Goal: Entertainment & Leisure: Browse casually

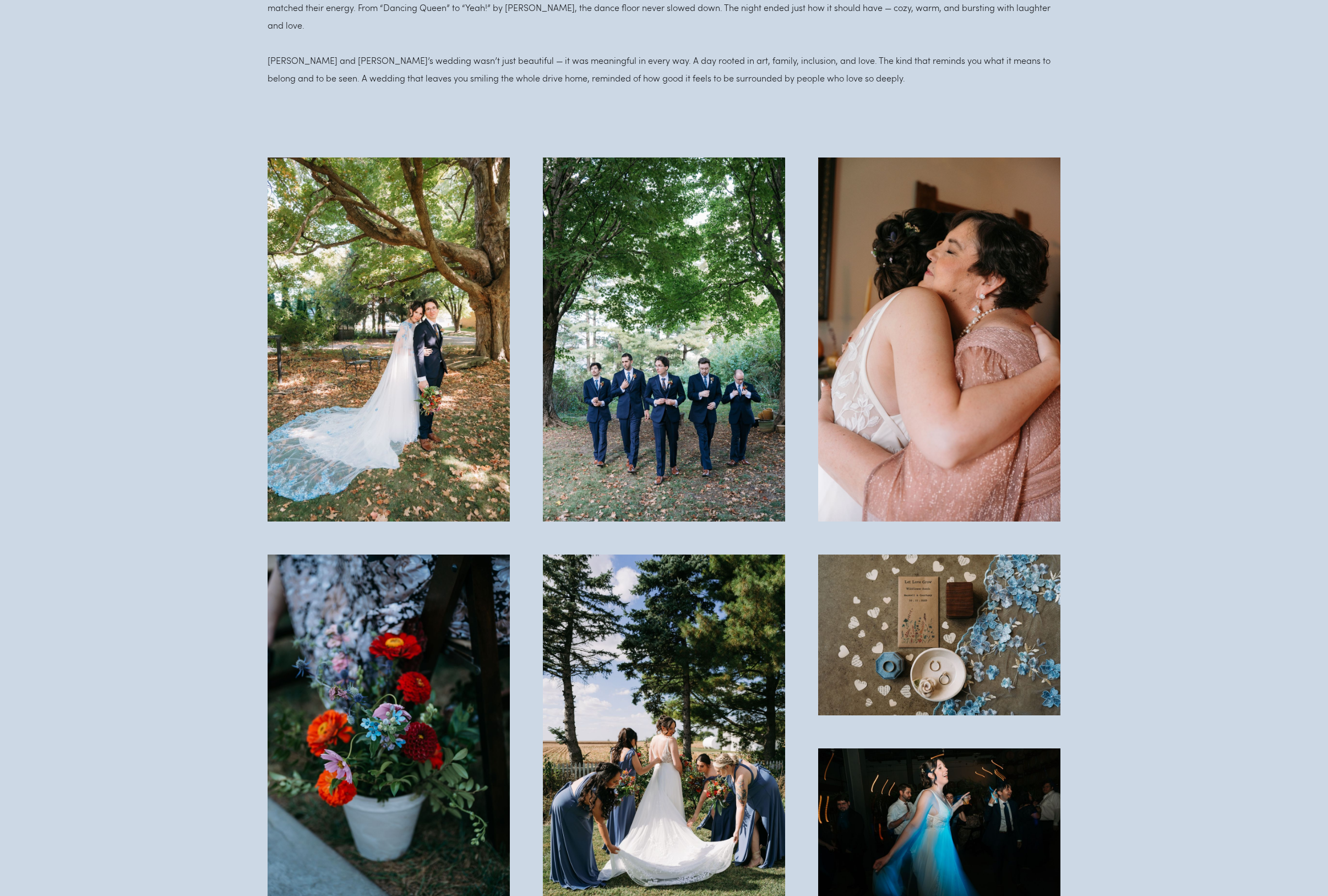
scroll to position [1267, 0]
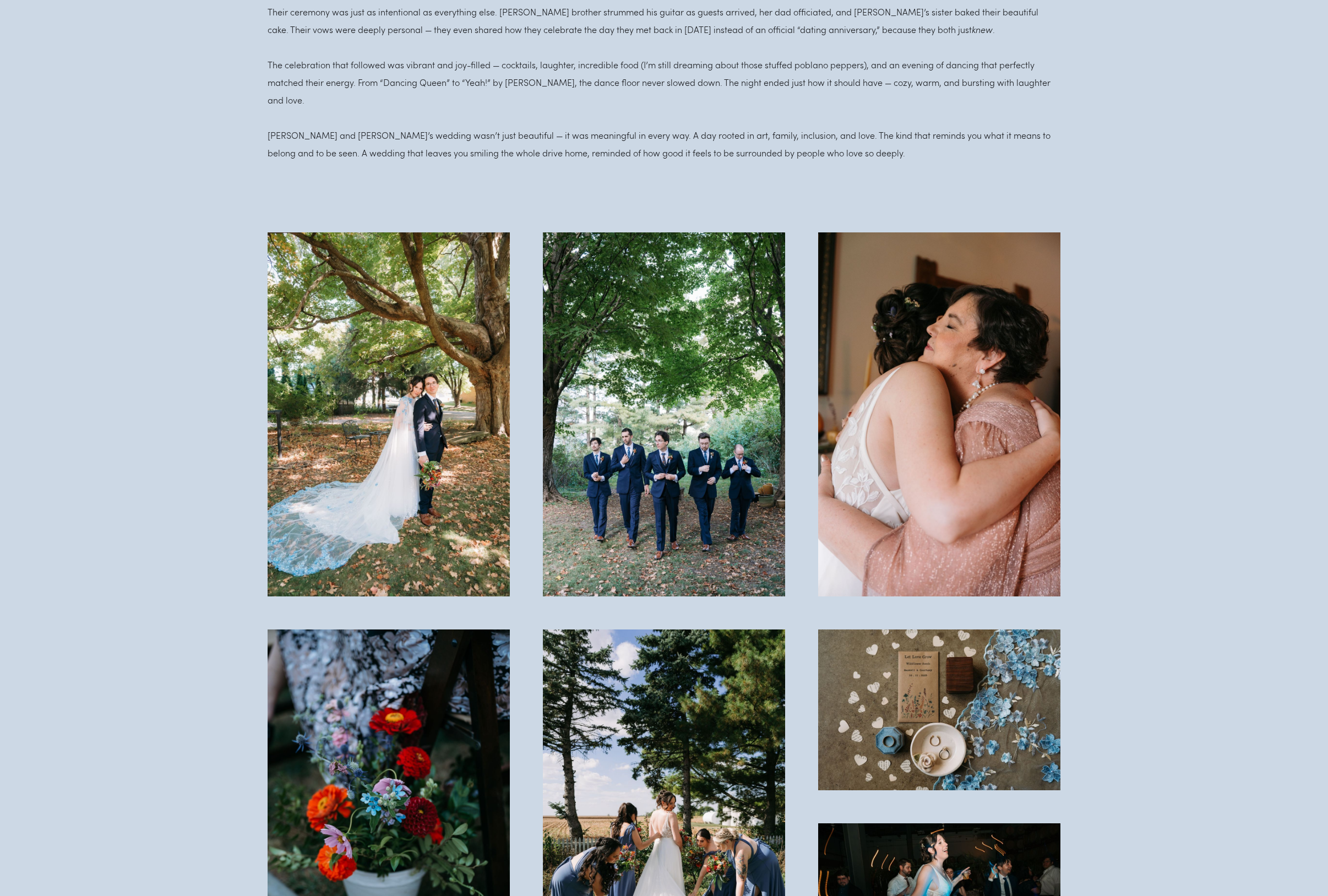
click at [417, 421] on img at bounding box center [388, 414] width 242 height 364
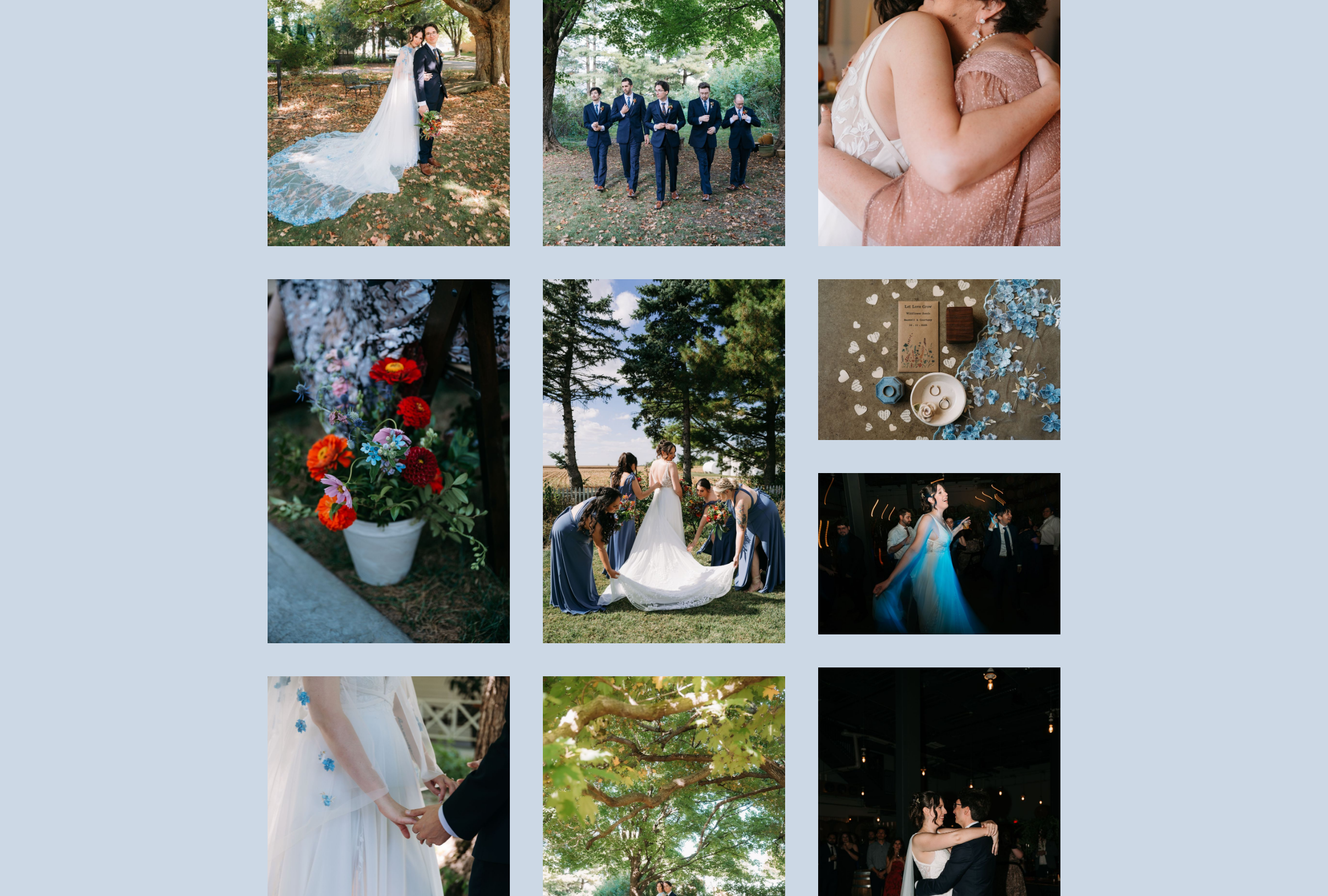
scroll to position [1322, 0]
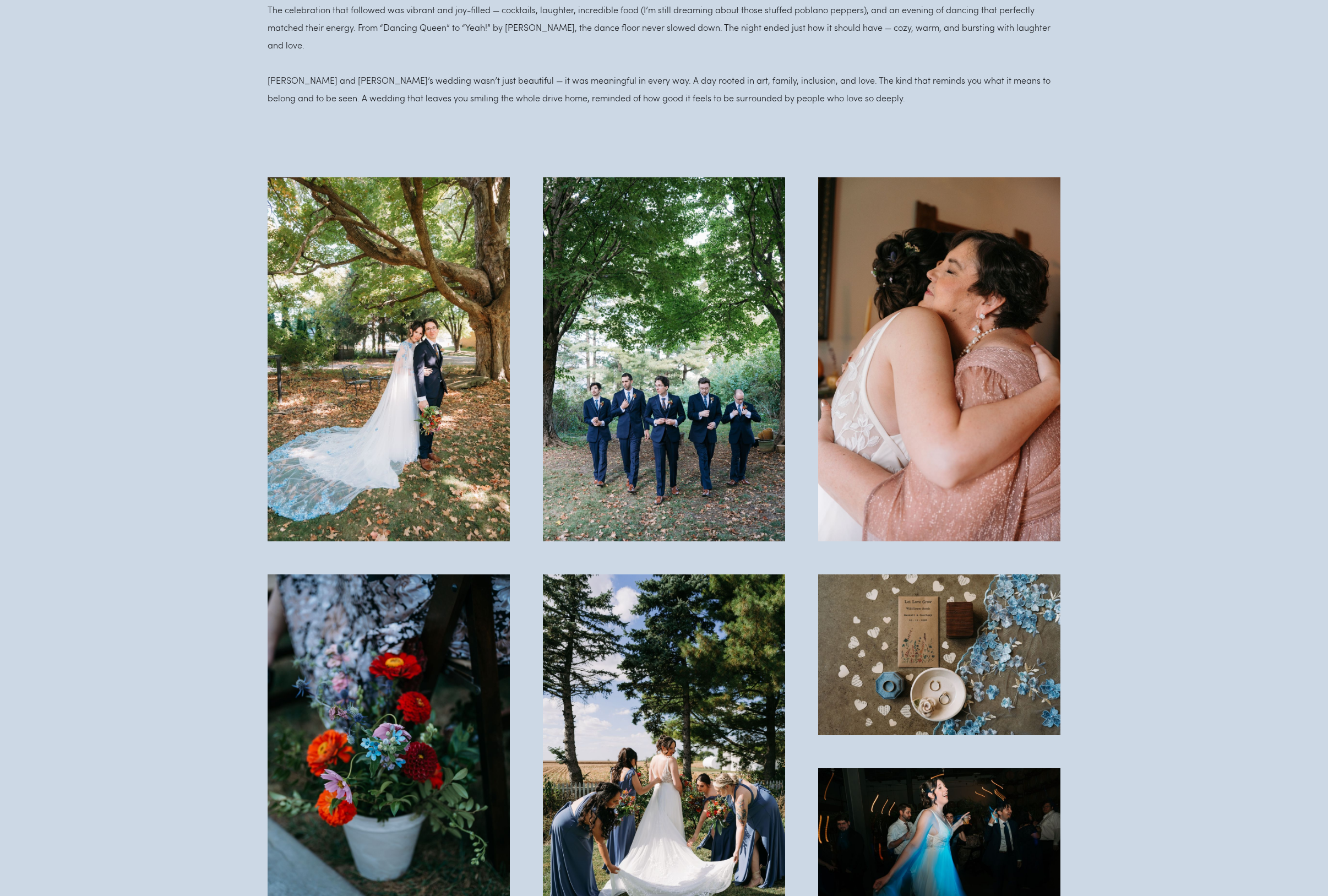
click at [723, 390] on img at bounding box center [663, 359] width 242 height 364
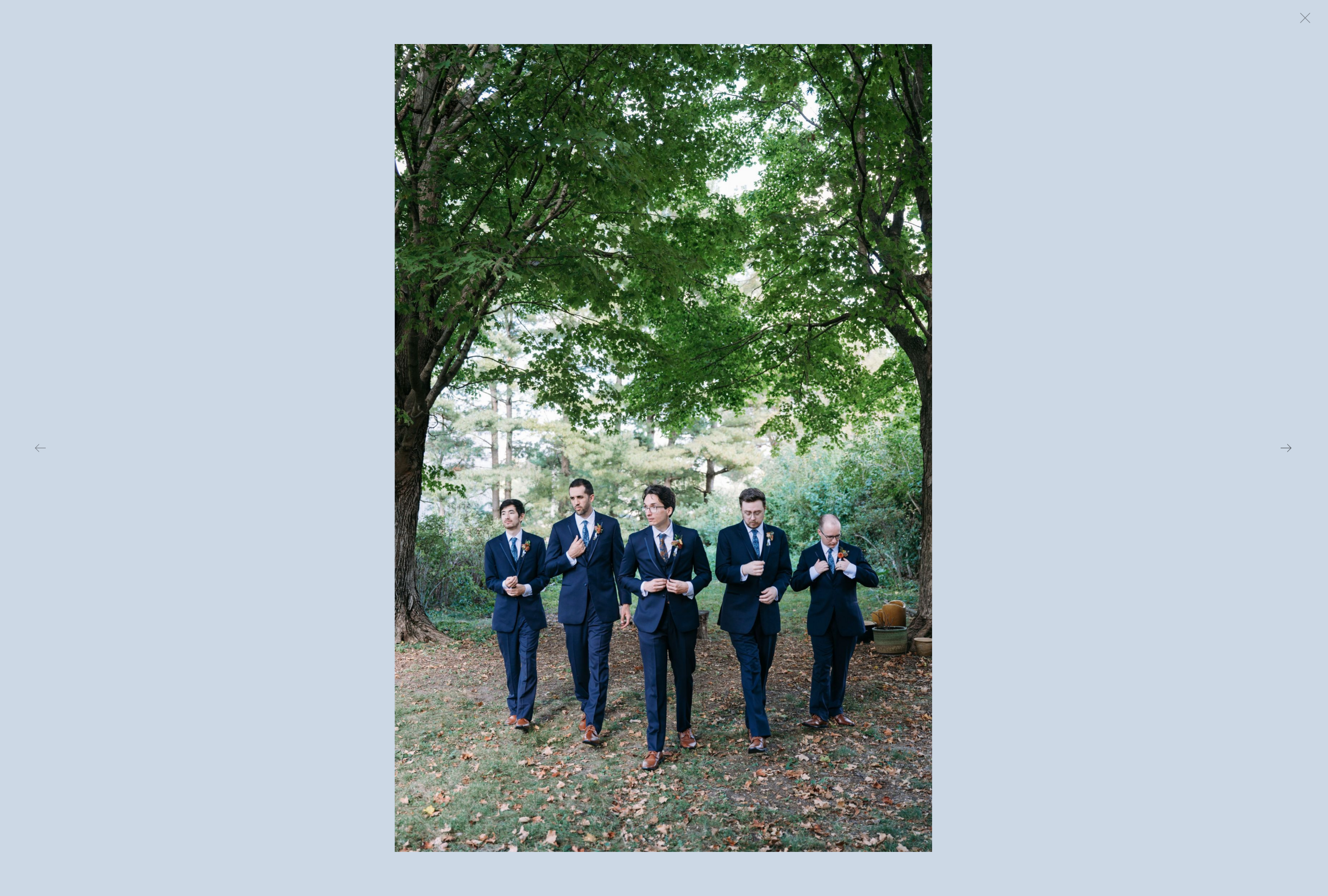
click at [1010, 531] on button at bounding box center [1079, 448] width 433 height 807
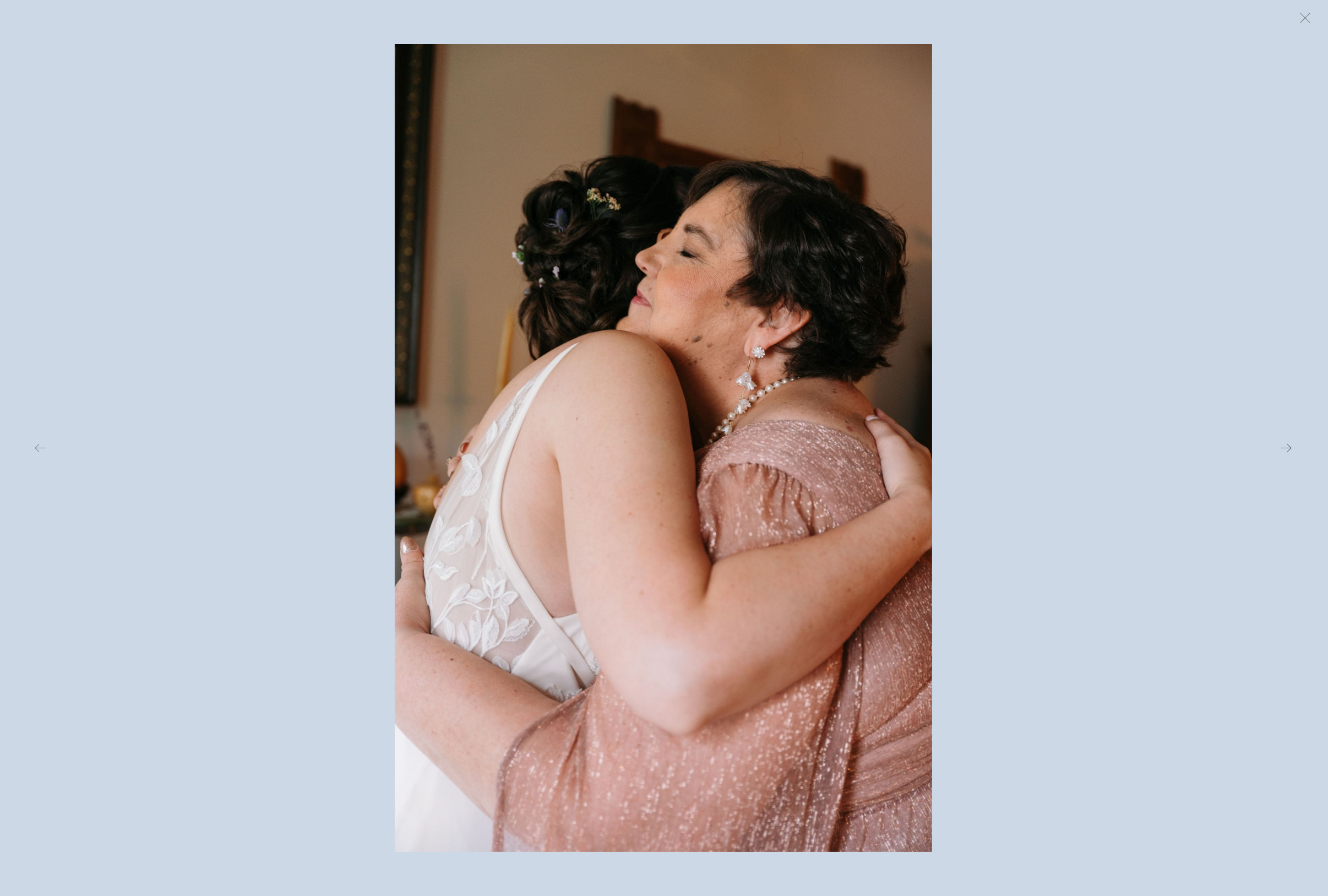
click at [1010, 489] on button at bounding box center [1079, 448] width 433 height 807
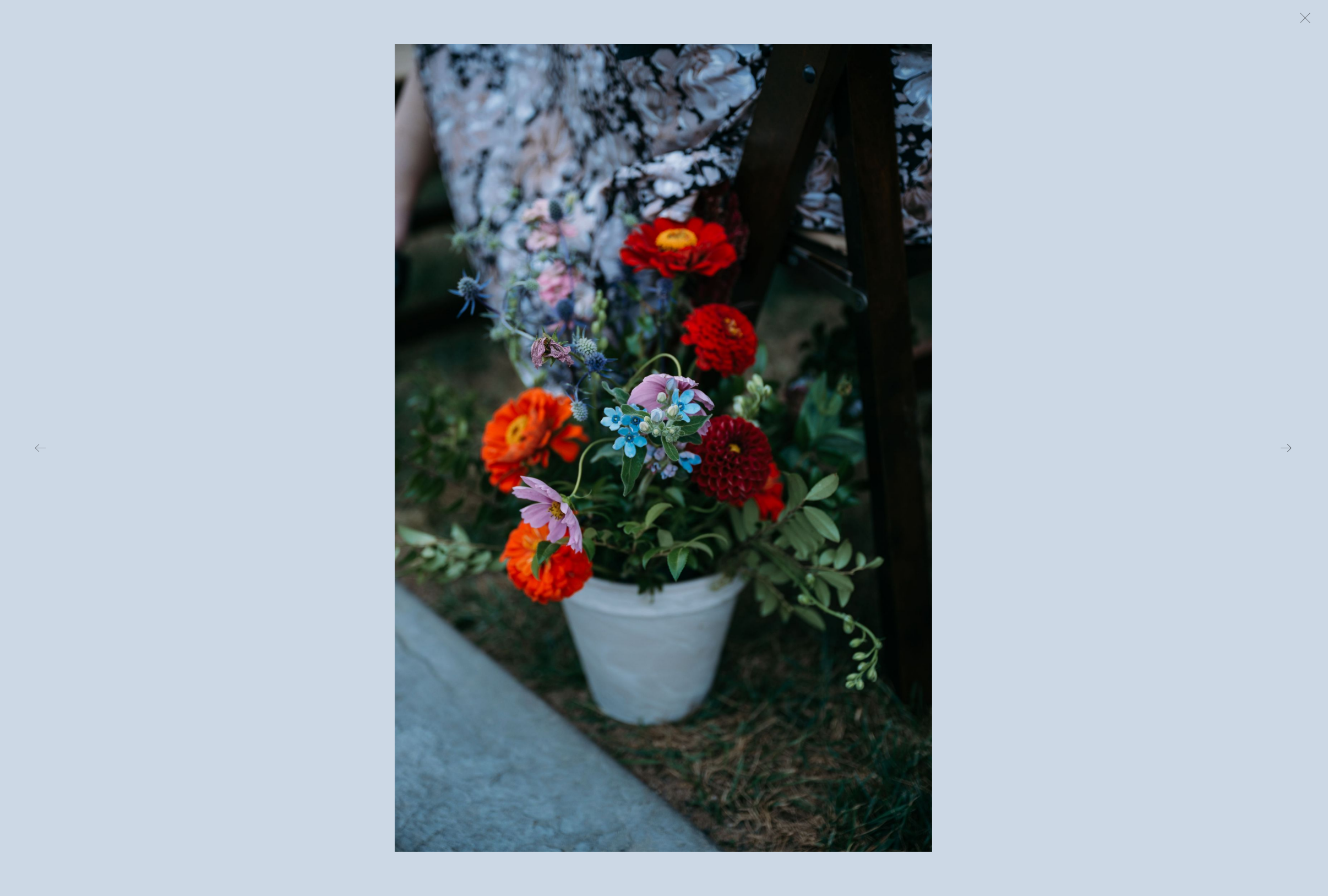
click at [1010, 344] on button at bounding box center [1079, 448] width 433 height 807
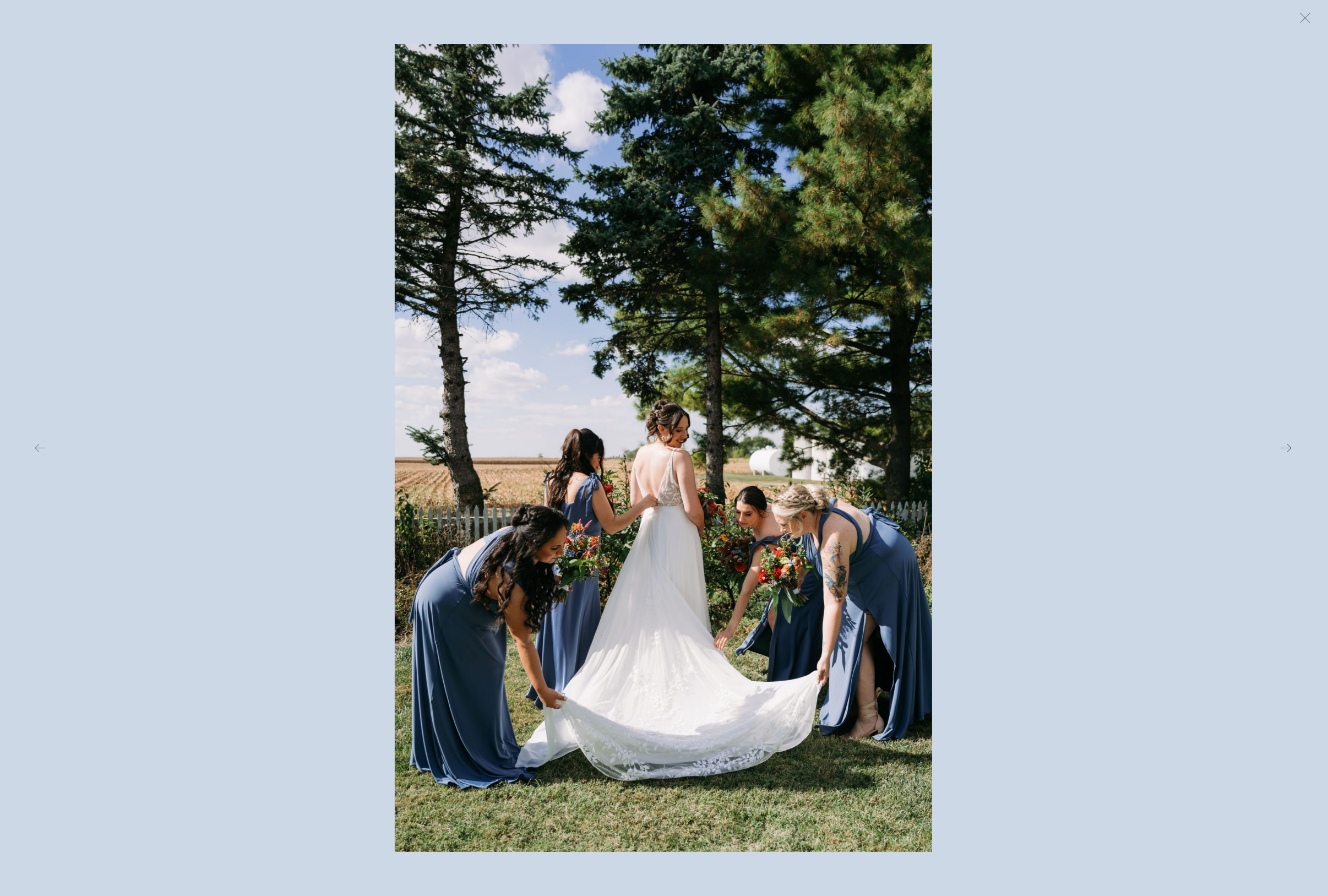
click at [1010, 381] on button at bounding box center [1079, 448] width 433 height 807
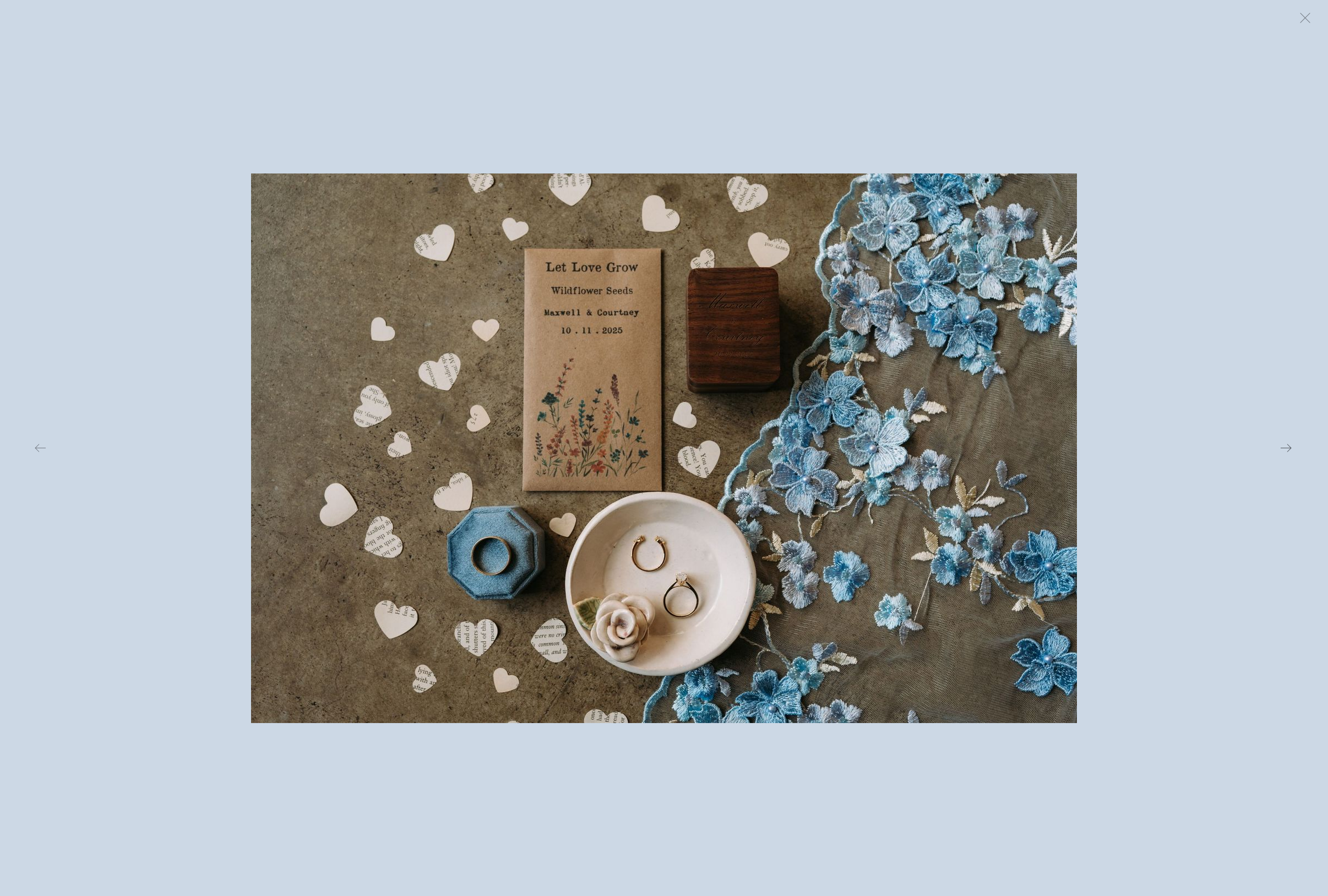
click at [1010, 382] on button at bounding box center [1079, 448] width 433 height 807
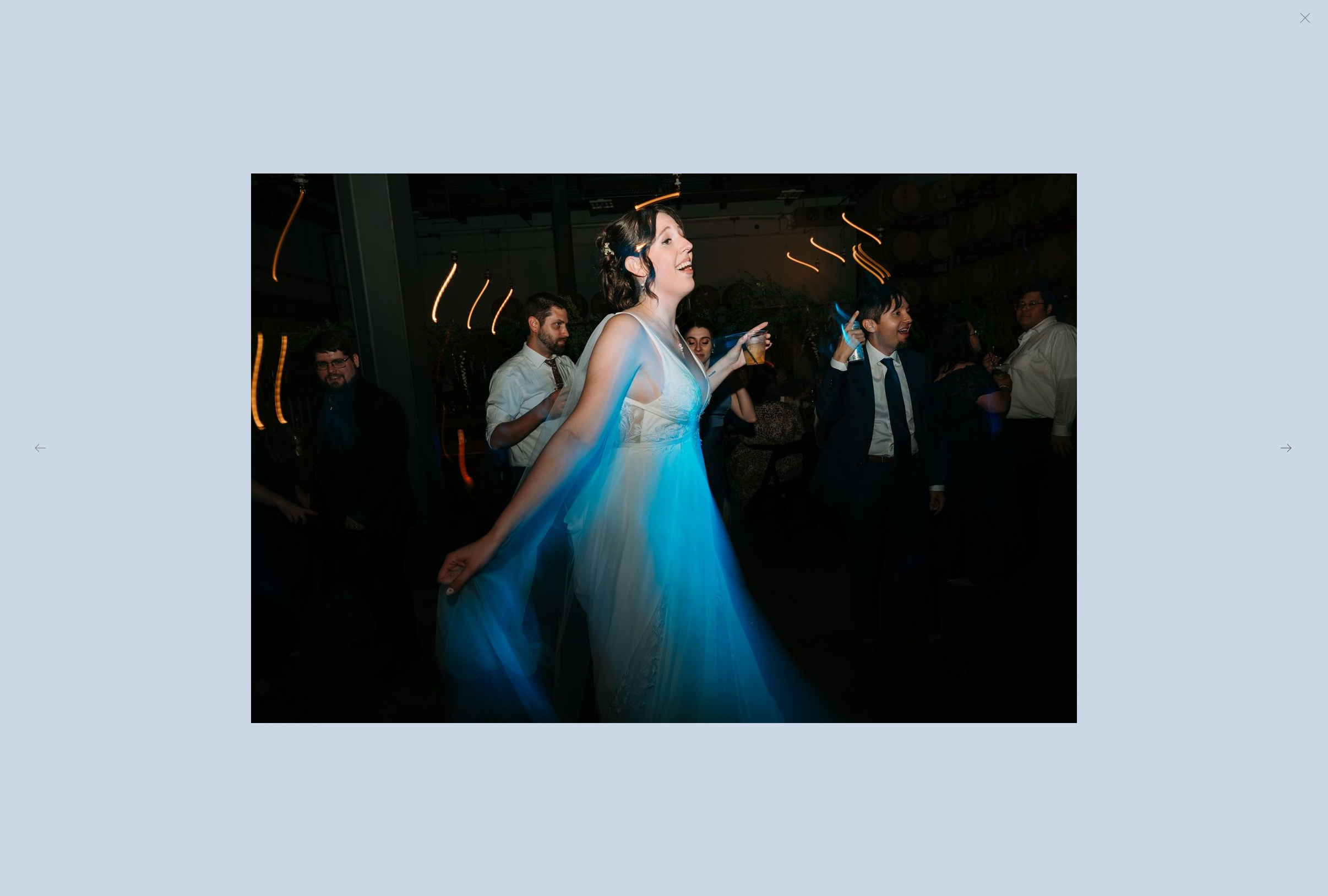
click at [1010, 393] on button at bounding box center [1079, 448] width 433 height 807
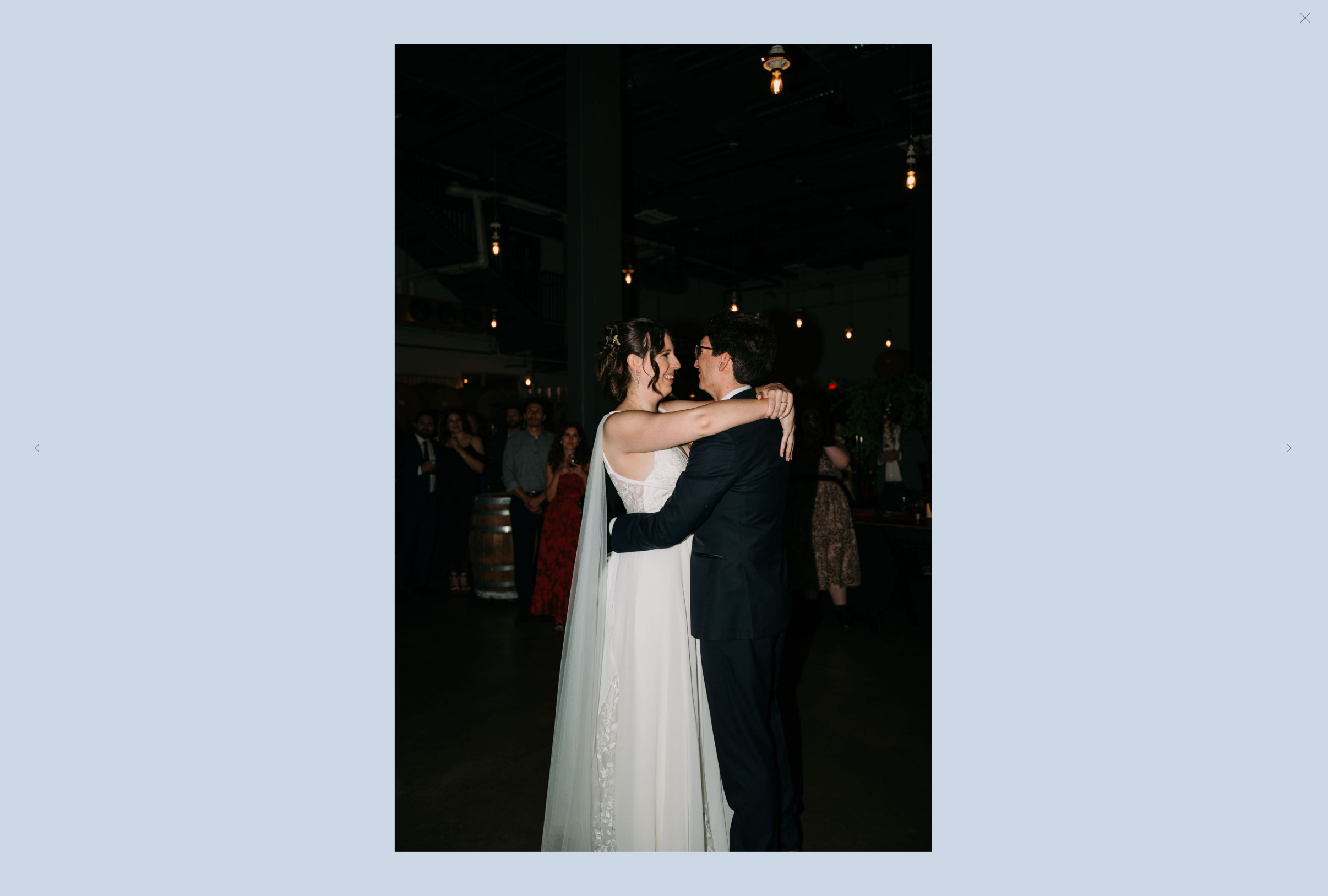
click at [1010, 393] on button at bounding box center [1079, 448] width 433 height 807
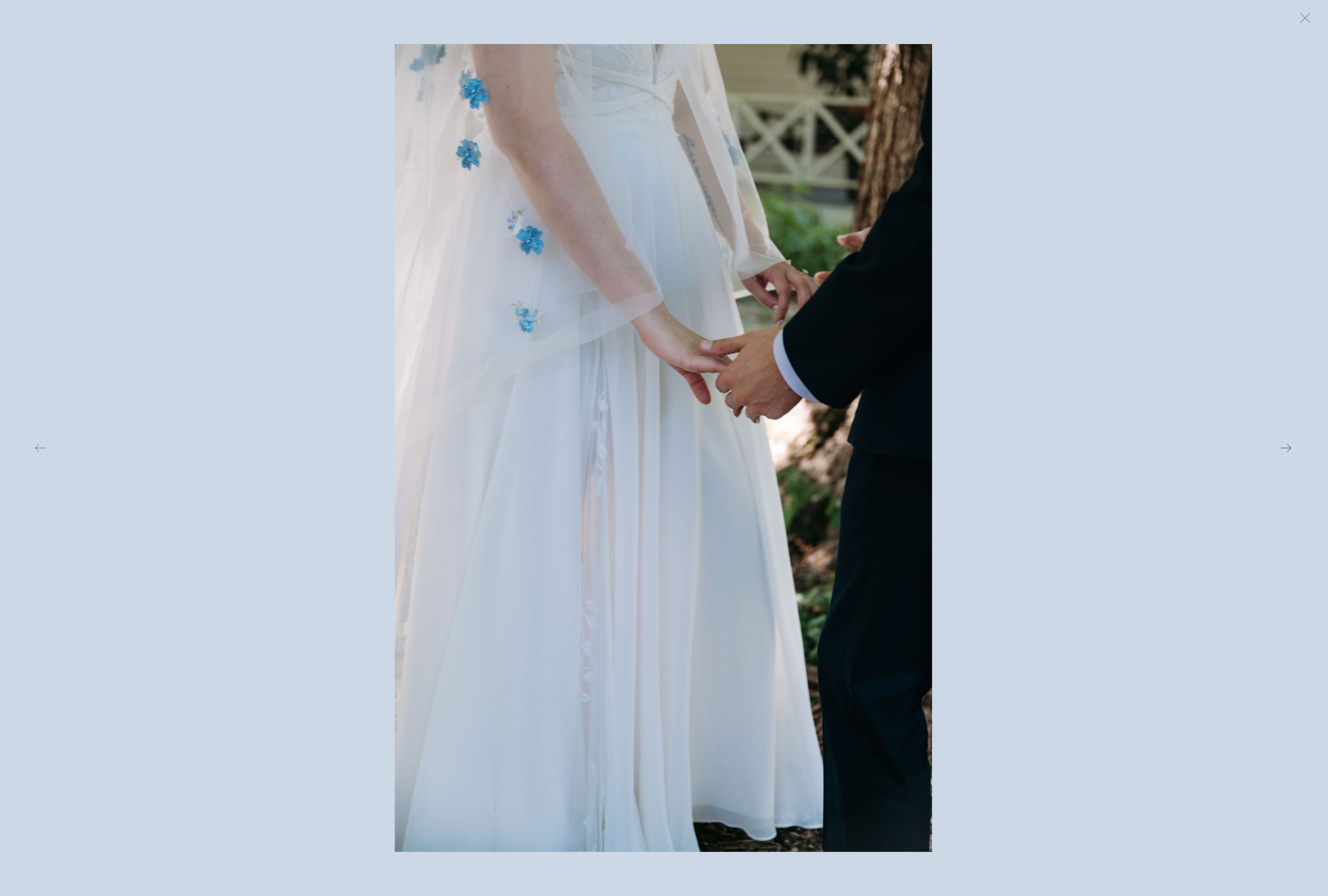
click at [1010, 393] on button at bounding box center [1079, 448] width 433 height 807
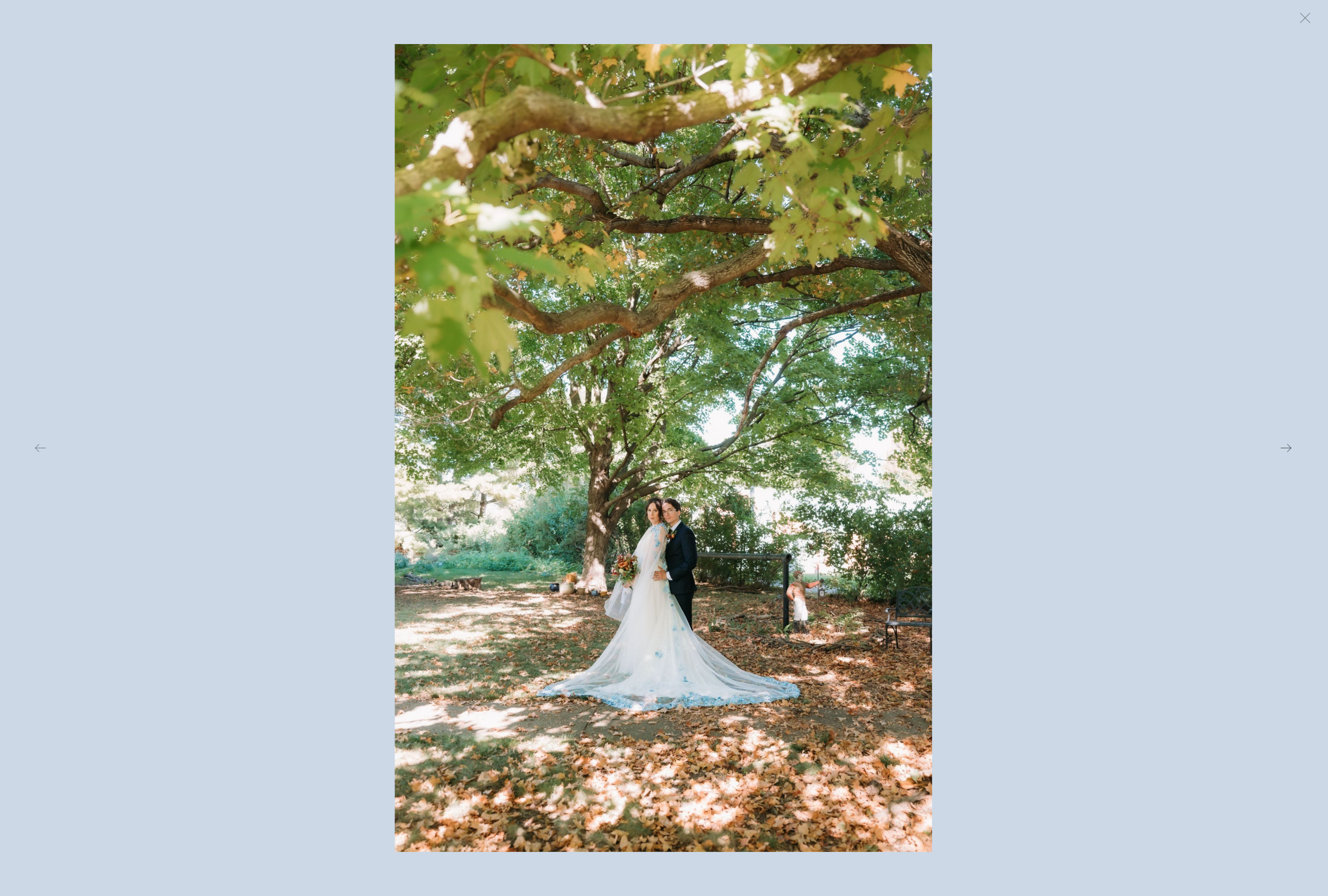
click at [1010, 393] on button at bounding box center [1079, 448] width 433 height 807
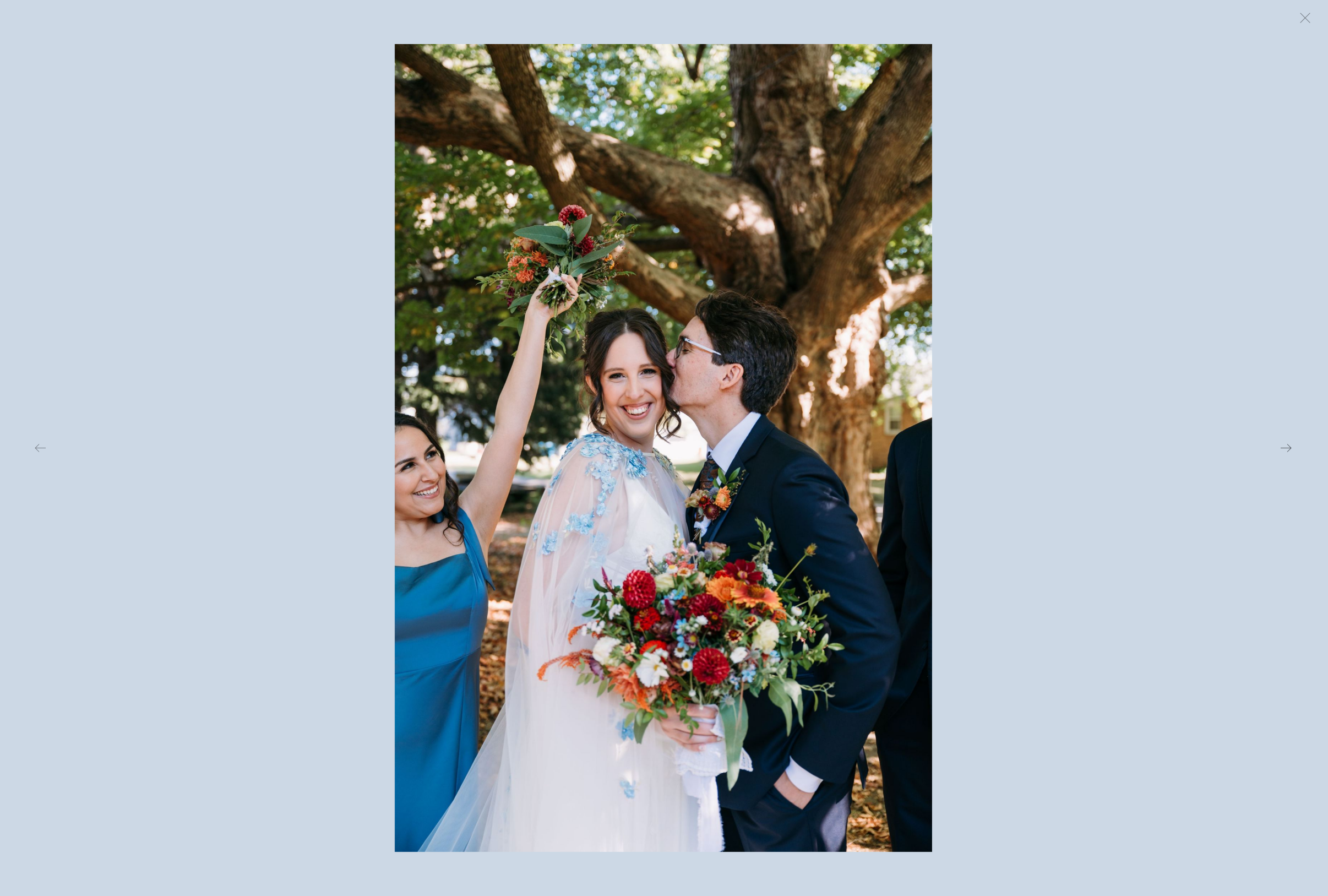
click at [1010, 393] on button at bounding box center [1079, 448] width 433 height 807
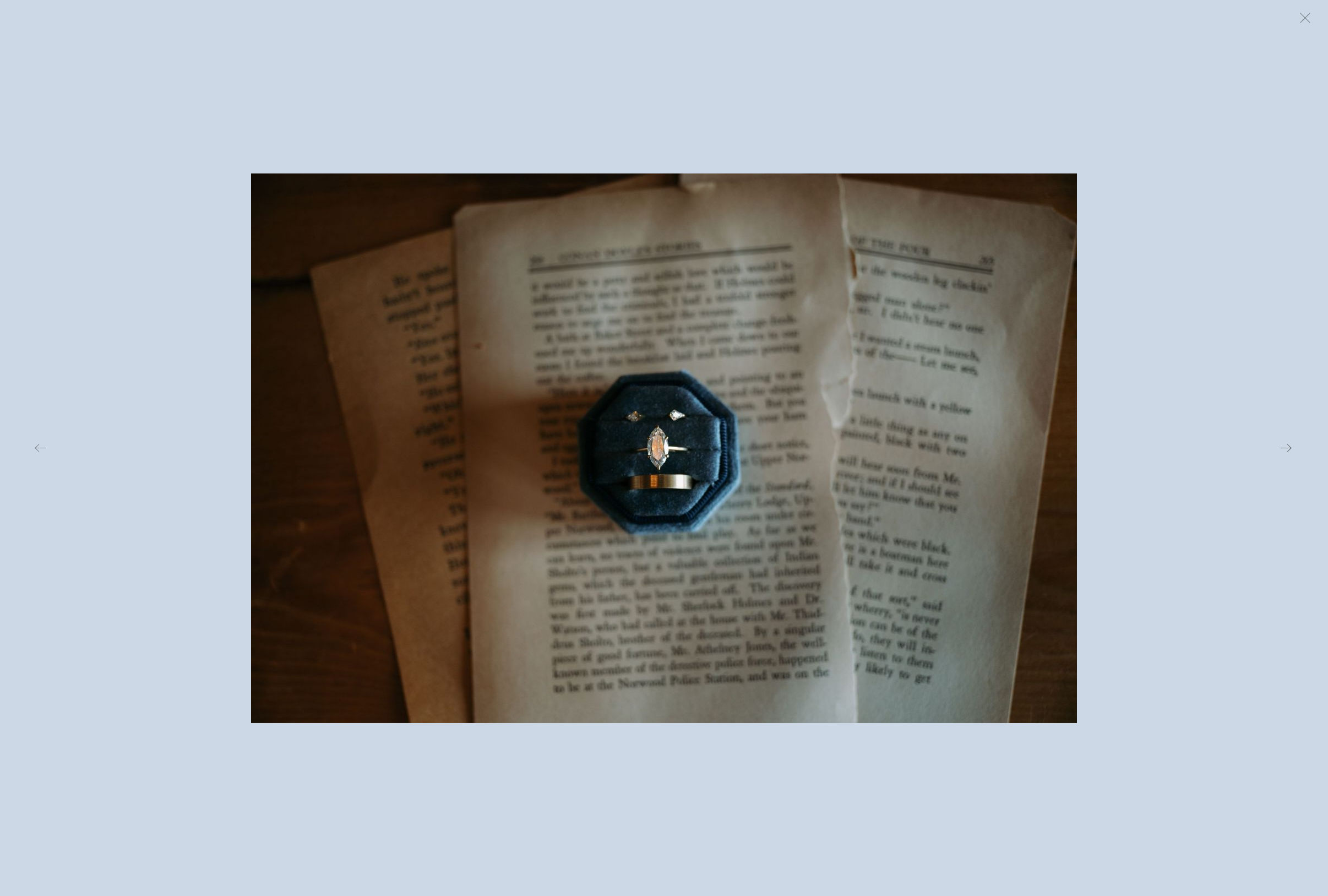
click at [1010, 393] on button at bounding box center [1079, 448] width 433 height 807
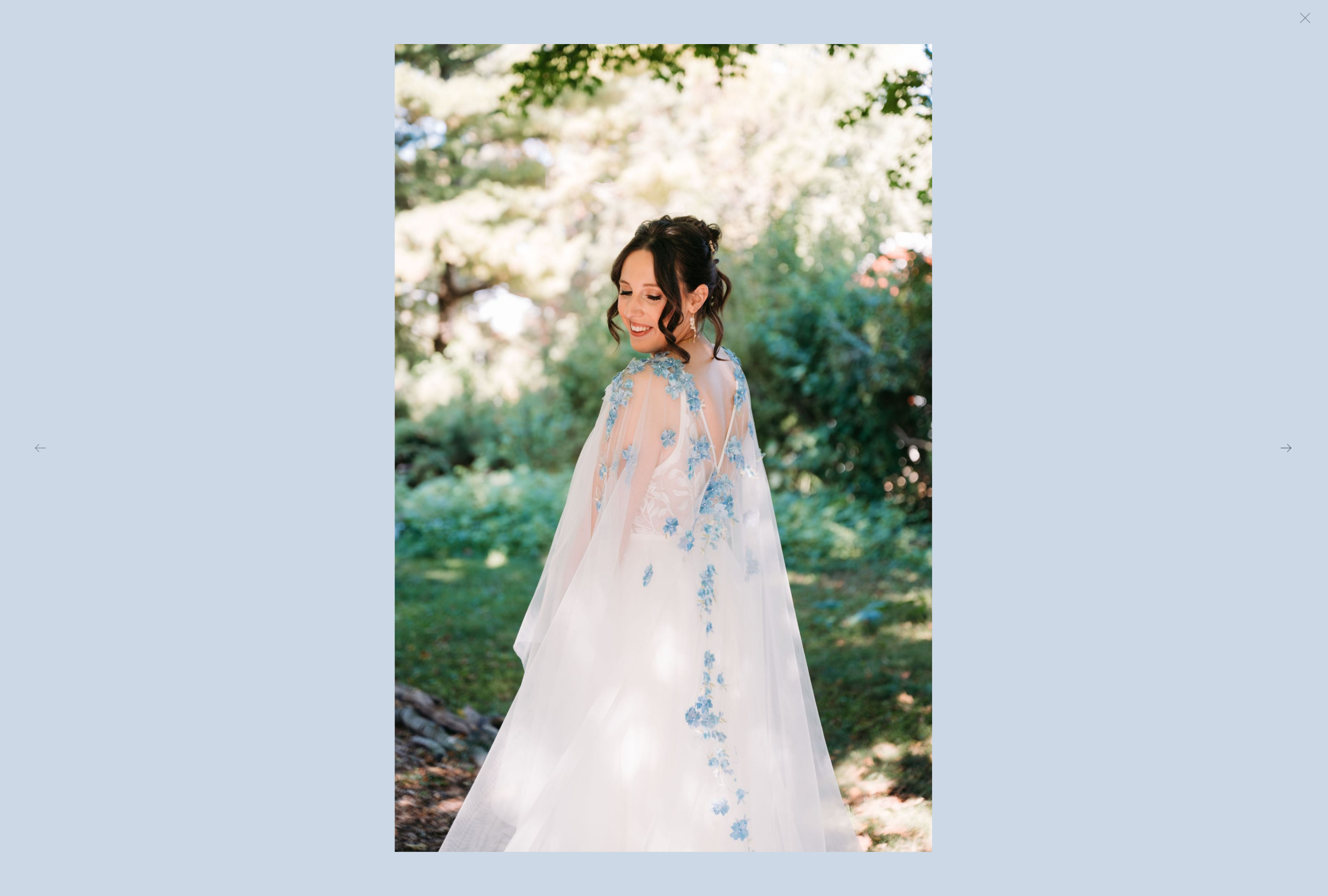
click at [1010, 393] on button at bounding box center [1079, 448] width 433 height 807
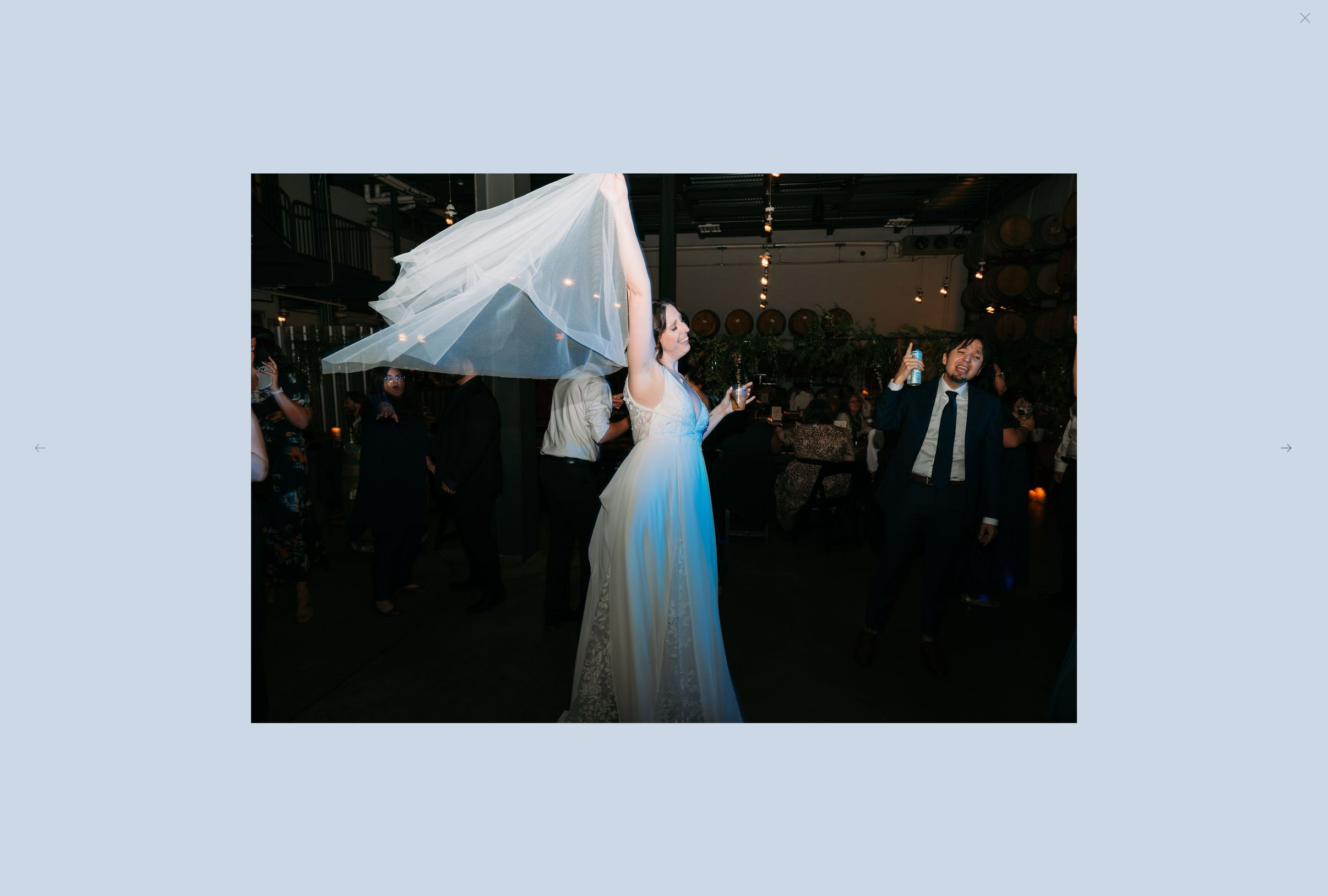
click at [1010, 393] on button at bounding box center [1079, 448] width 433 height 807
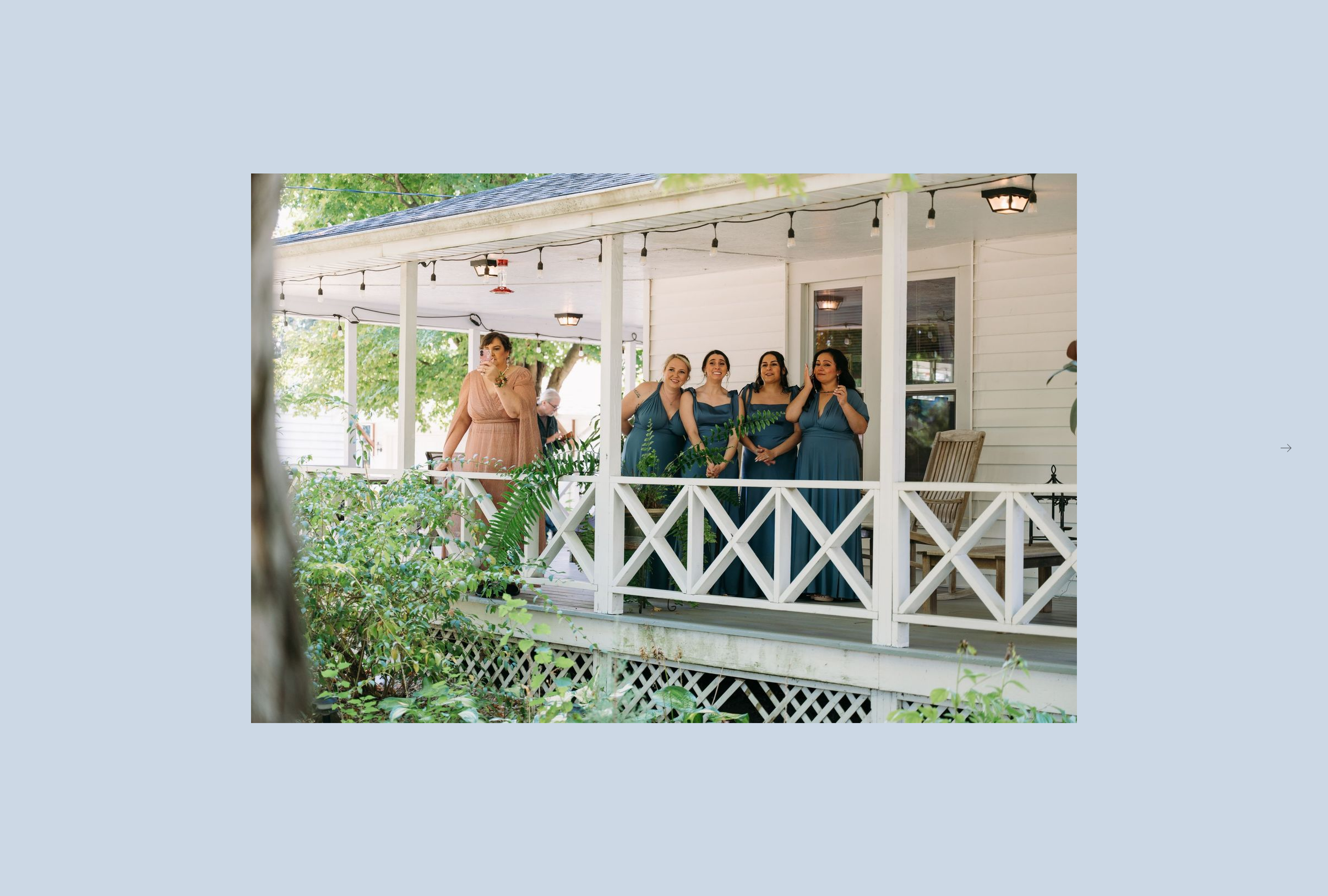
click at [1010, 393] on button at bounding box center [1079, 448] width 433 height 807
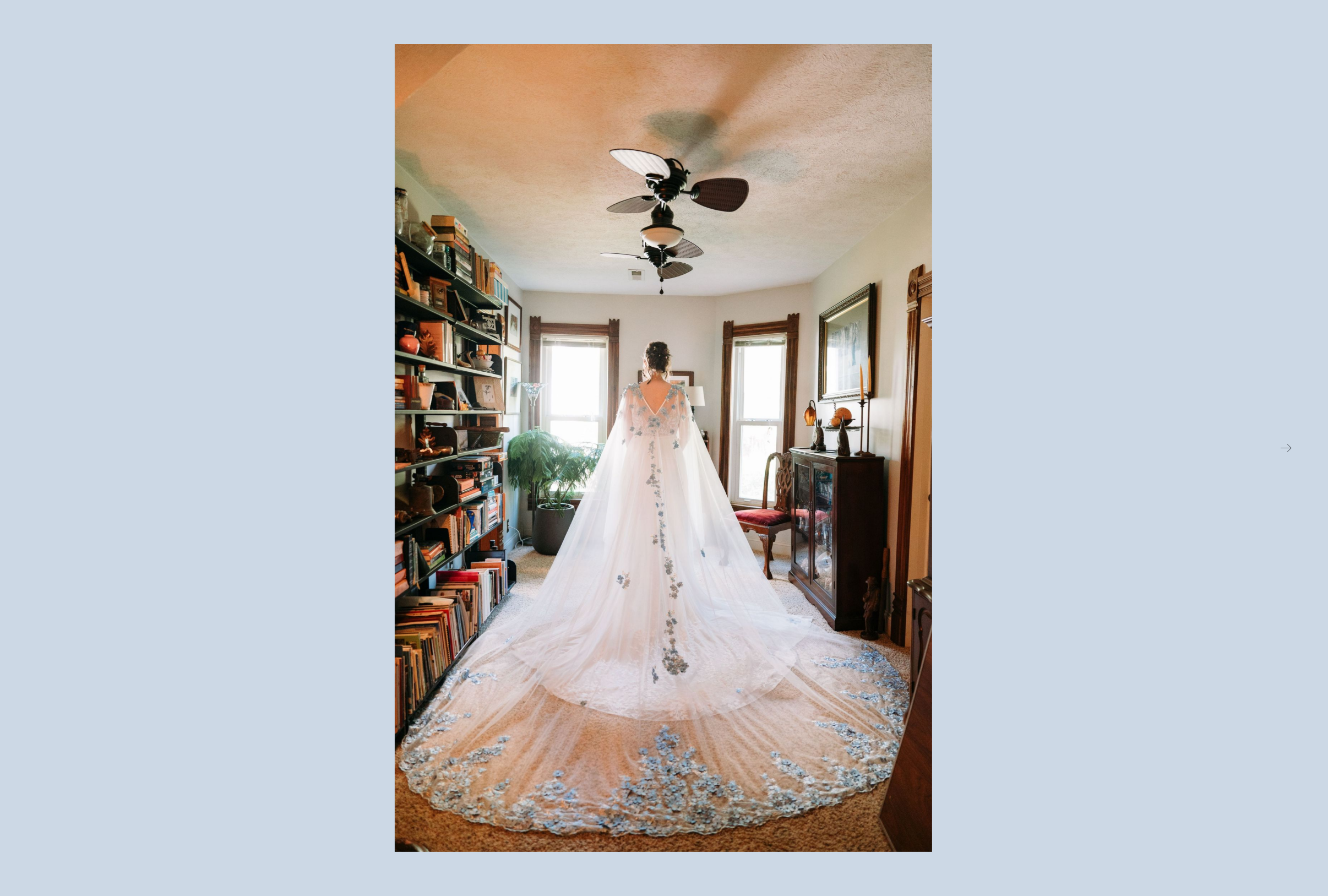
click at [1010, 393] on button at bounding box center [1079, 448] width 433 height 807
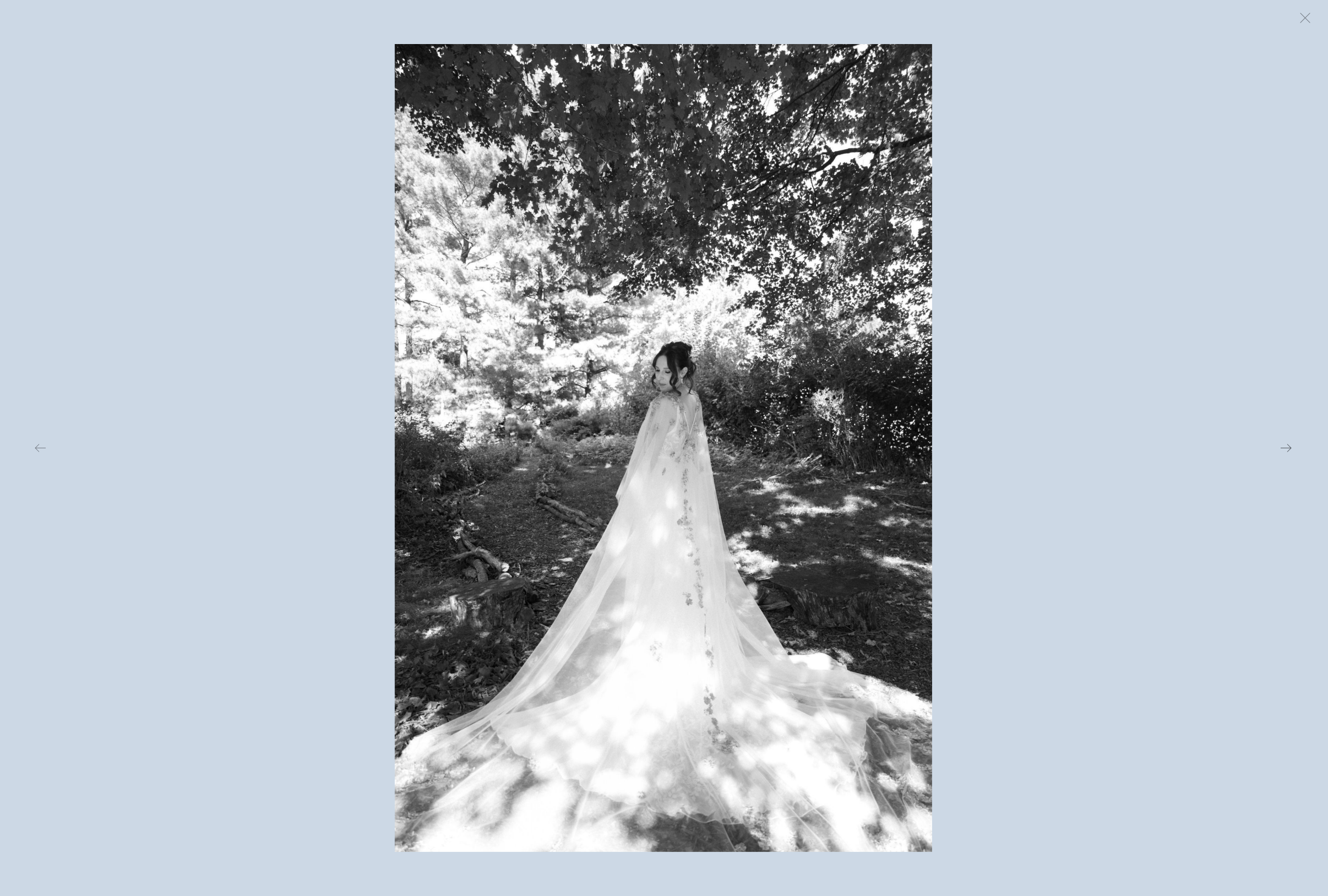
click at [1010, 393] on button at bounding box center [1079, 448] width 433 height 807
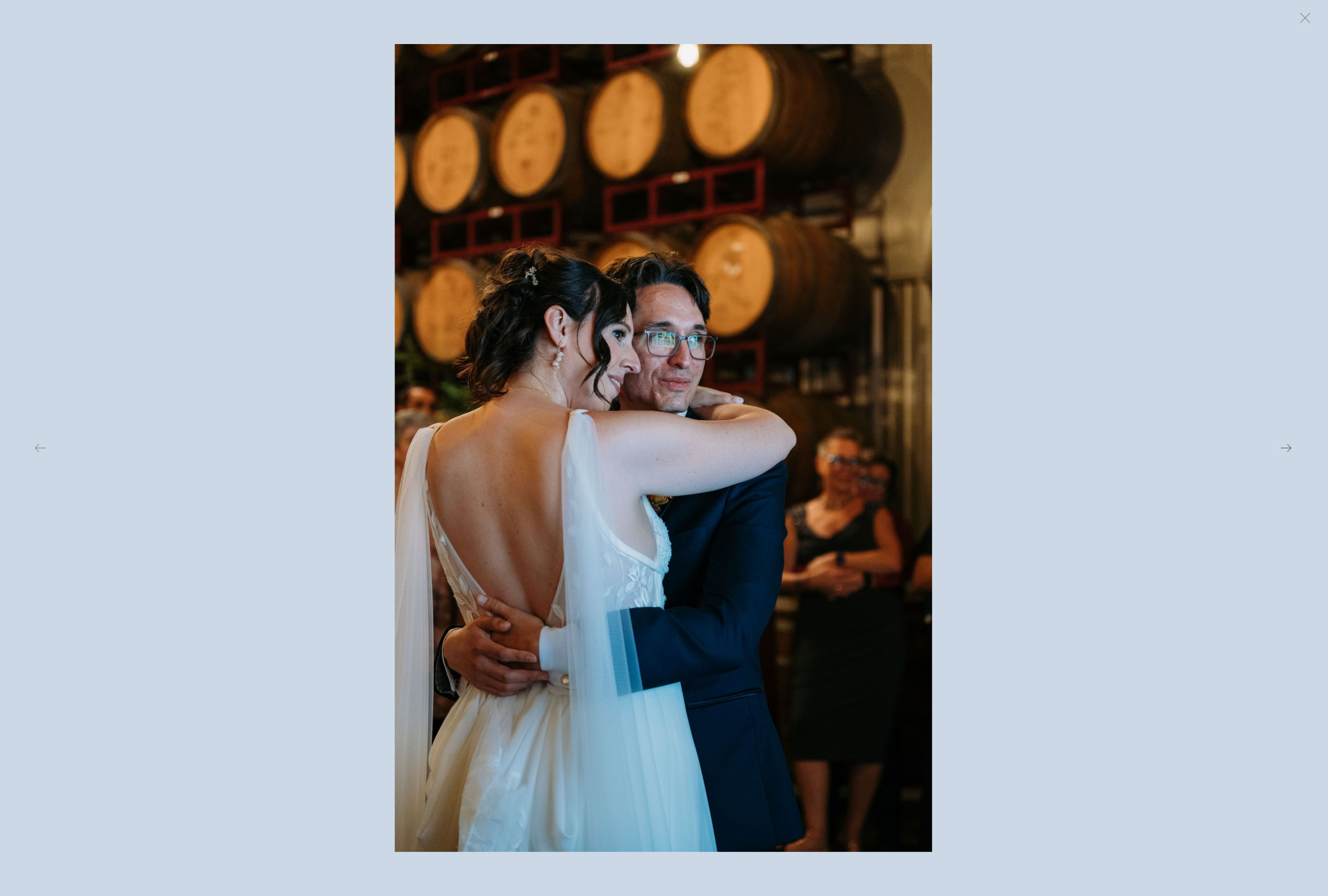
click at [1010, 395] on button at bounding box center [1079, 448] width 433 height 807
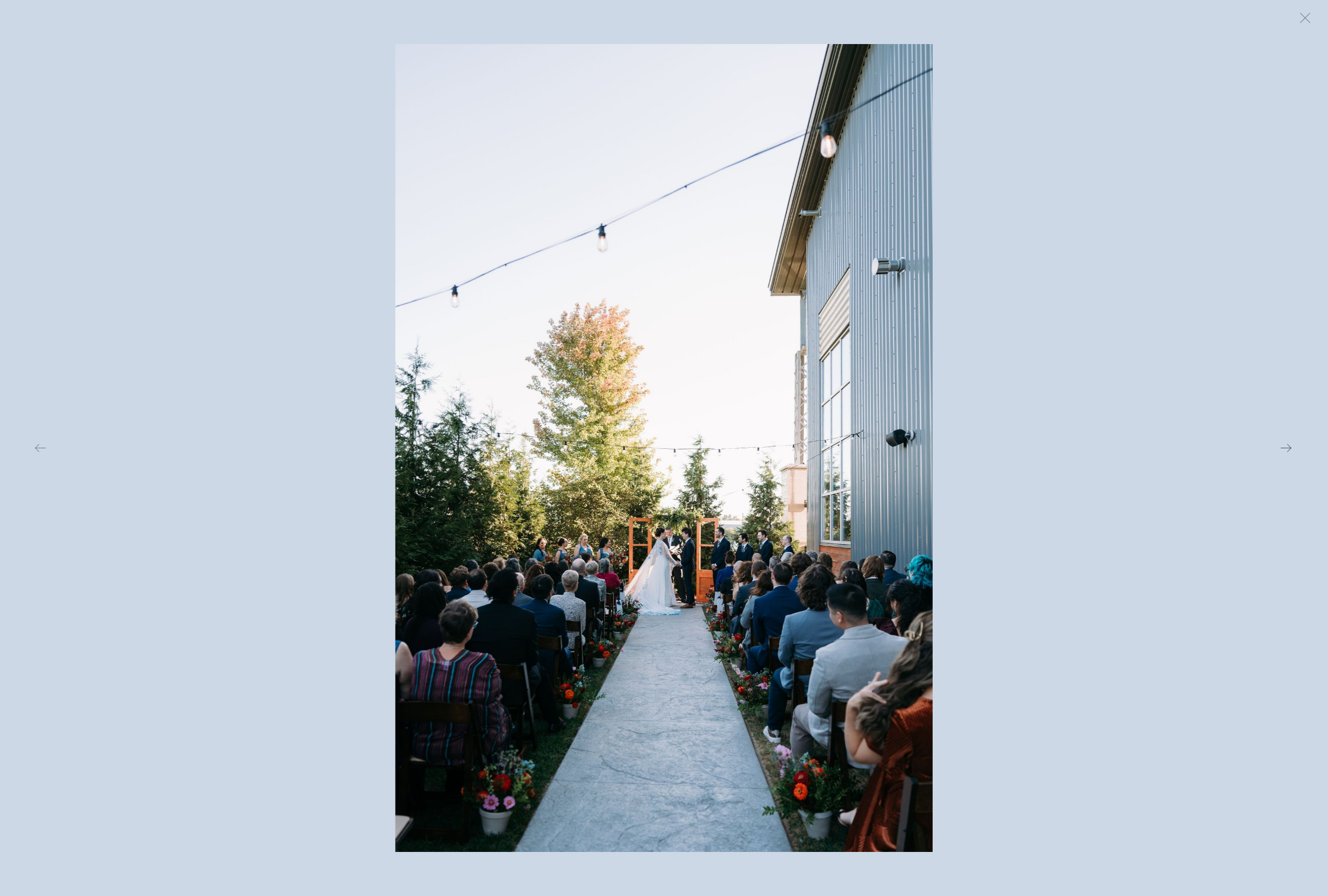
click at [1010, 398] on button at bounding box center [1079, 448] width 433 height 807
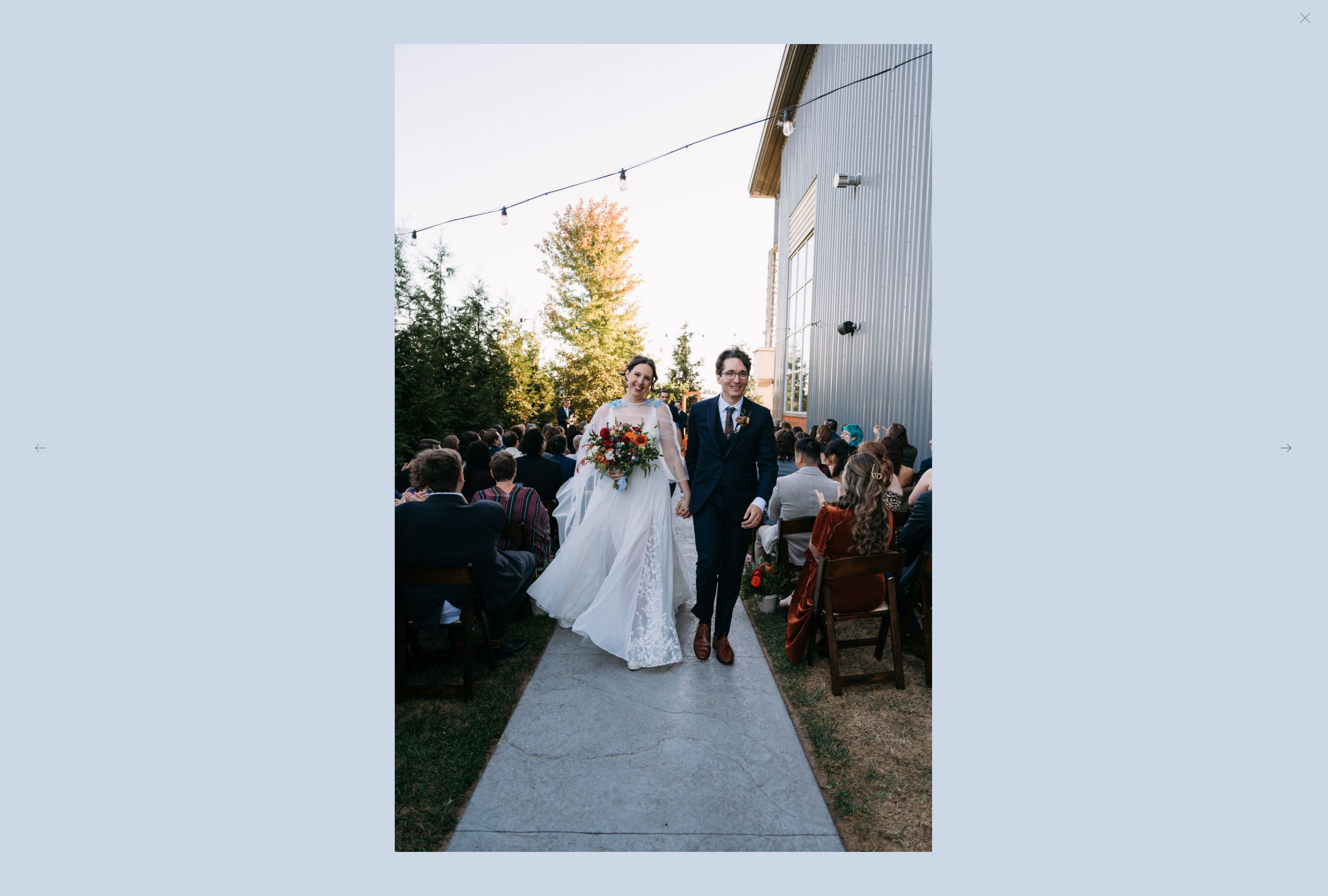
click at [1010, 398] on button at bounding box center [1079, 448] width 433 height 807
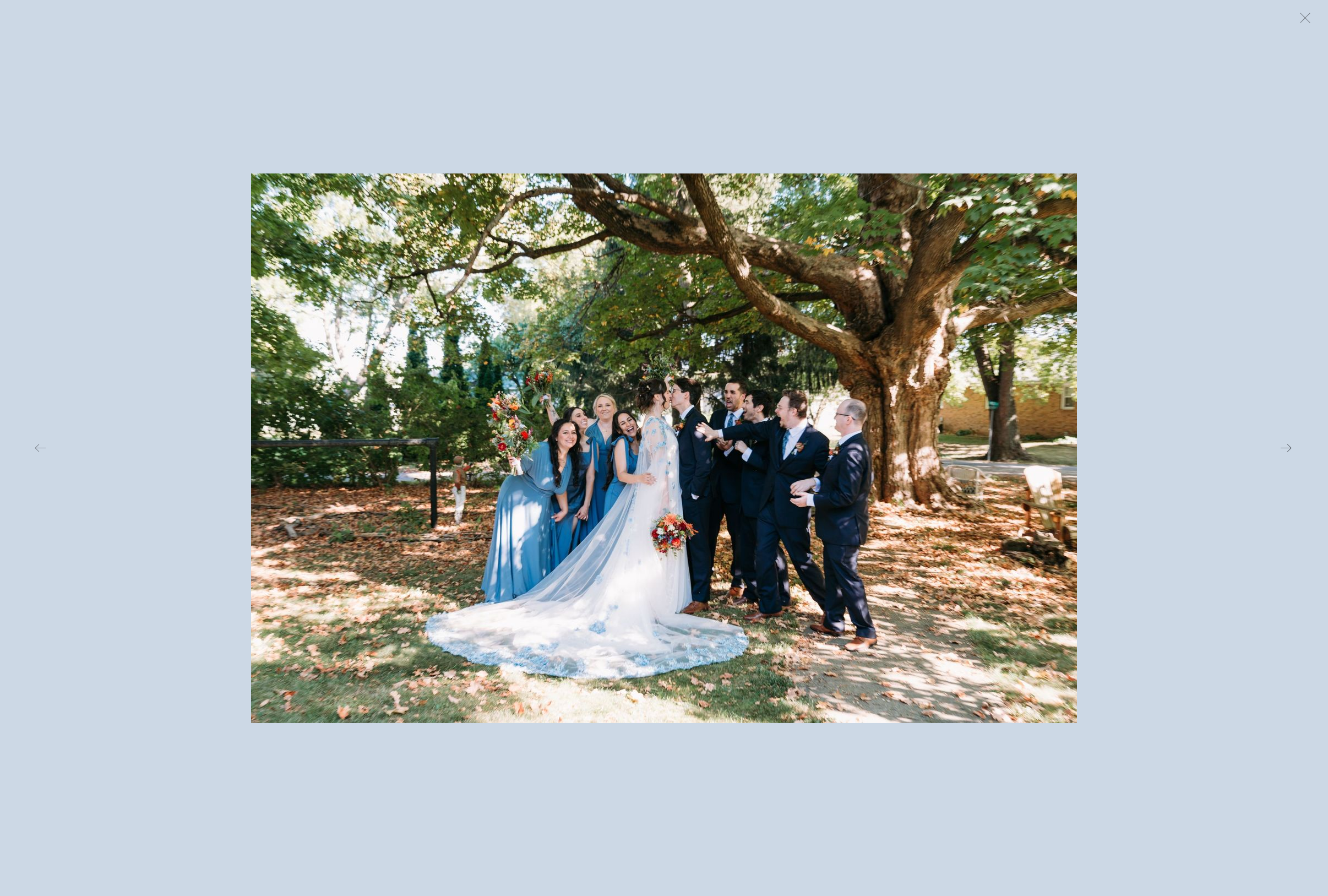
click at [1010, 398] on button at bounding box center [1079, 448] width 433 height 807
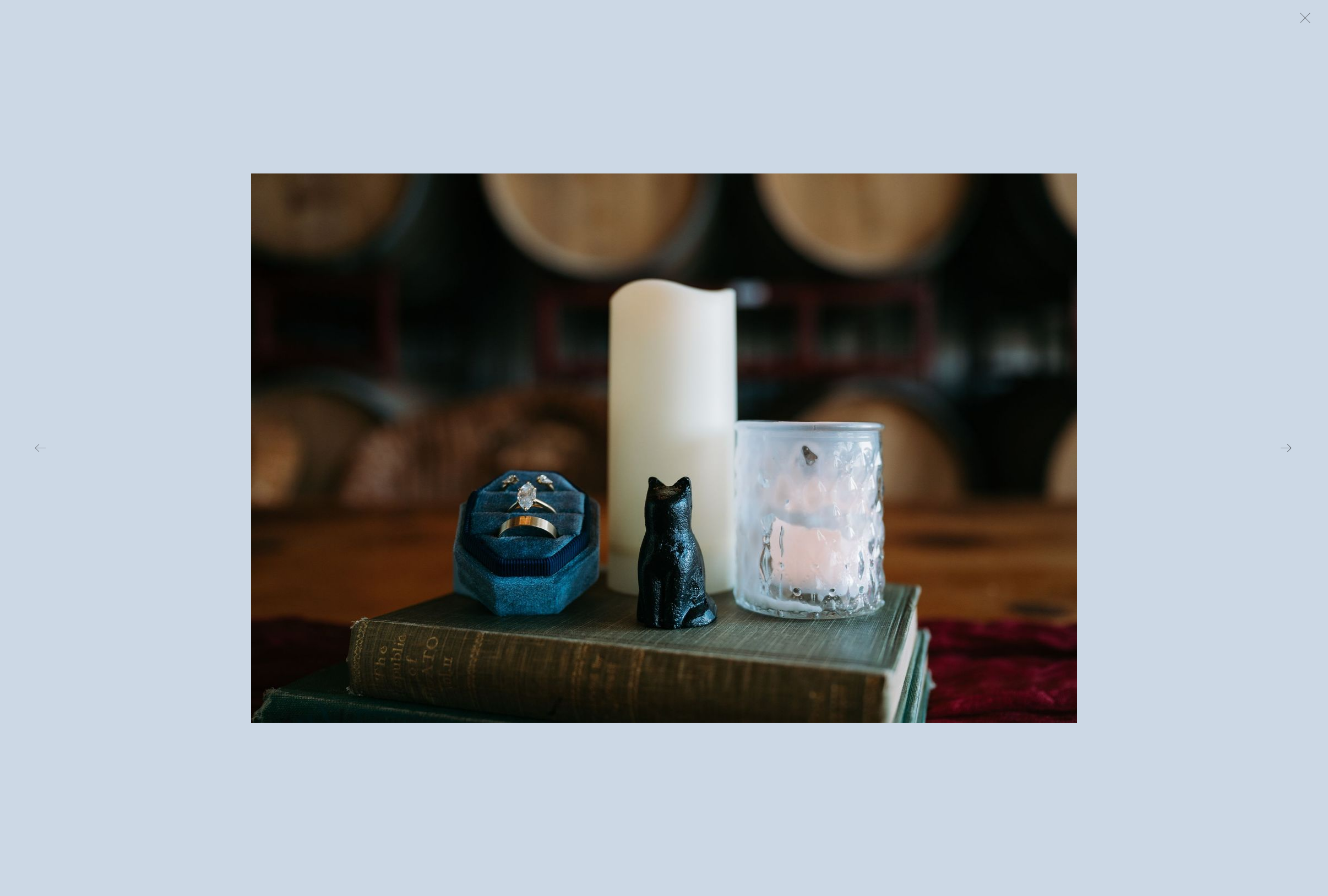
click at [1010, 398] on button at bounding box center [1079, 448] width 433 height 807
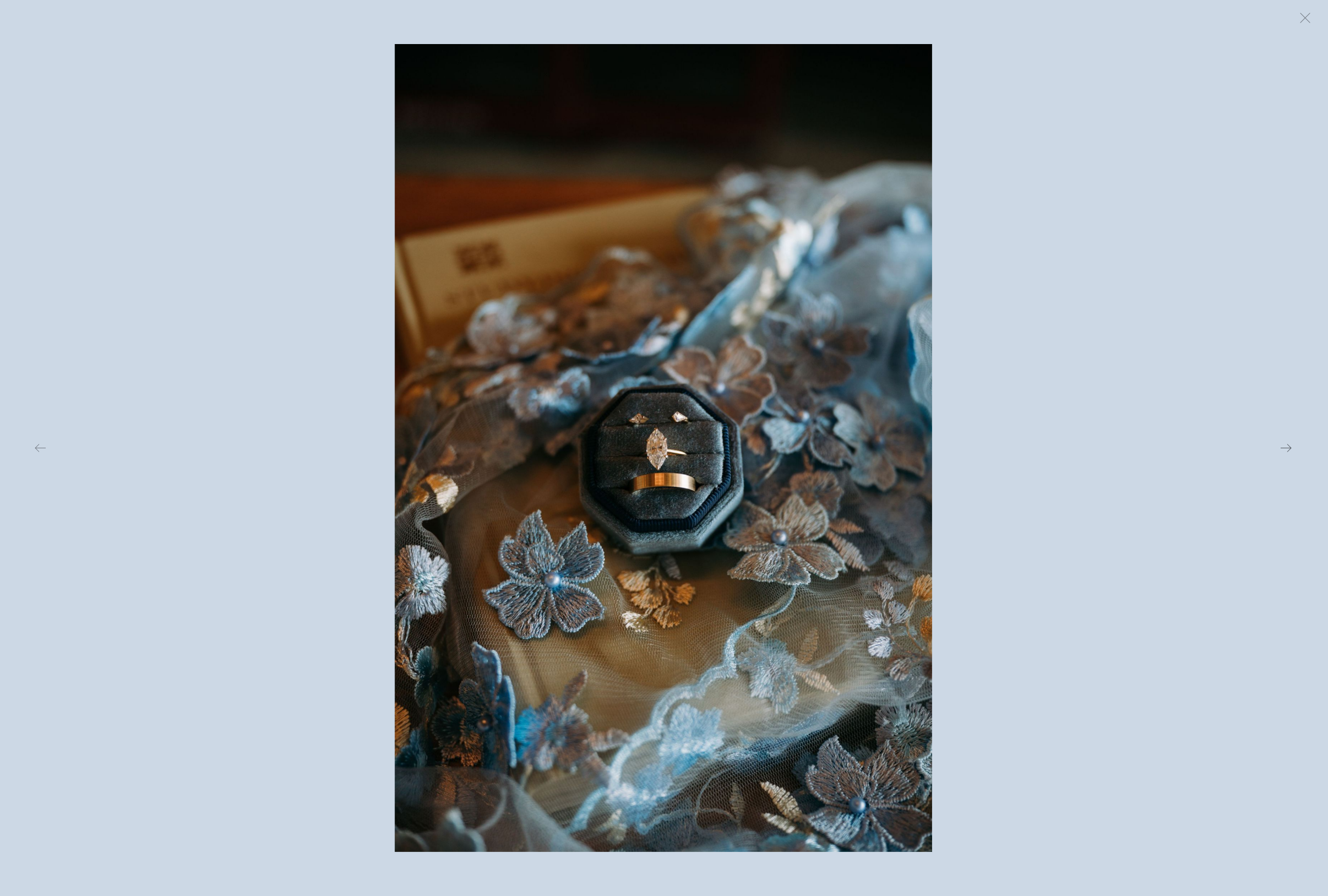
click at [1010, 398] on button at bounding box center [1079, 448] width 433 height 807
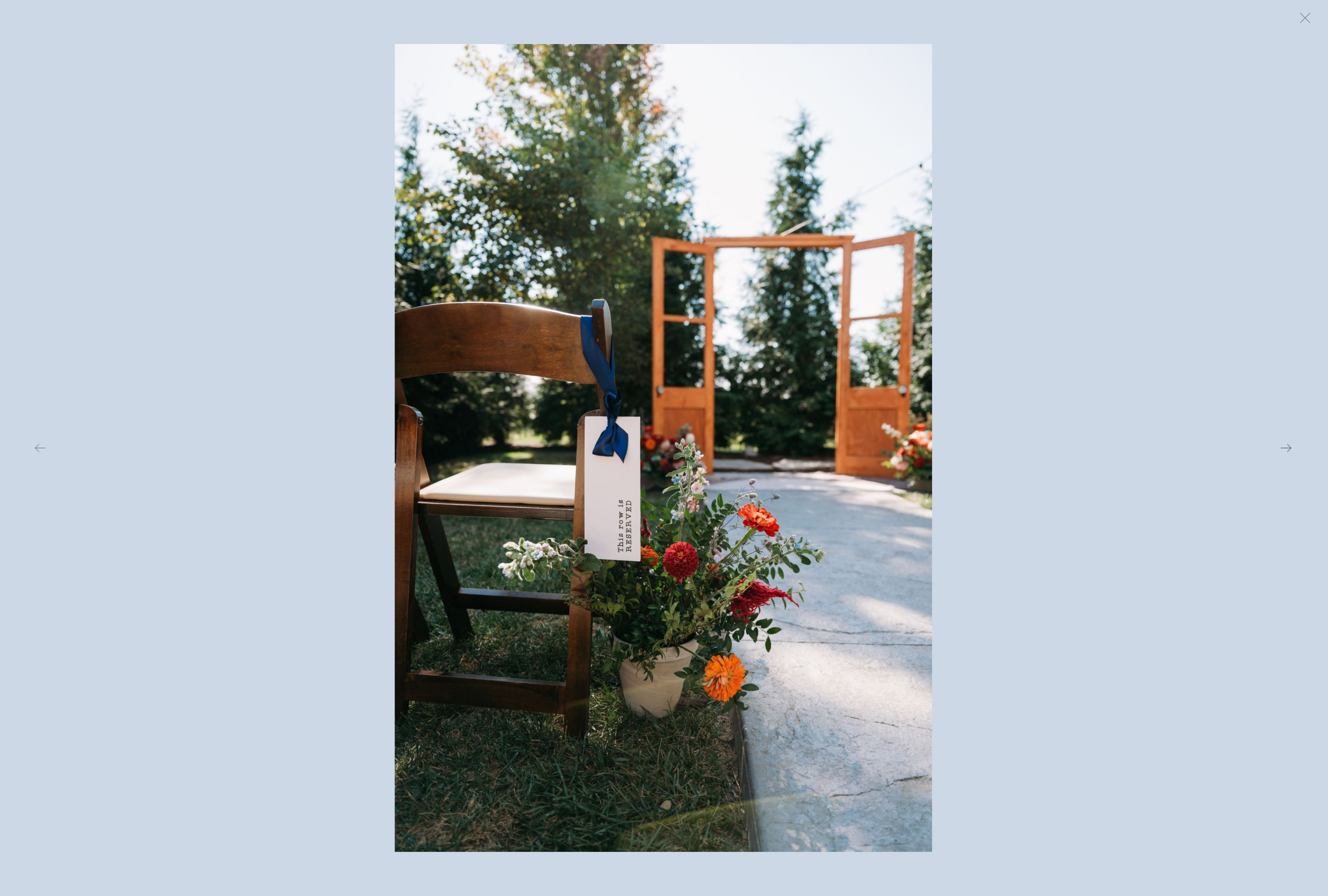
click at [1010, 398] on button at bounding box center [1079, 448] width 433 height 807
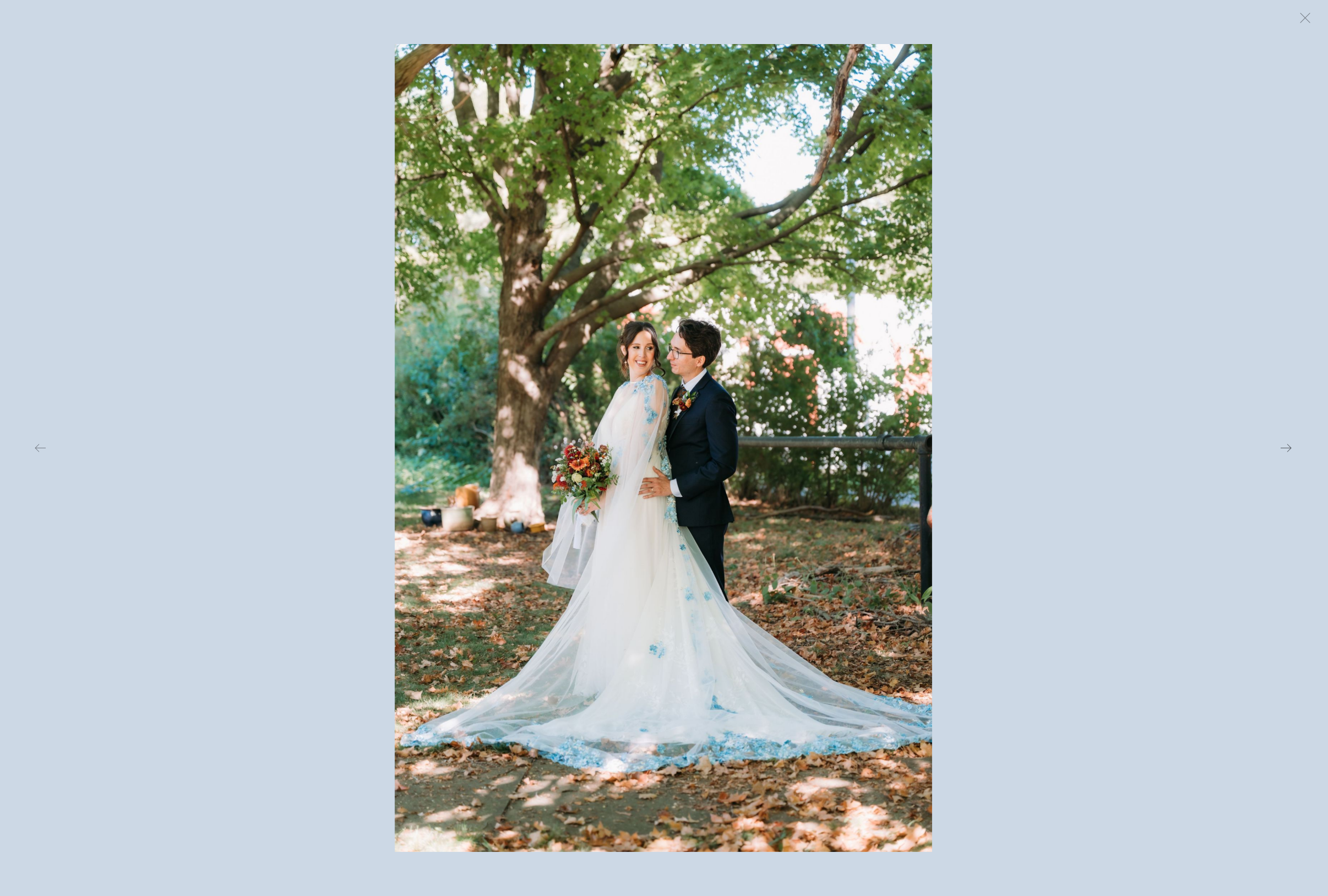
click at [1010, 398] on button at bounding box center [1079, 448] width 433 height 807
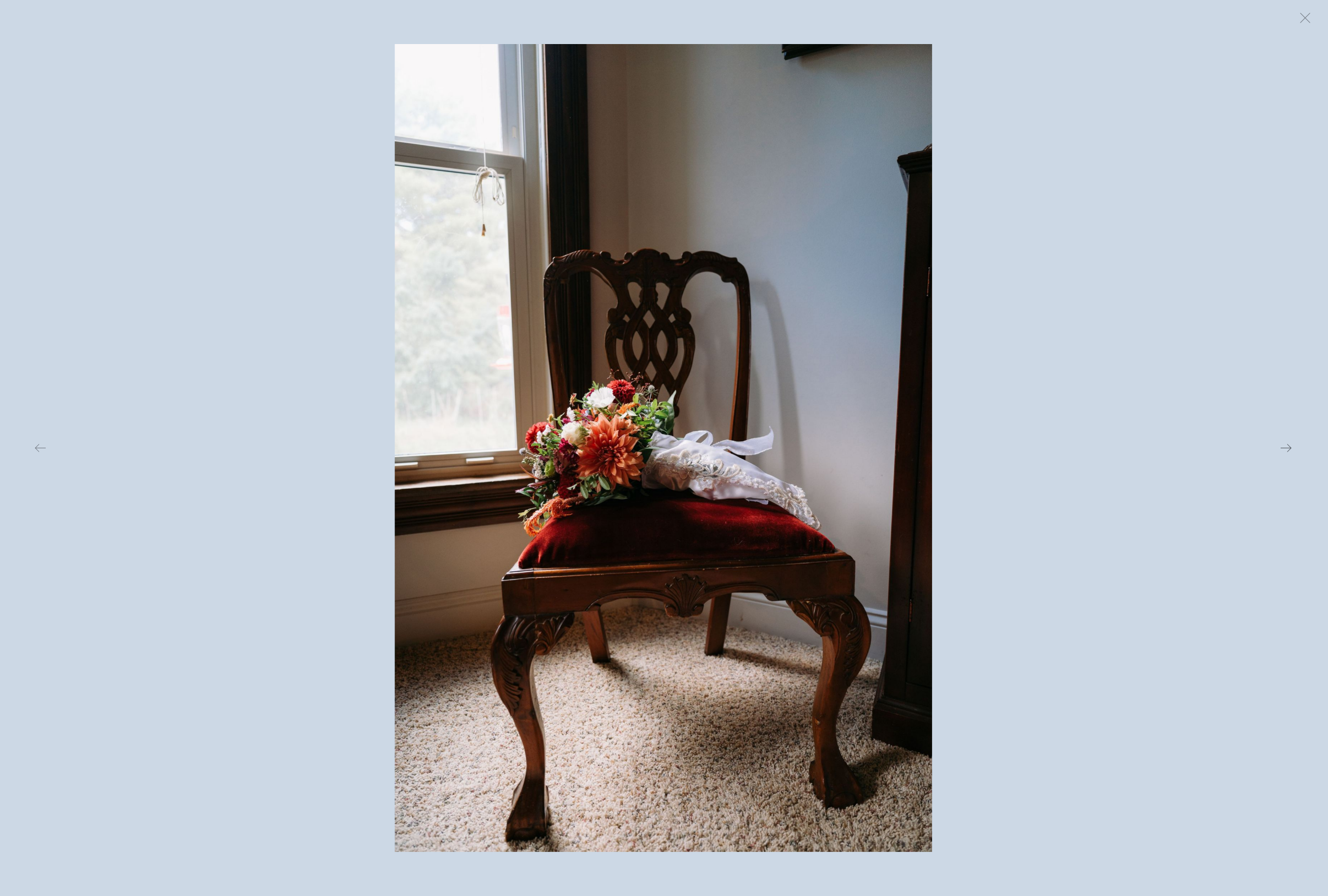
click at [1010, 398] on button at bounding box center [1079, 448] width 433 height 807
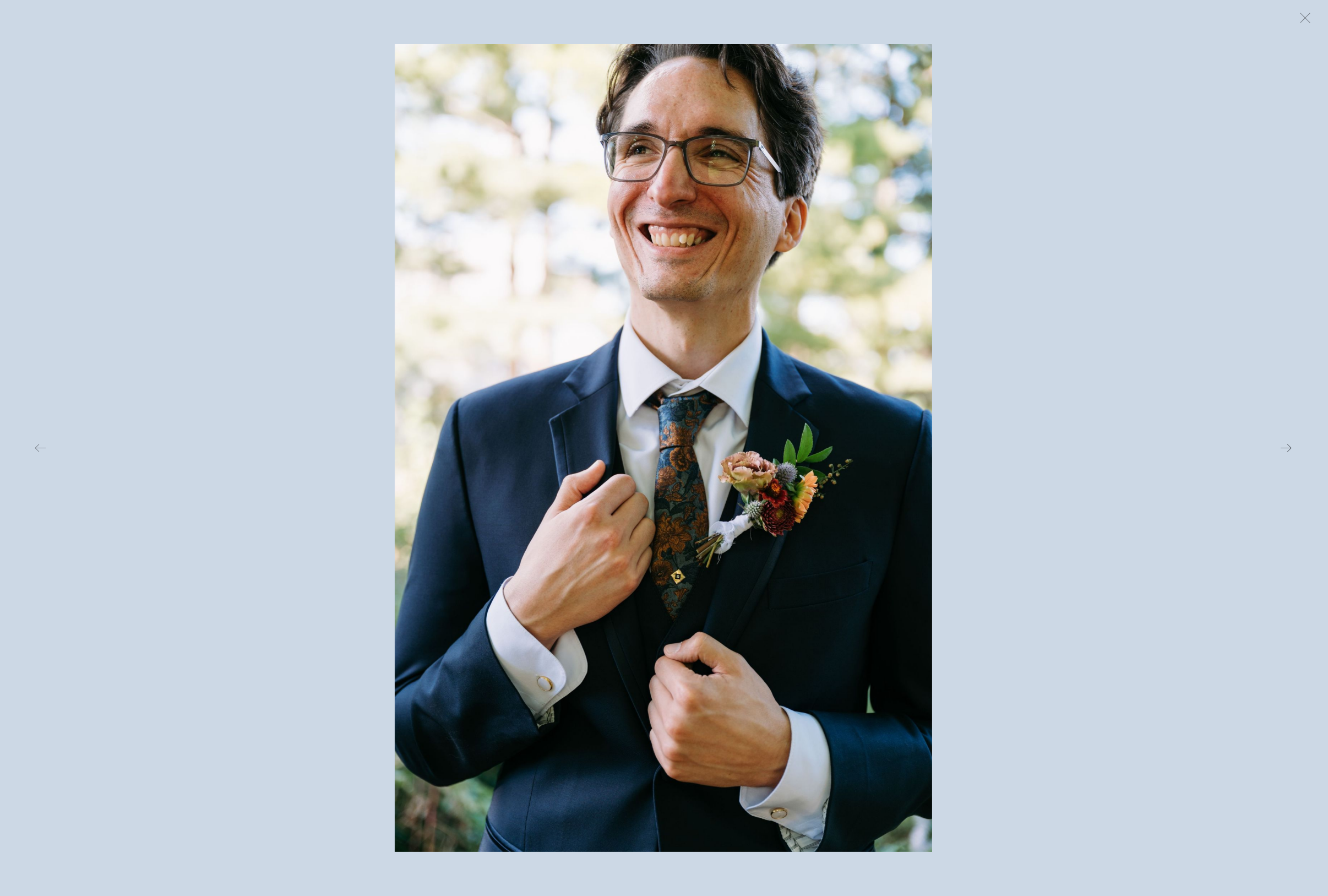
click at [1010, 398] on button at bounding box center [1079, 448] width 433 height 807
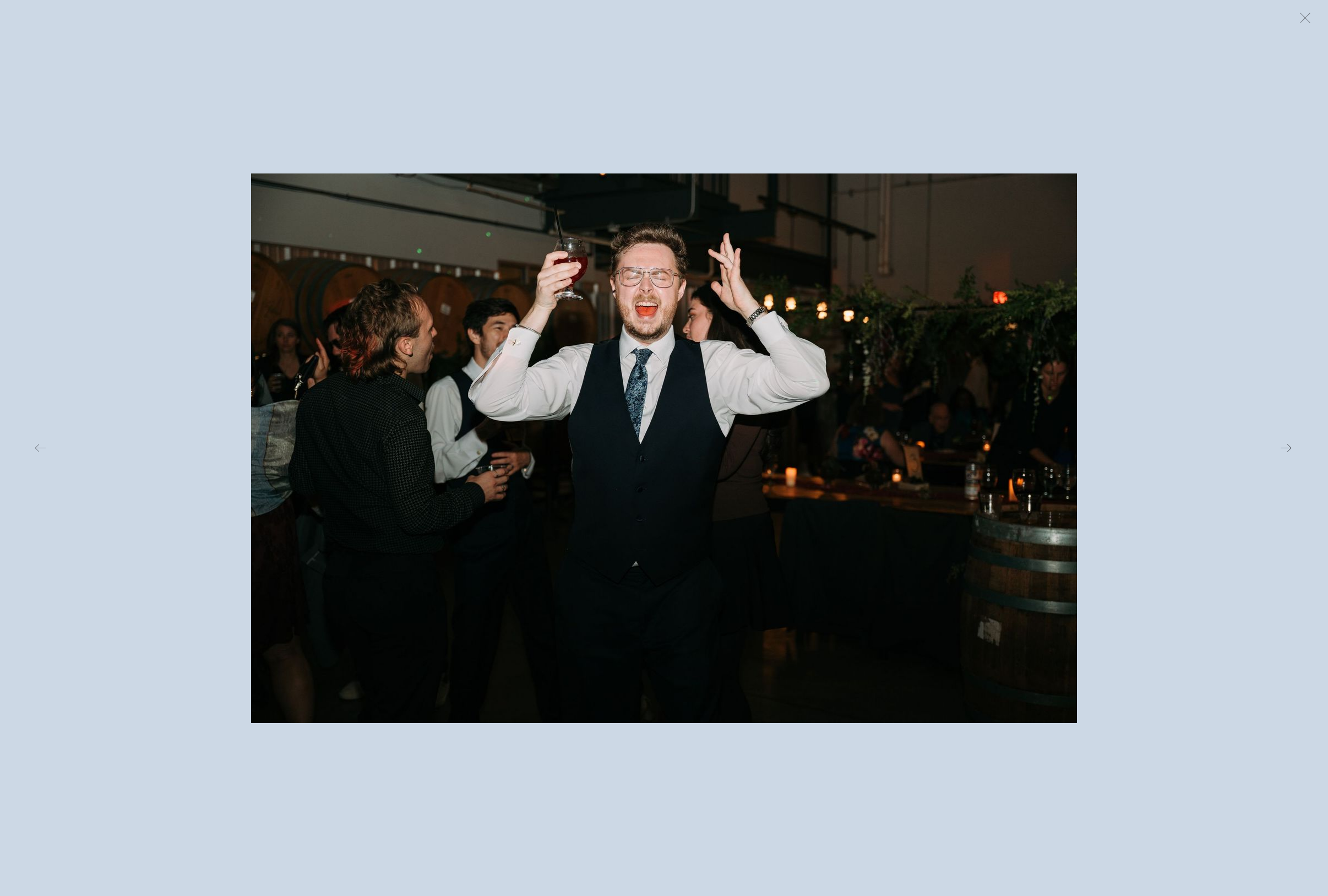
click at [1010, 398] on button at bounding box center [1079, 448] width 433 height 807
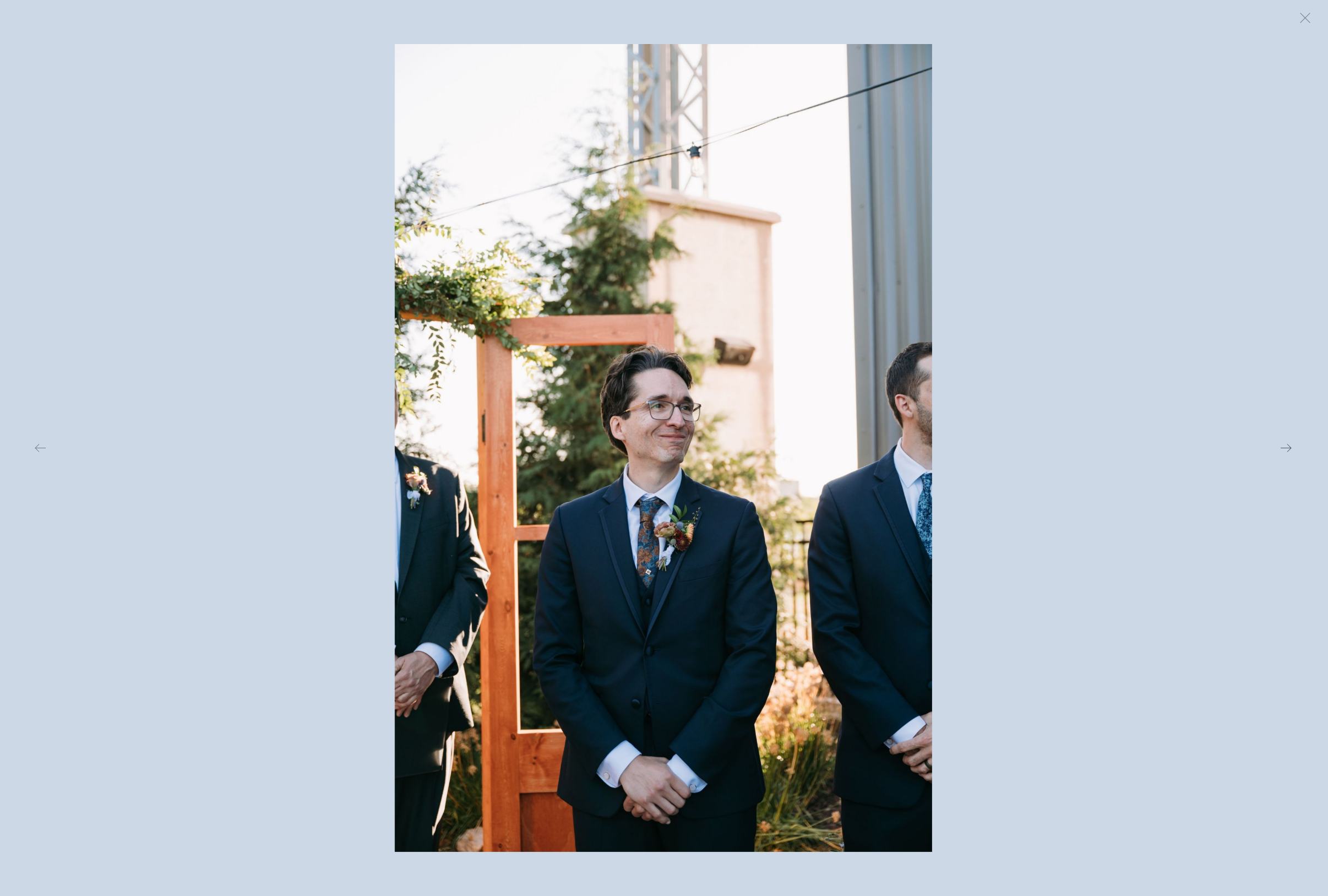
click at [1010, 398] on button at bounding box center [1079, 448] width 433 height 807
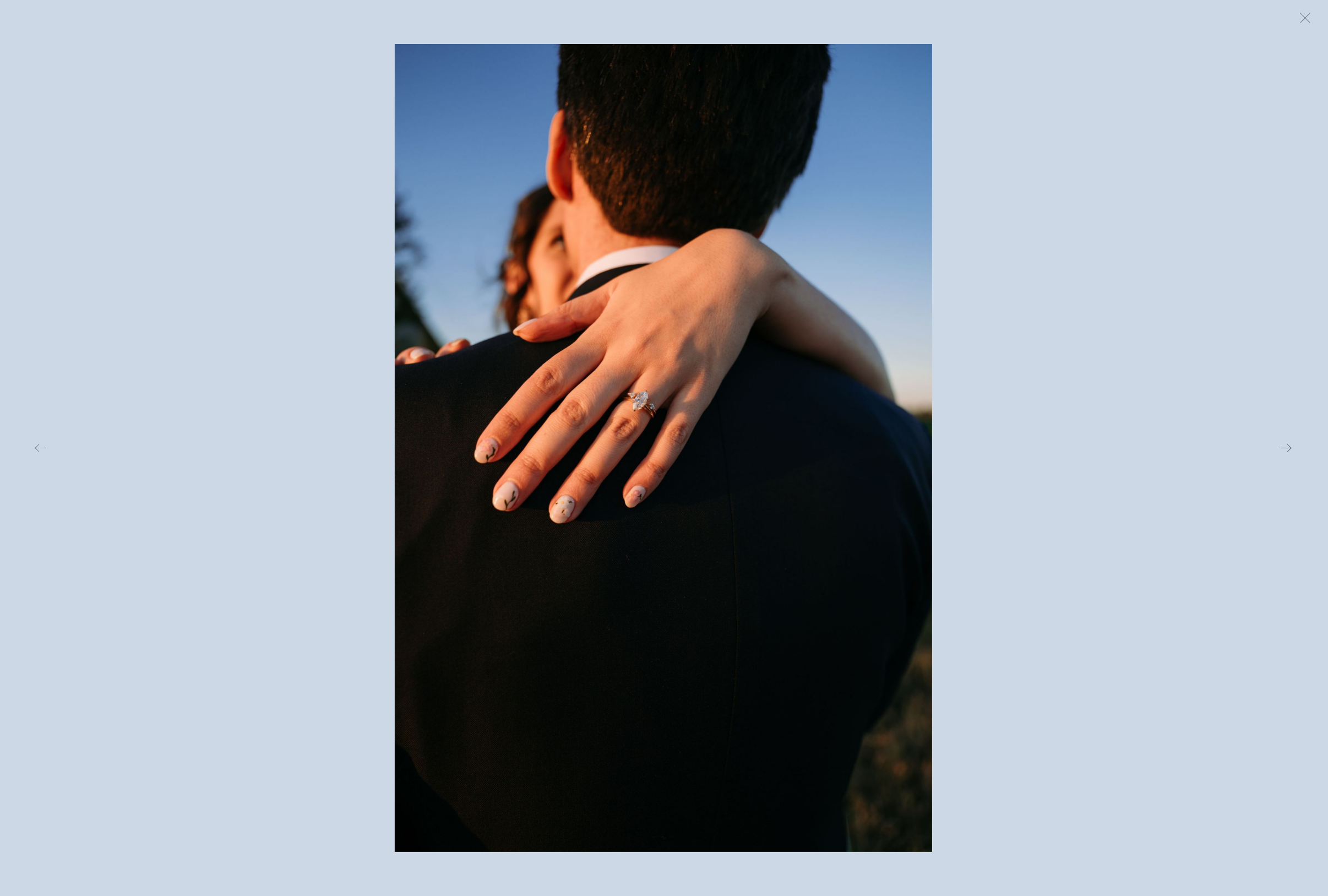
click at [1010, 398] on button at bounding box center [1079, 448] width 433 height 807
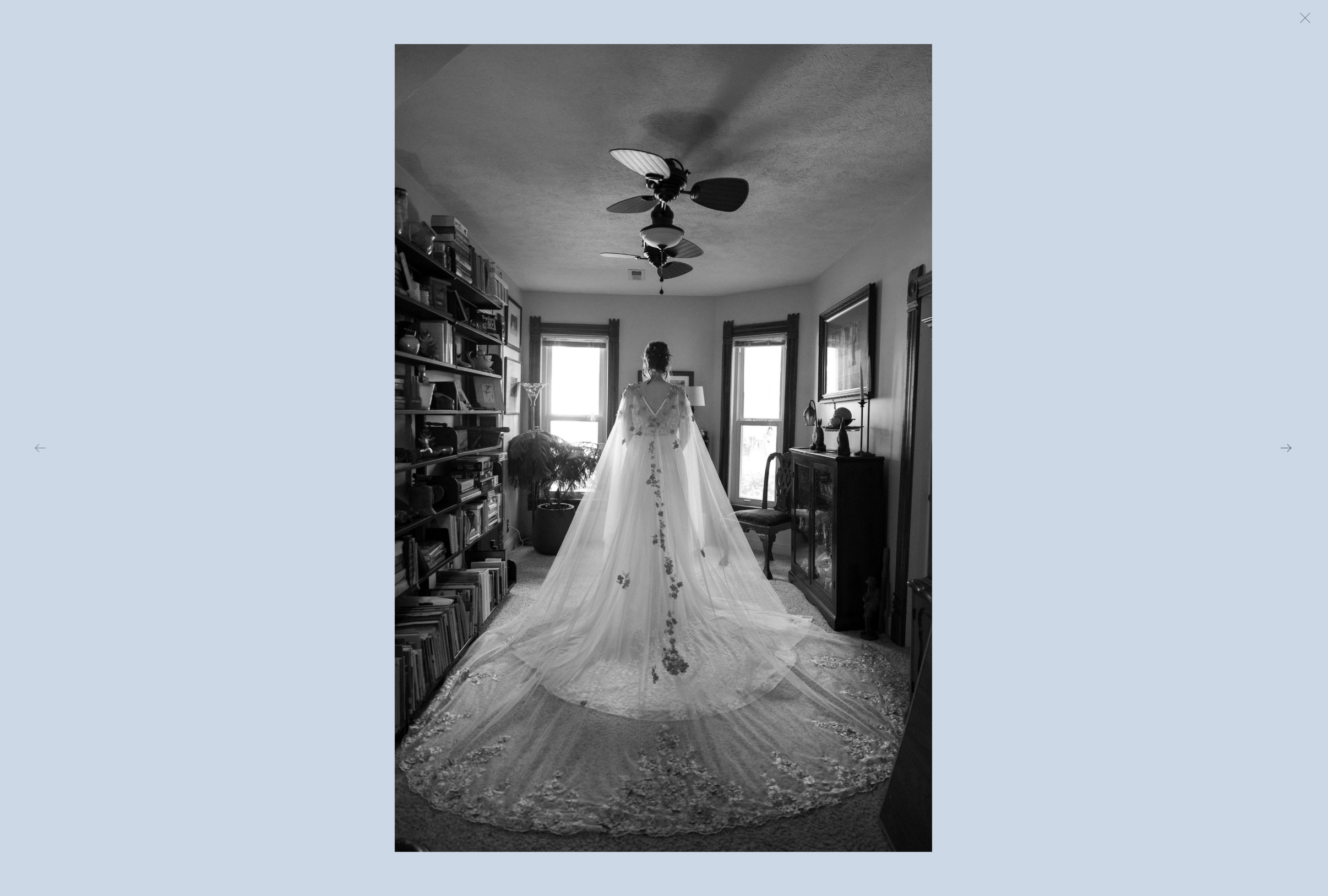
click at [1010, 398] on button at bounding box center [1079, 448] width 433 height 807
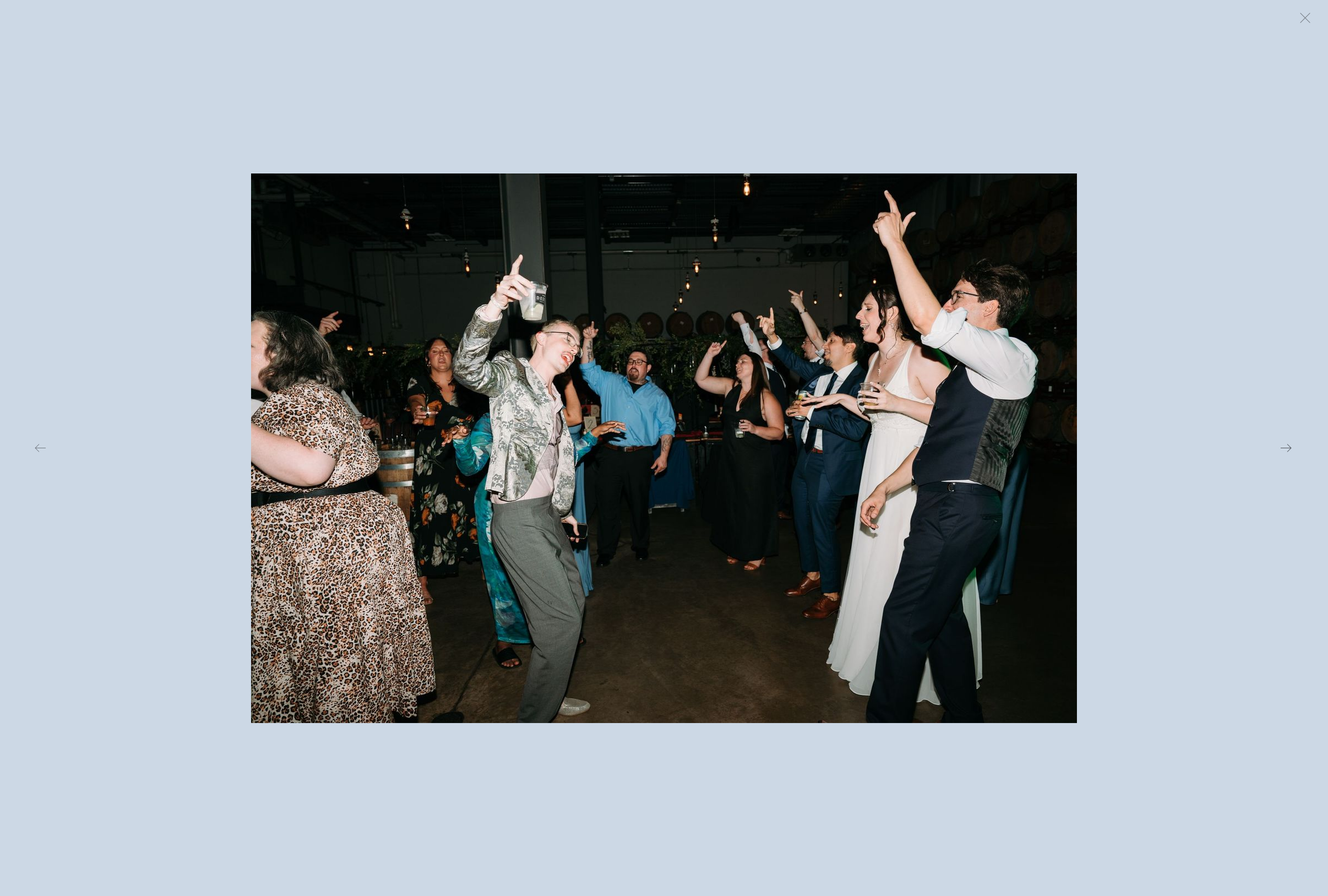
click at [1010, 396] on button at bounding box center [1079, 448] width 433 height 807
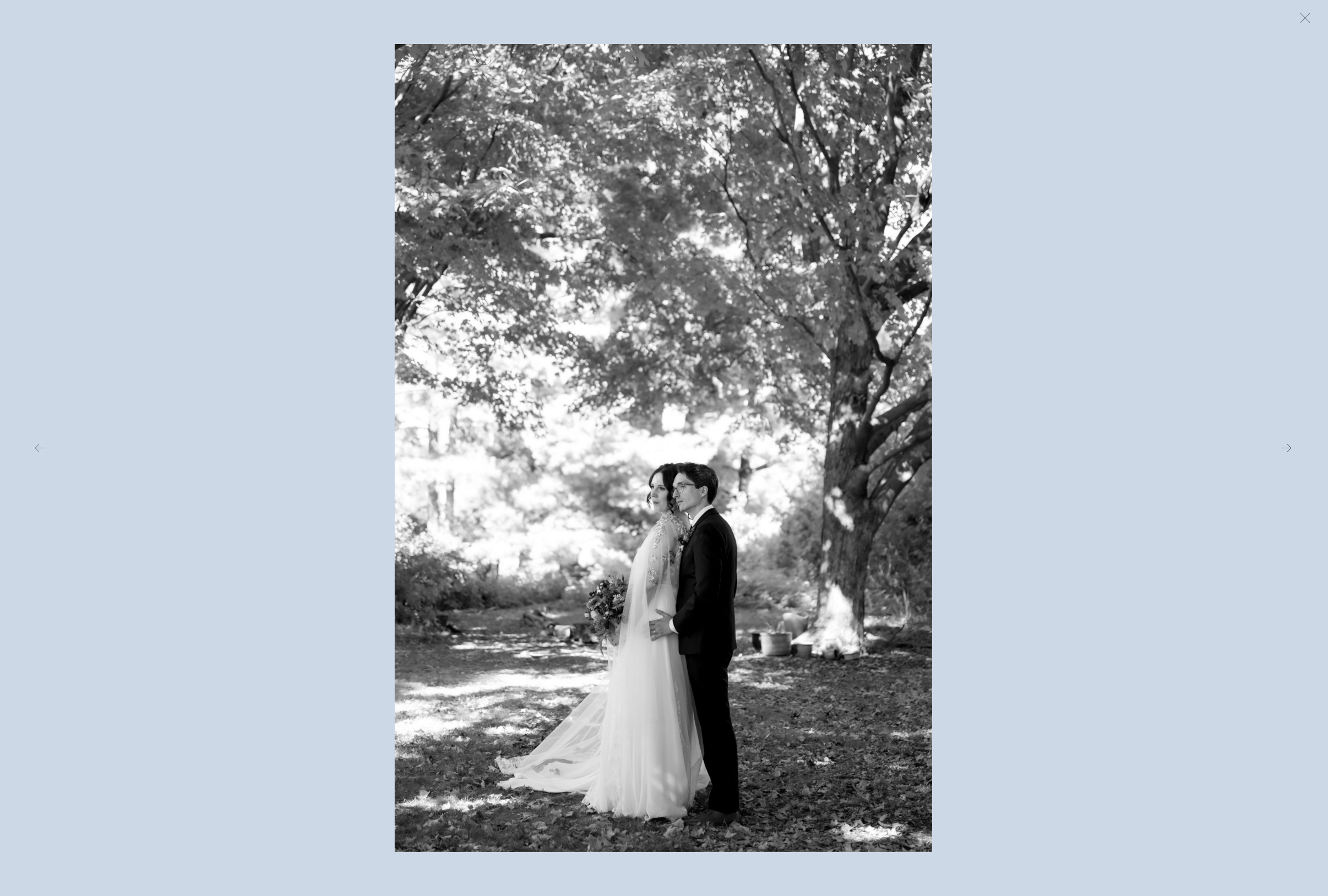
click at [1010, 396] on button at bounding box center [1079, 448] width 433 height 807
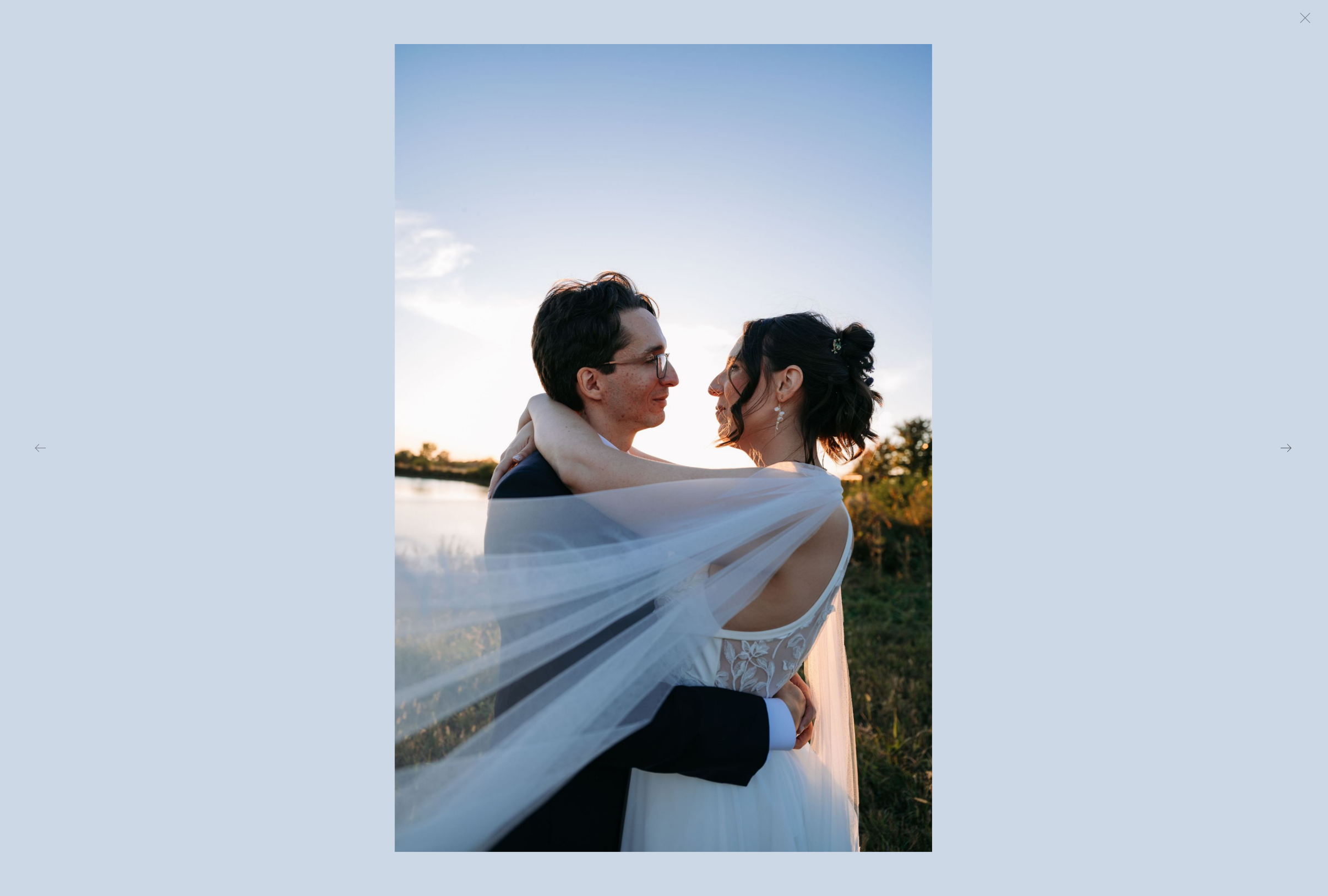
click at [1010, 396] on button at bounding box center [1079, 448] width 433 height 807
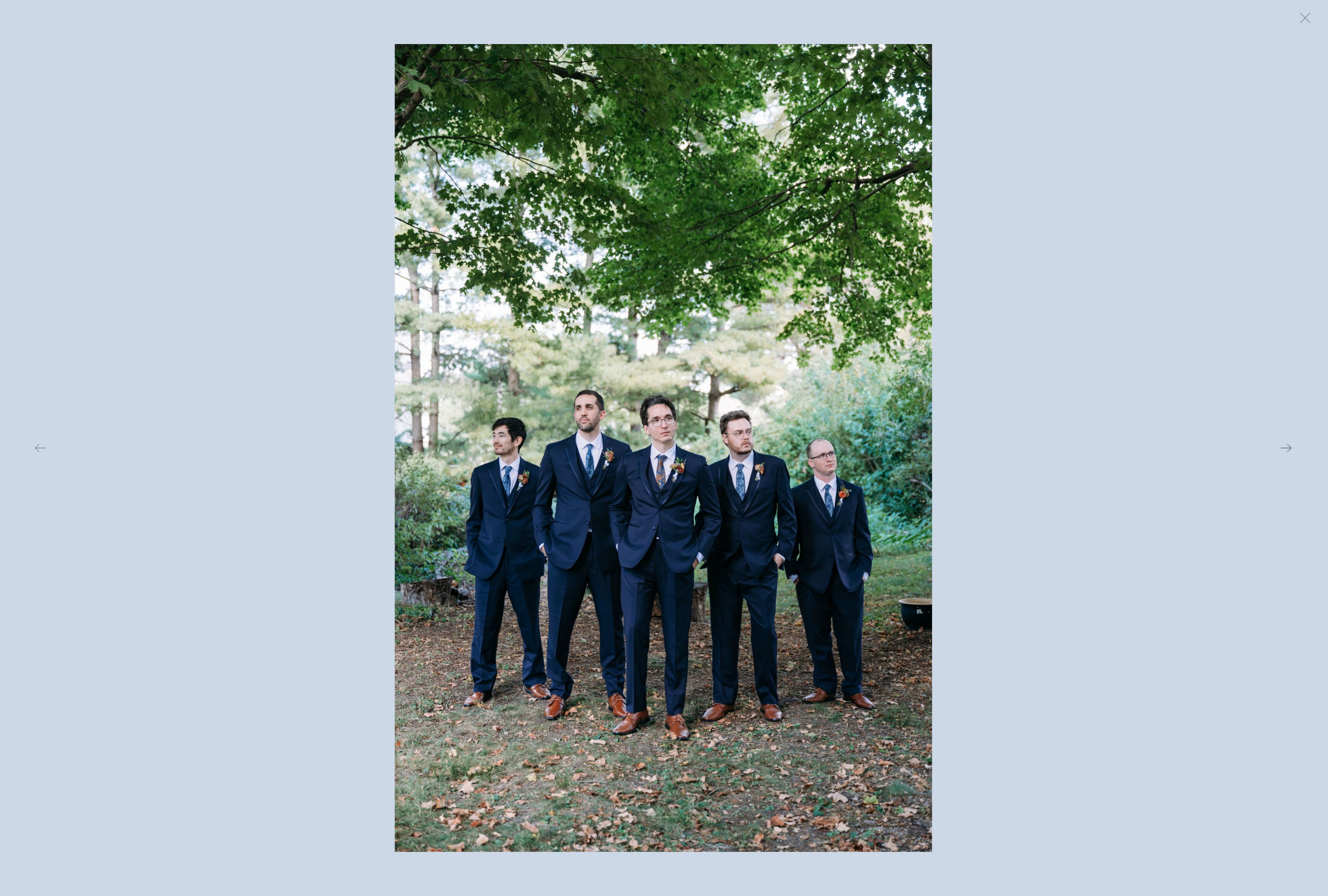
click at [1010, 396] on button at bounding box center [1079, 448] width 433 height 807
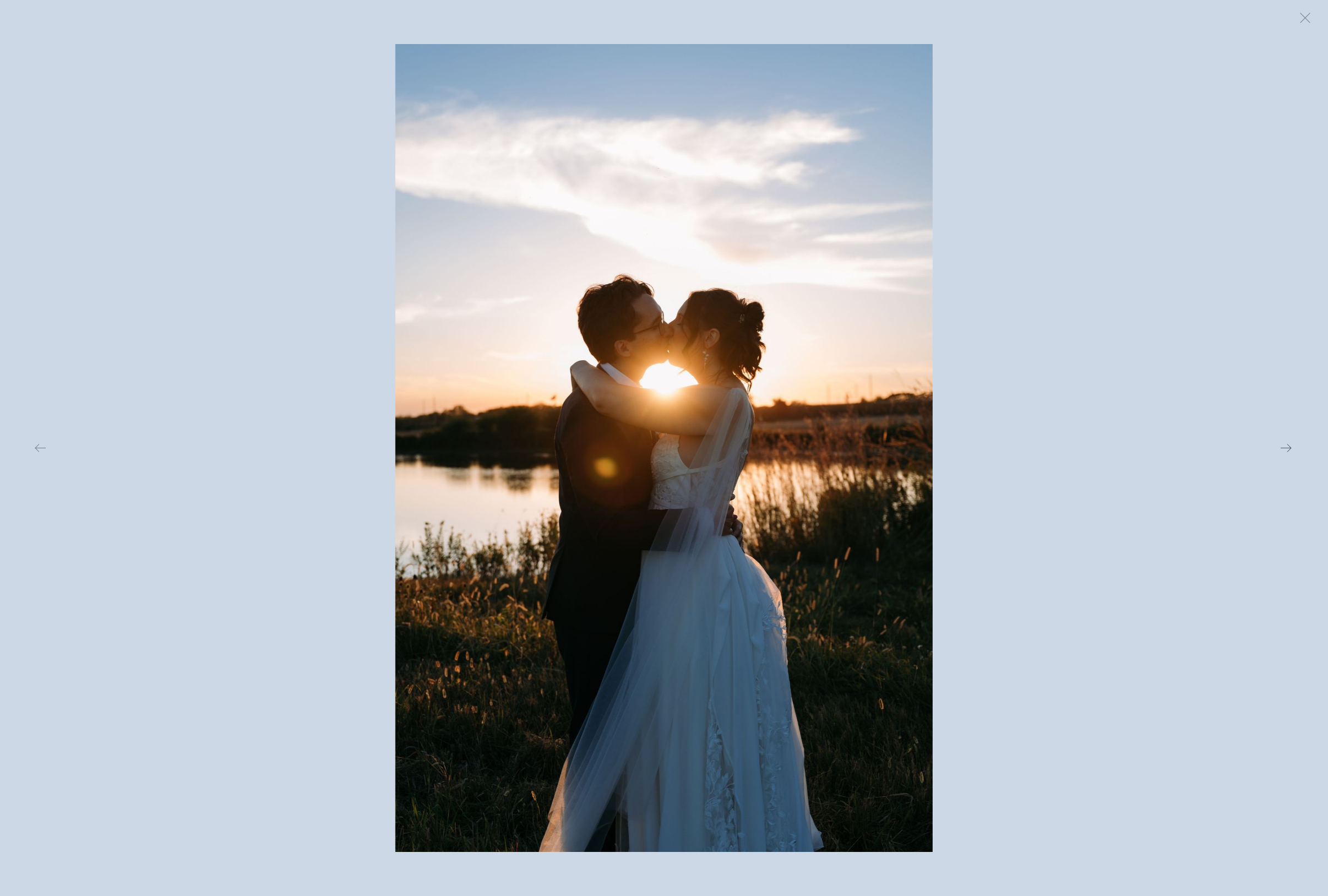
click at [1010, 395] on button at bounding box center [1079, 448] width 433 height 807
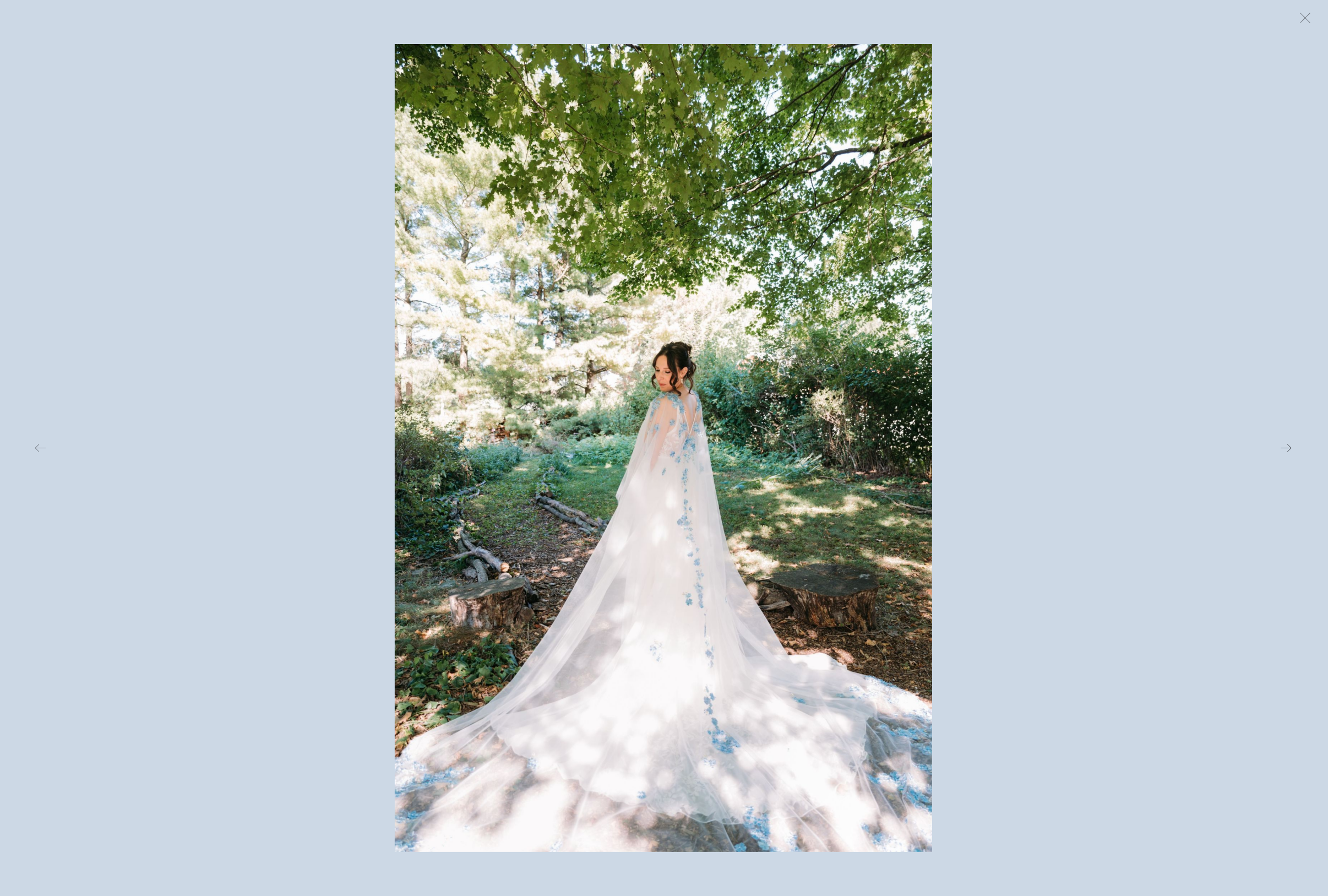
click at [1010, 395] on button at bounding box center [1079, 448] width 433 height 807
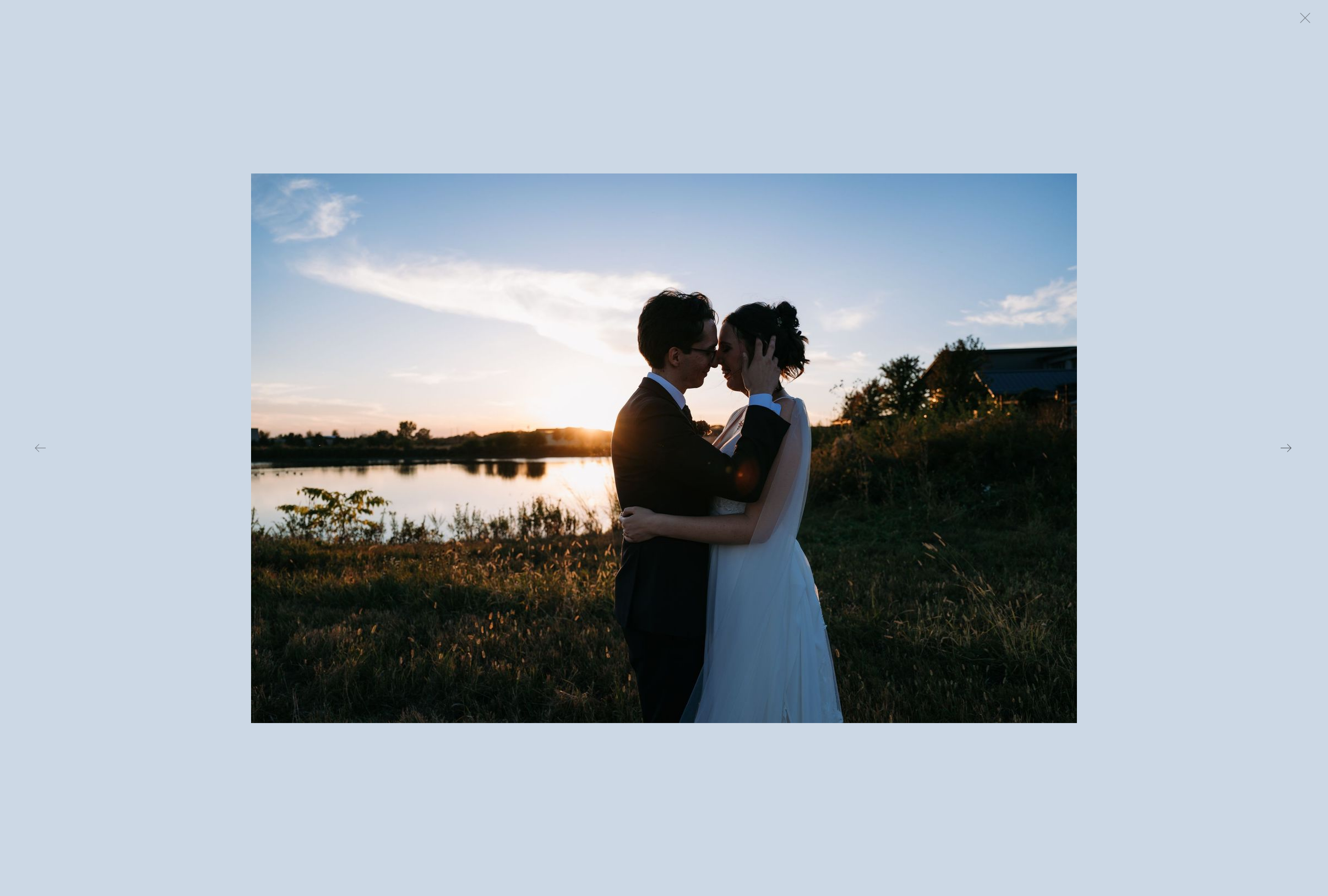
click at [1010, 395] on button at bounding box center [1079, 448] width 433 height 807
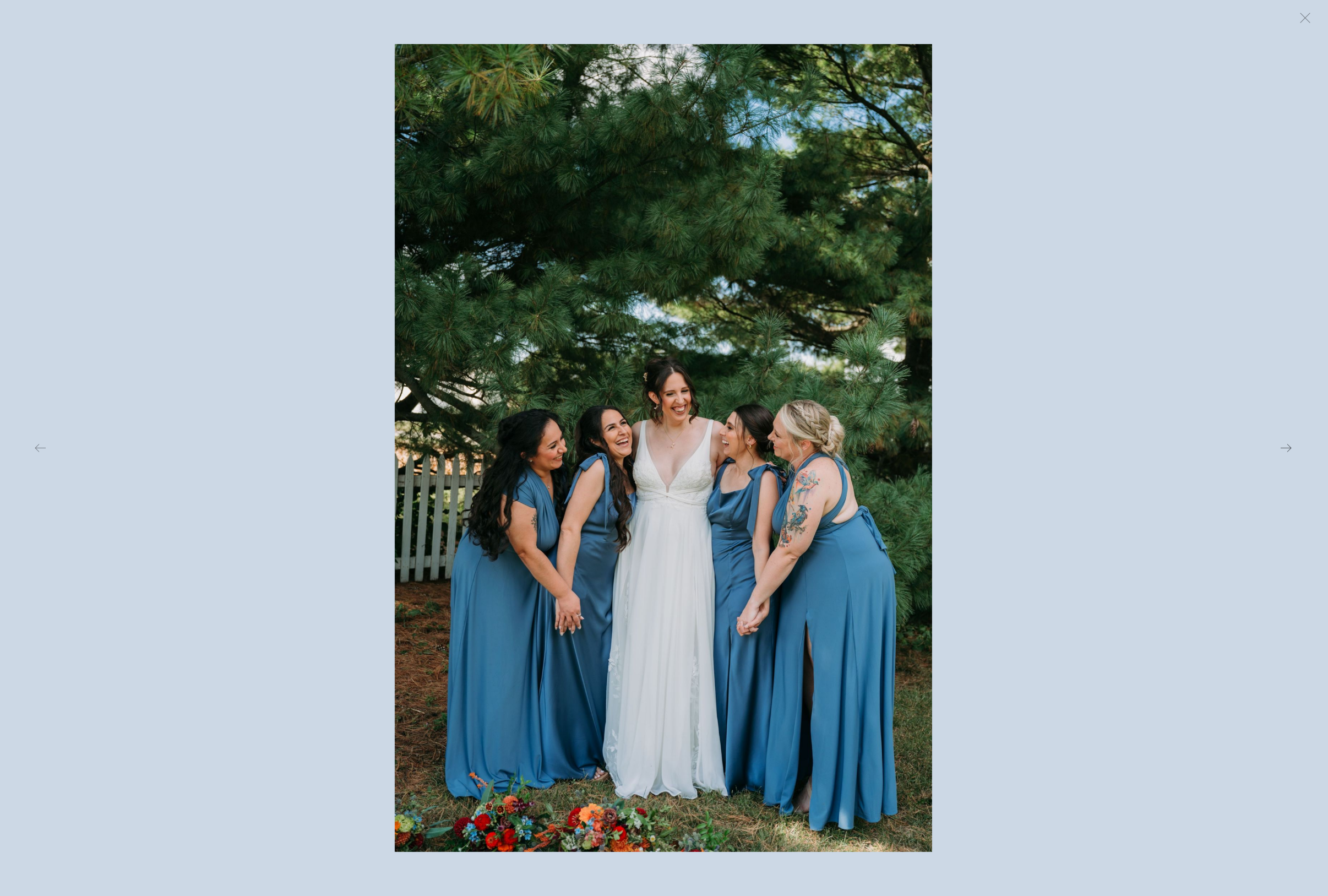
click at [1010, 395] on button at bounding box center [1079, 448] width 433 height 807
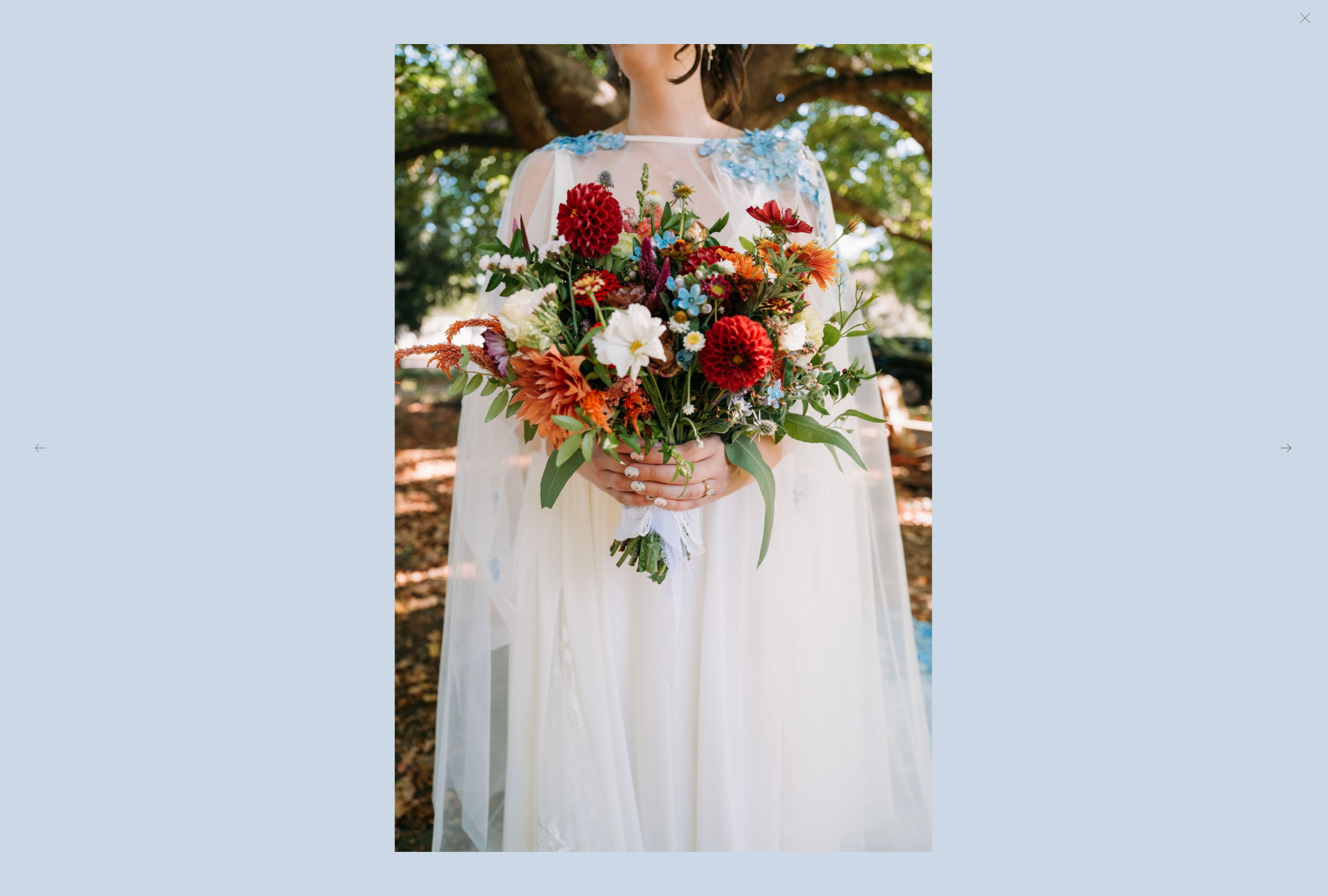
click at [1010, 395] on button at bounding box center [1079, 448] width 433 height 807
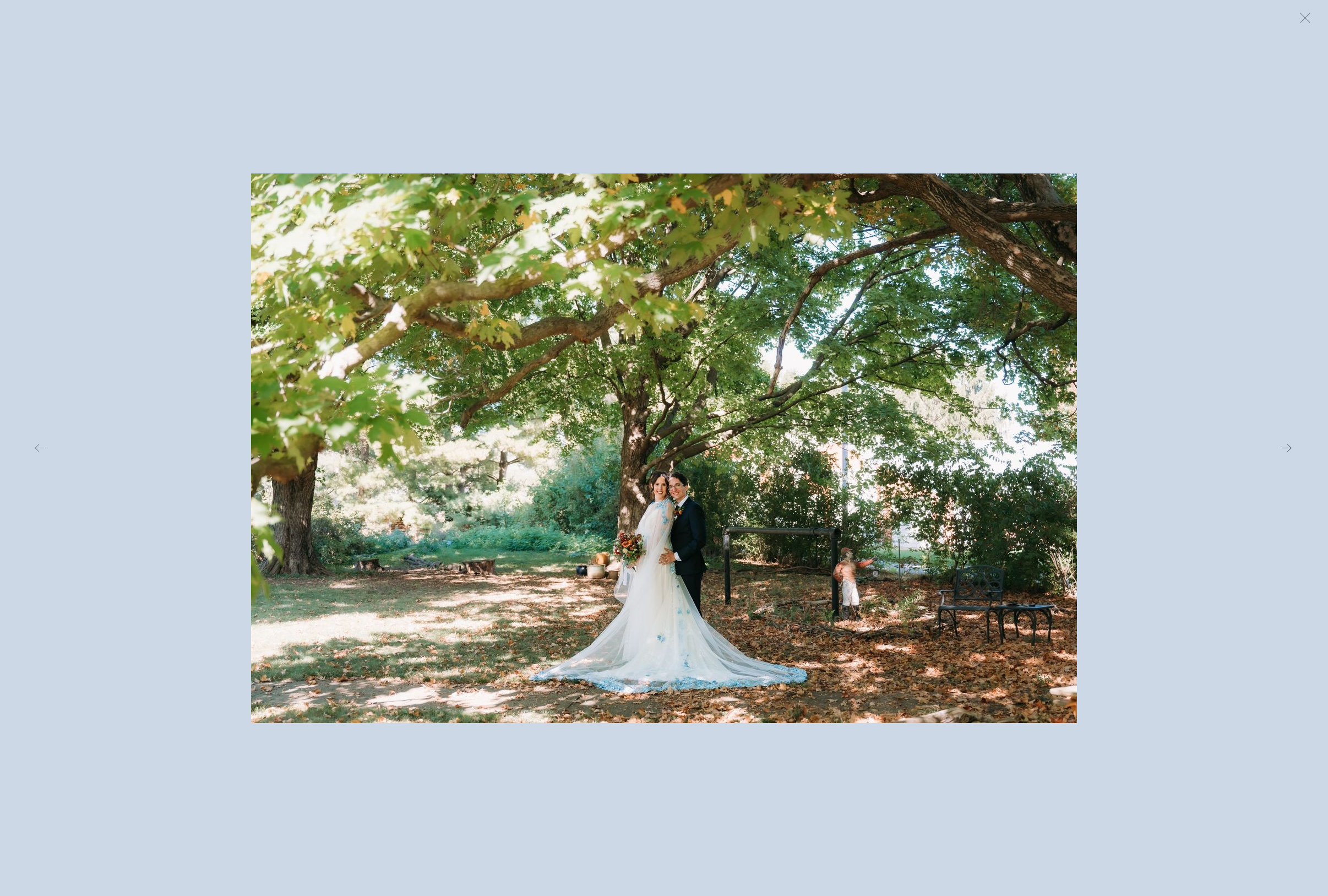
click at [1010, 395] on button at bounding box center [1079, 448] width 433 height 807
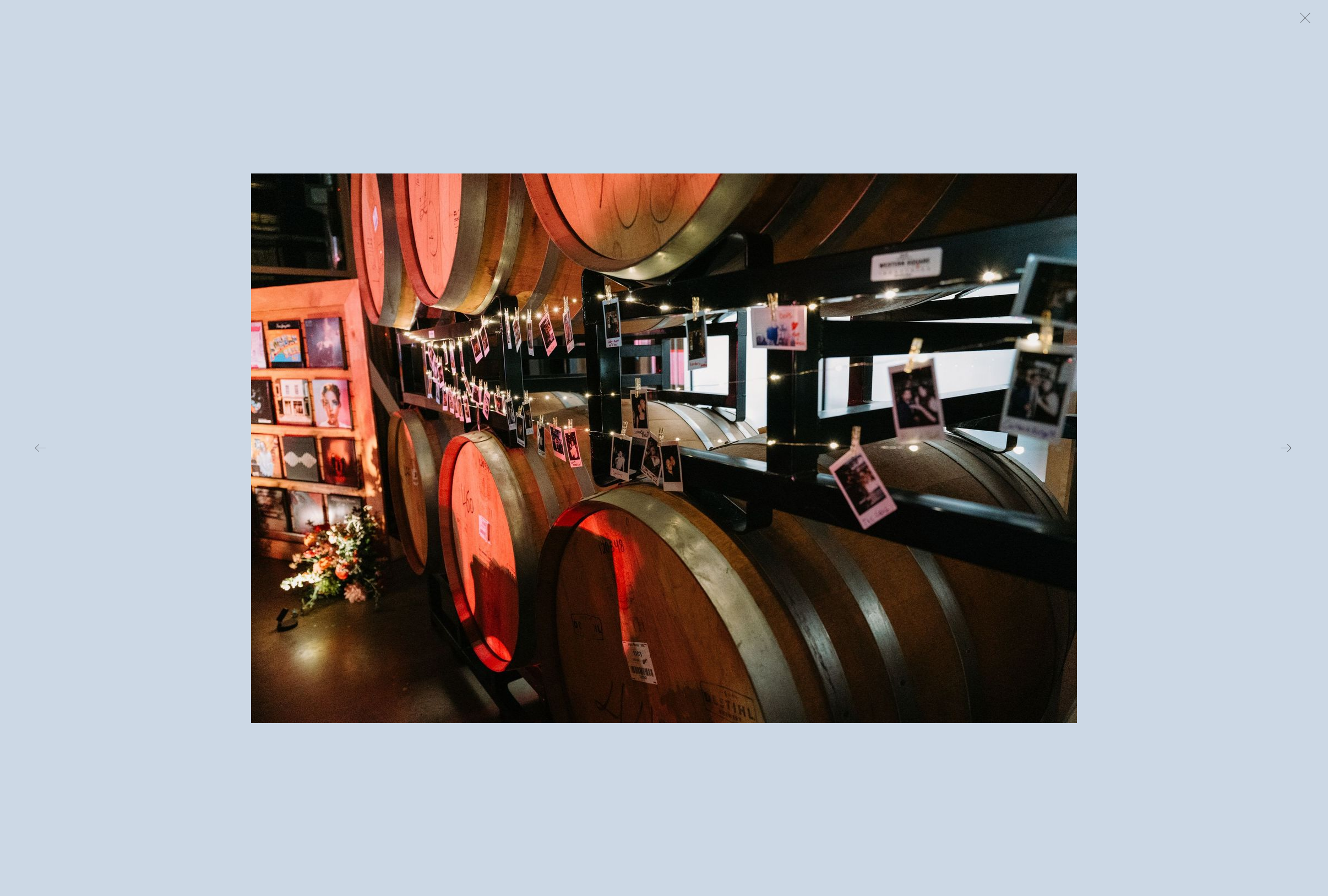
click at [1010, 394] on button at bounding box center [1079, 448] width 433 height 807
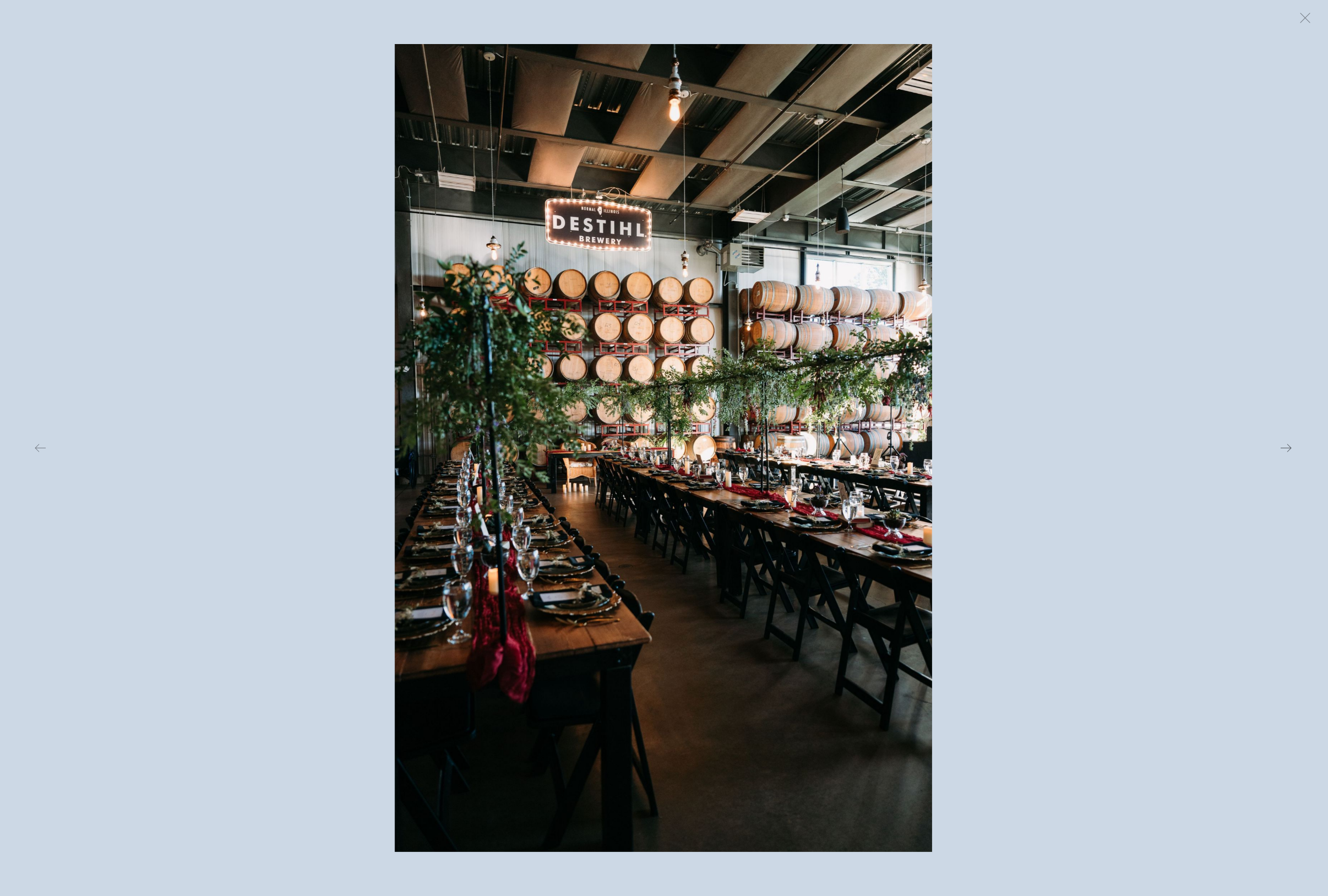
click at [1010, 394] on button at bounding box center [1079, 448] width 433 height 807
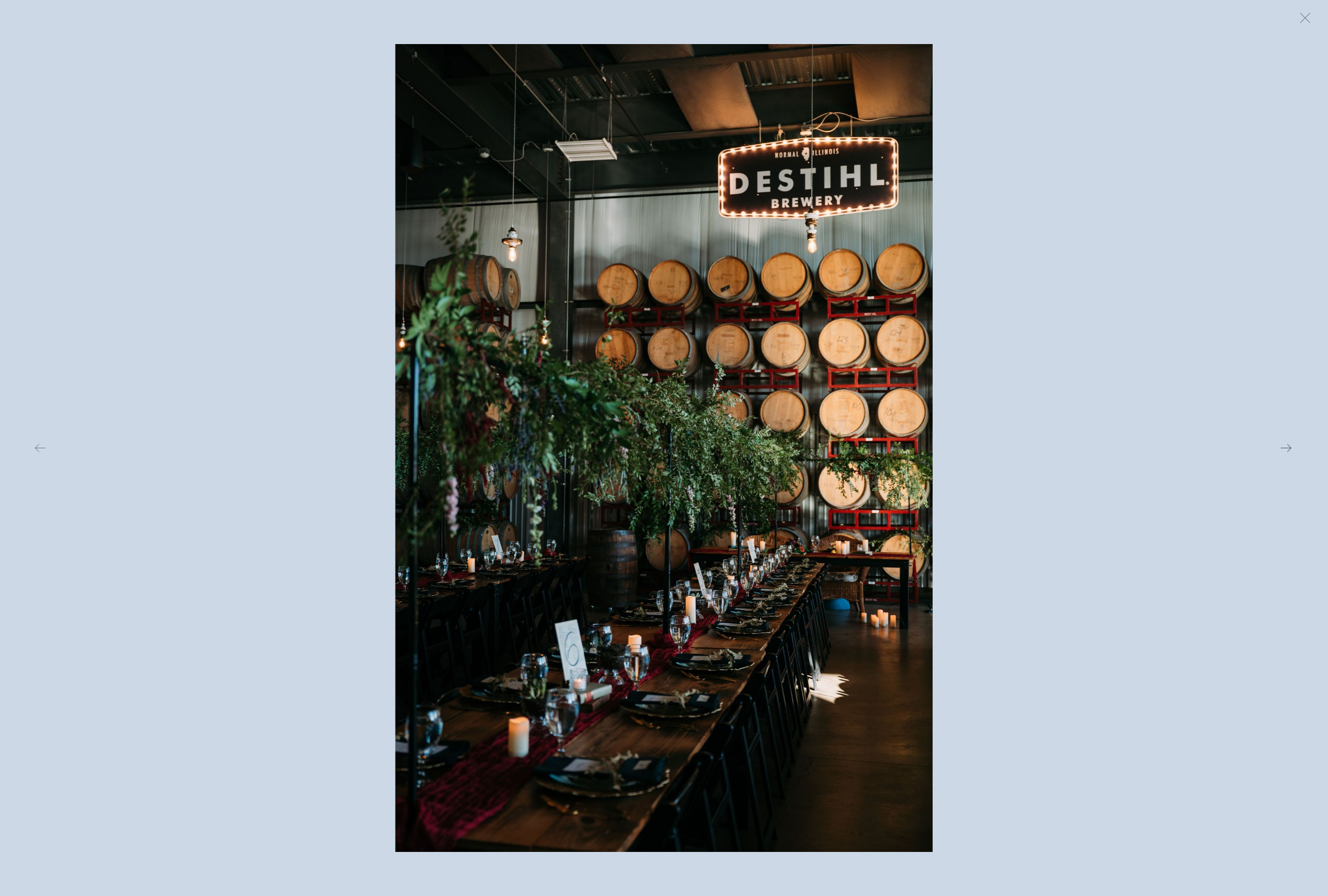
click at [1010, 394] on button at bounding box center [1079, 448] width 433 height 807
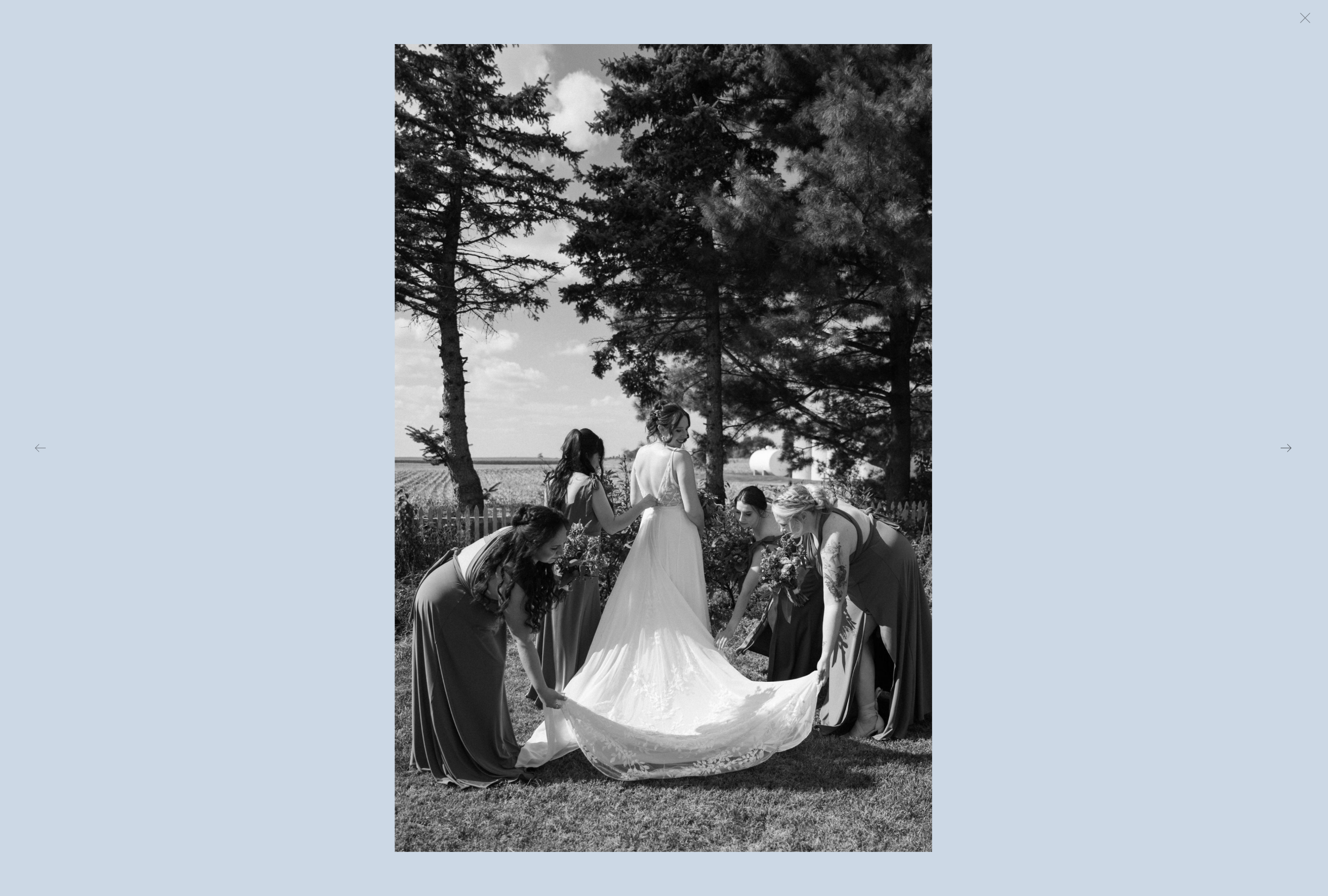
click at [1010, 394] on button at bounding box center [1079, 448] width 433 height 807
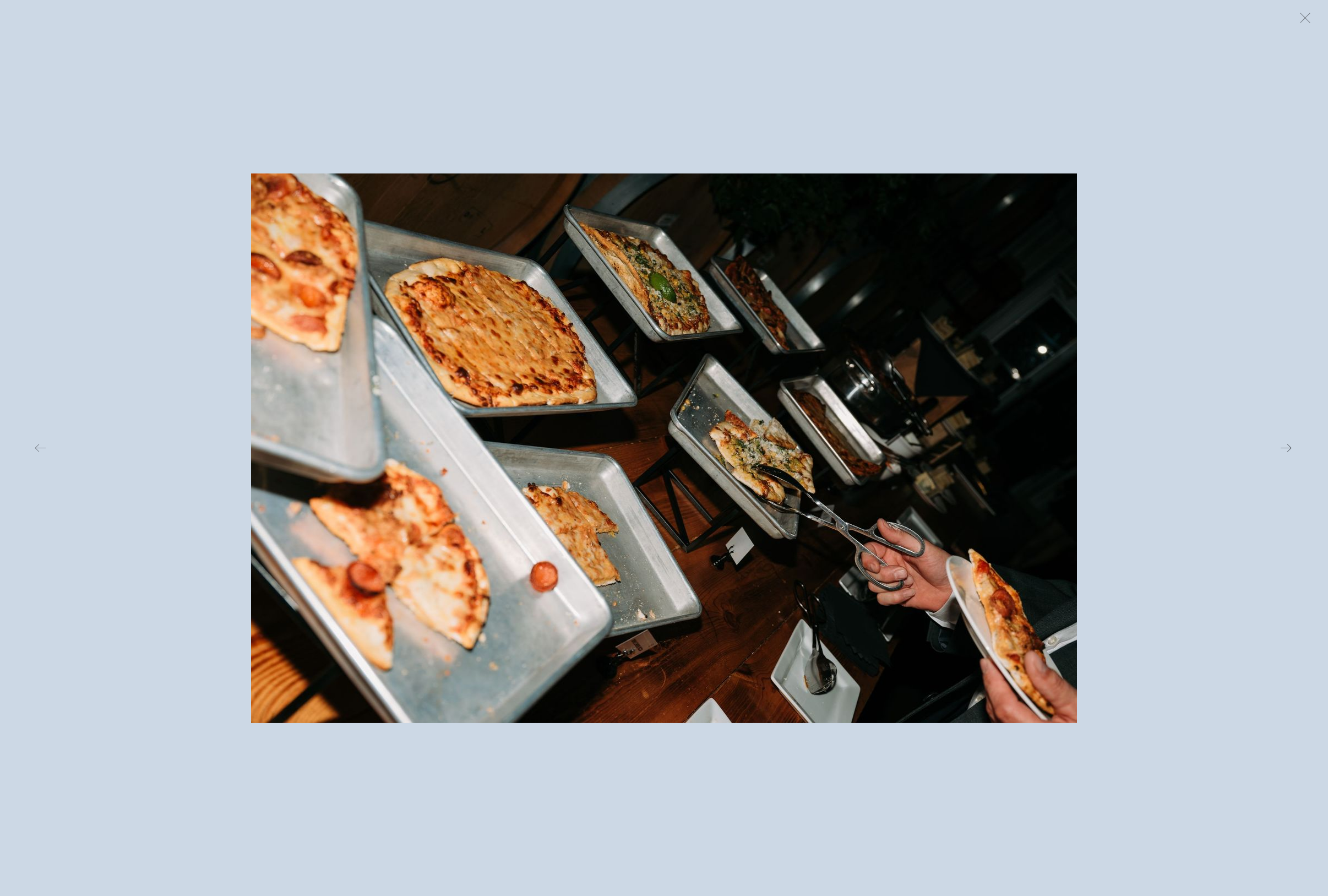
click at [1010, 394] on button at bounding box center [1079, 448] width 433 height 807
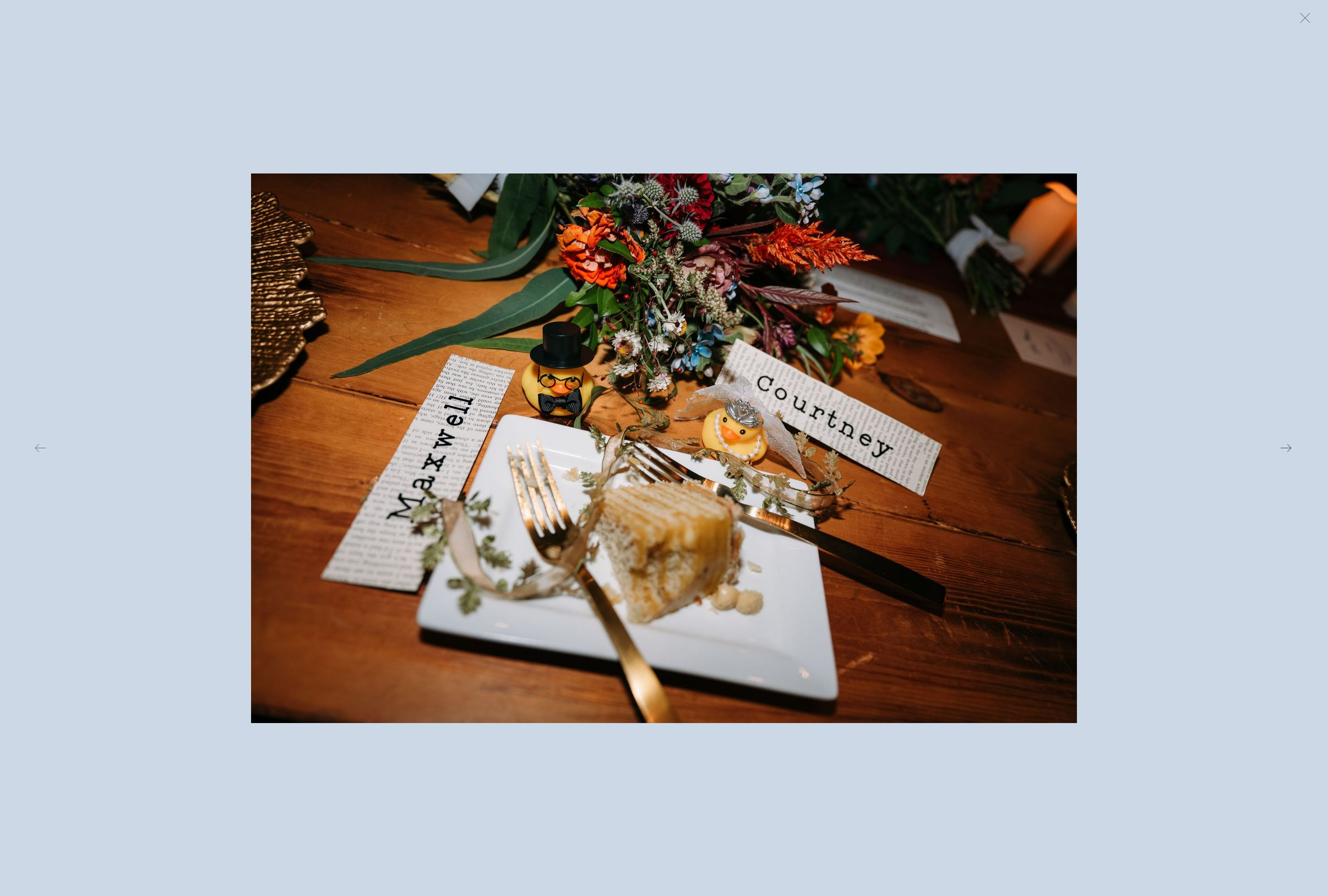
click at [1010, 394] on button at bounding box center [1079, 448] width 433 height 807
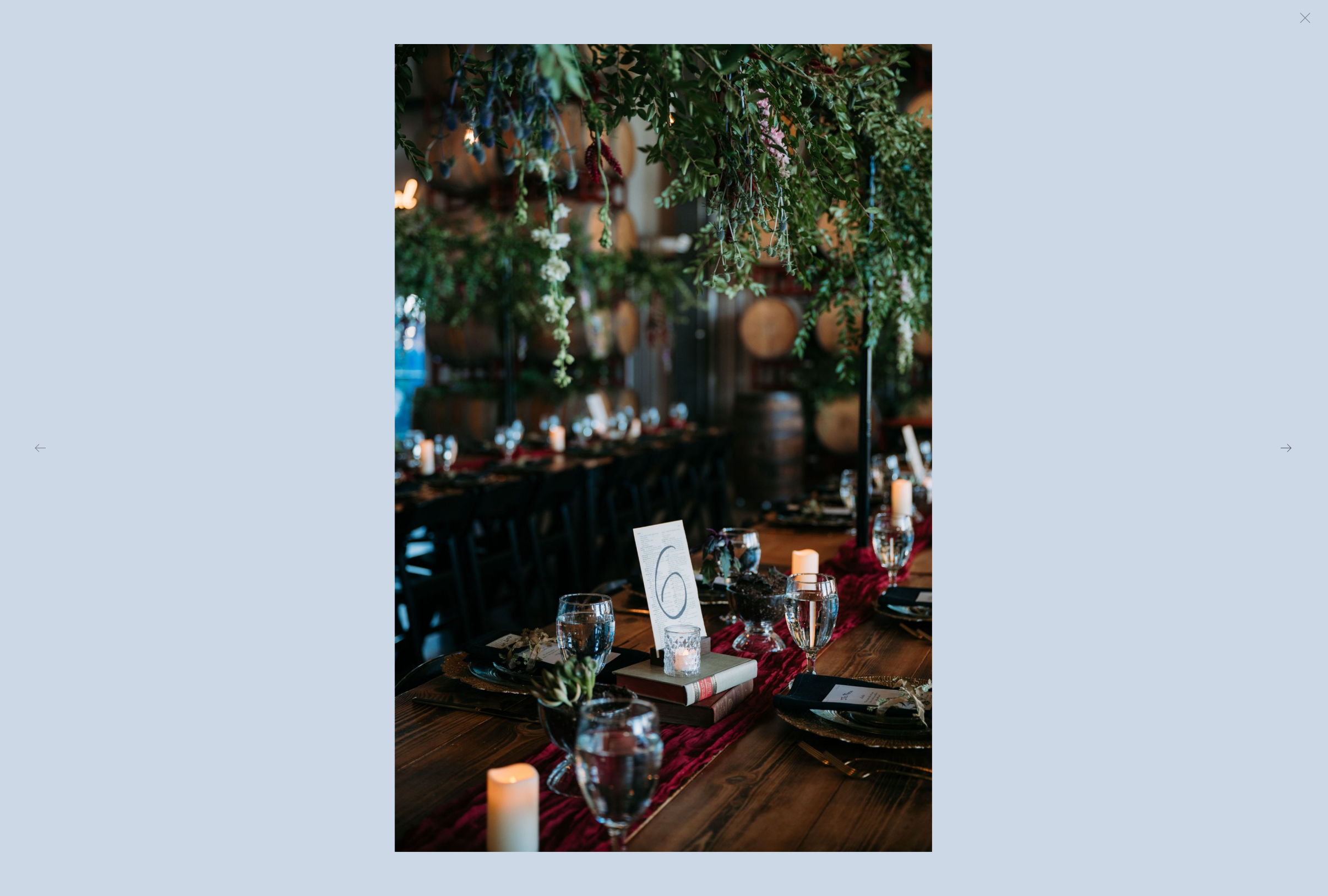
click at [1010, 394] on button at bounding box center [1079, 448] width 433 height 807
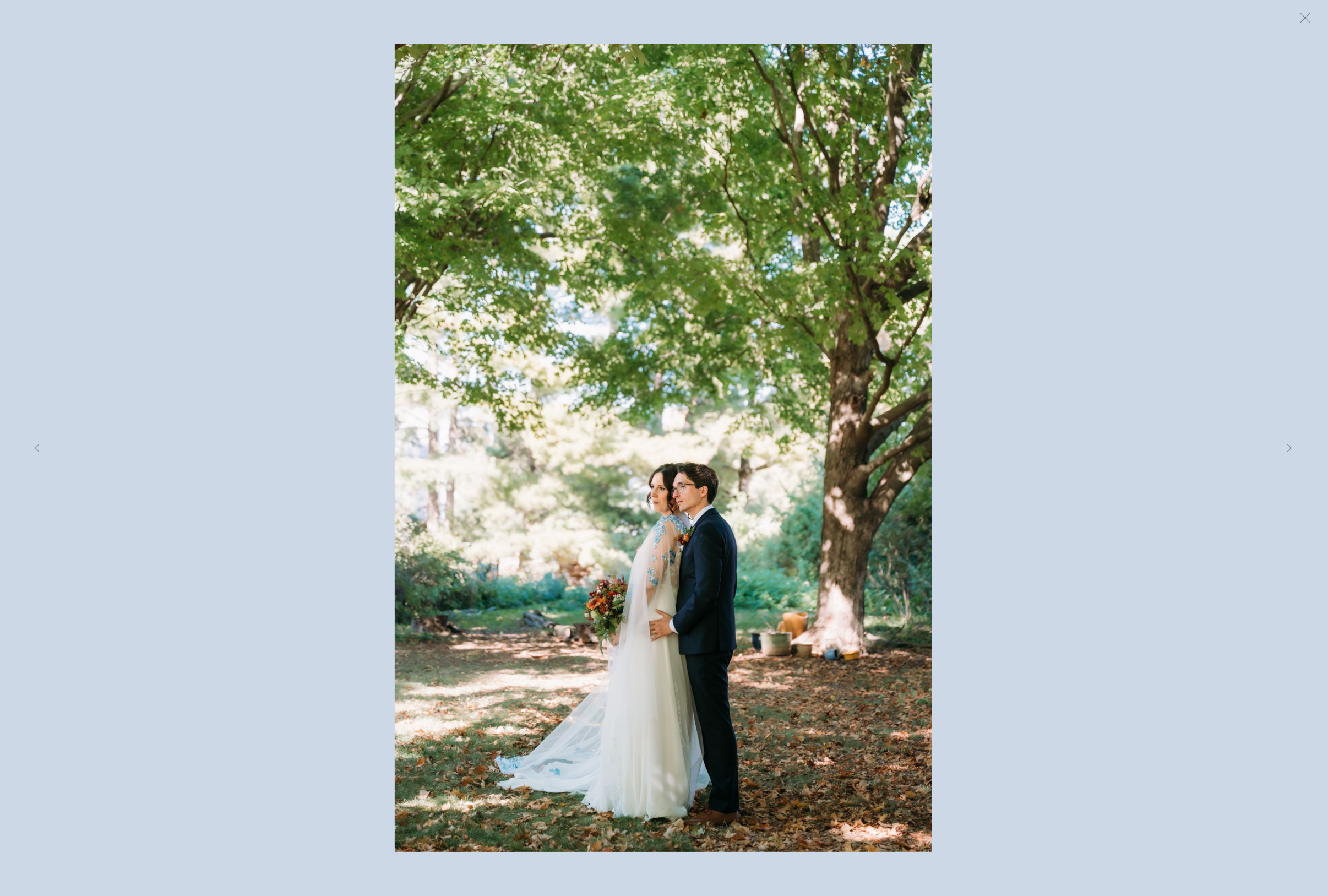
click at [1010, 394] on button at bounding box center [1079, 448] width 433 height 807
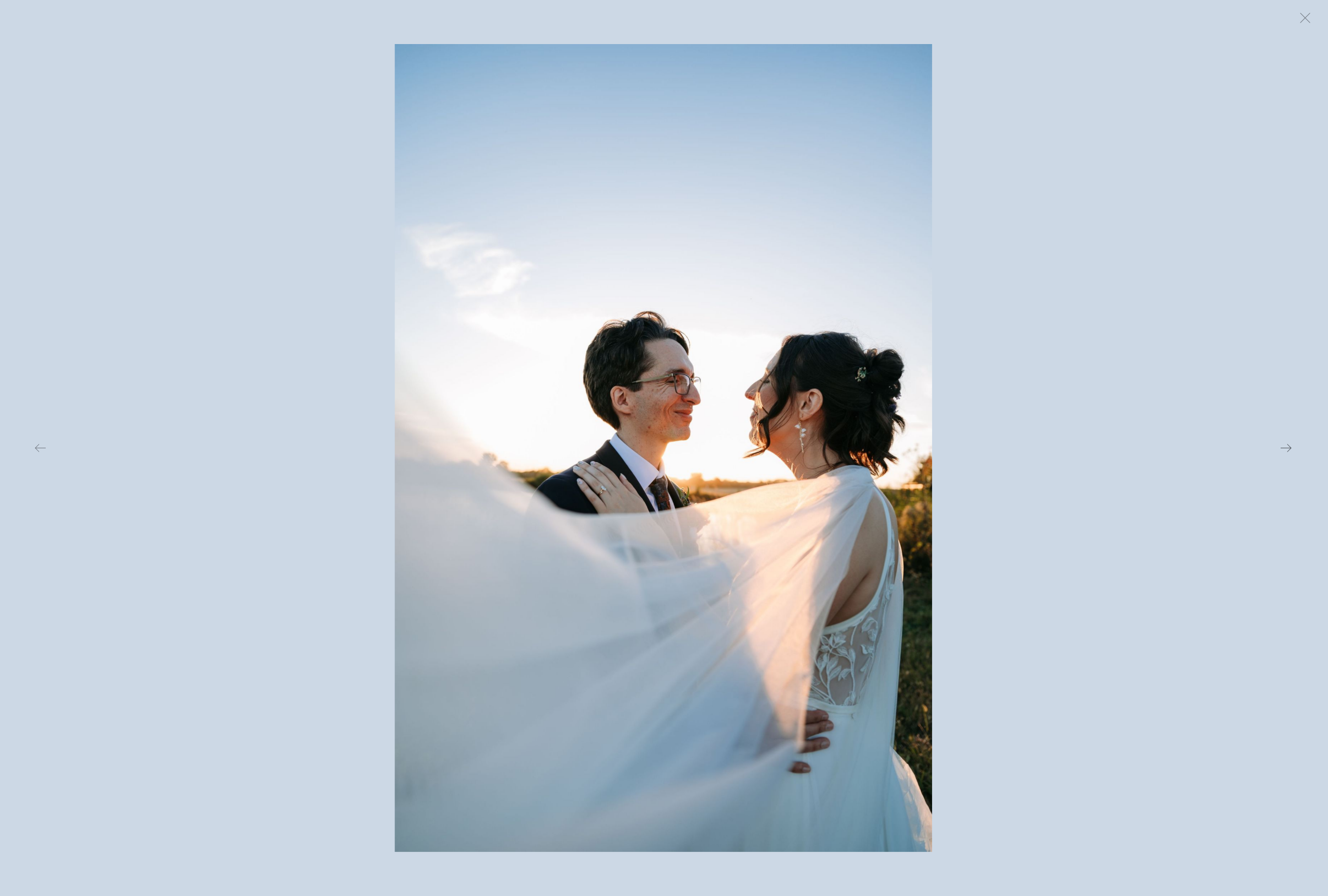
click at [1010, 394] on button at bounding box center [1079, 448] width 433 height 807
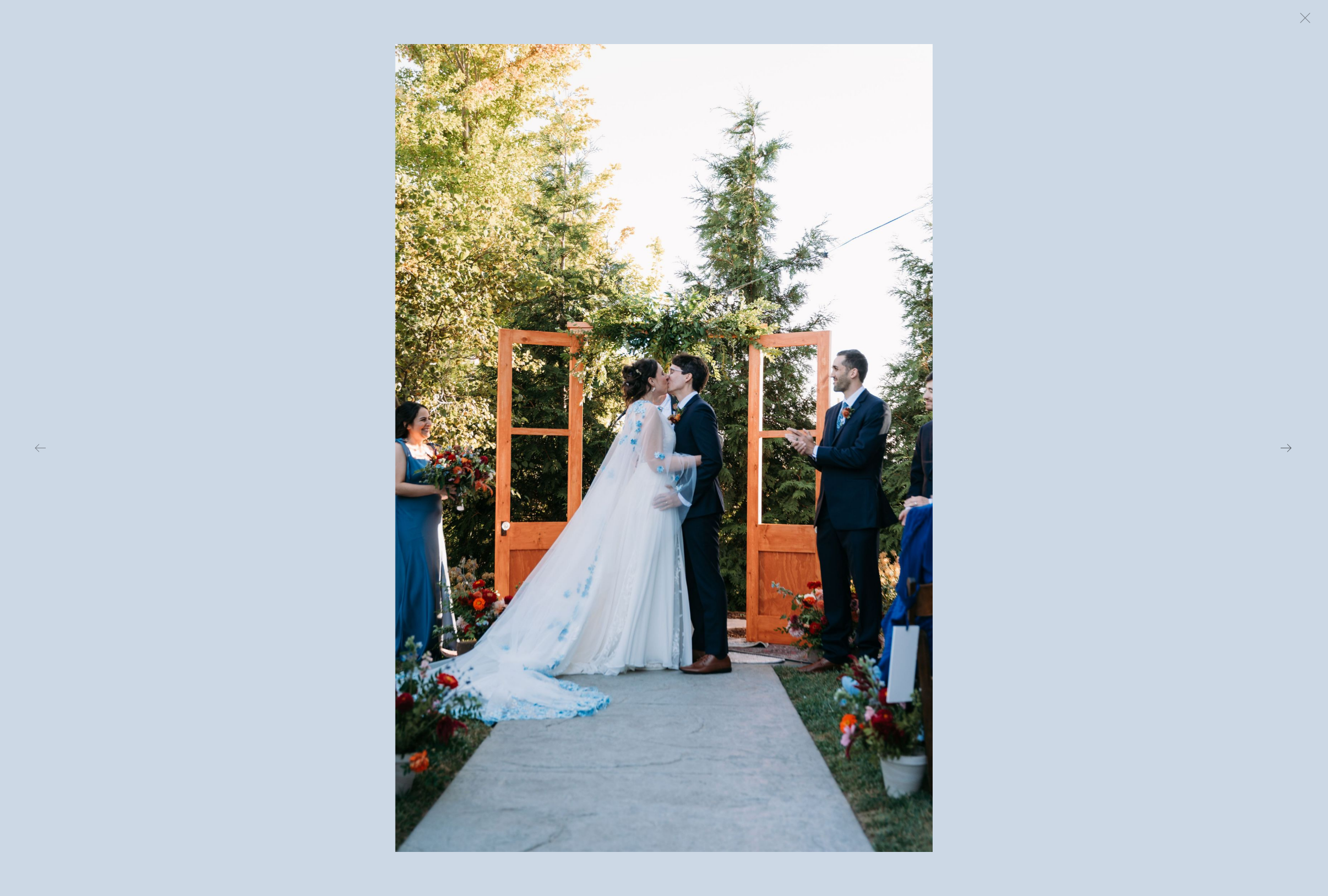
click at [1010, 394] on button at bounding box center [1079, 448] width 433 height 807
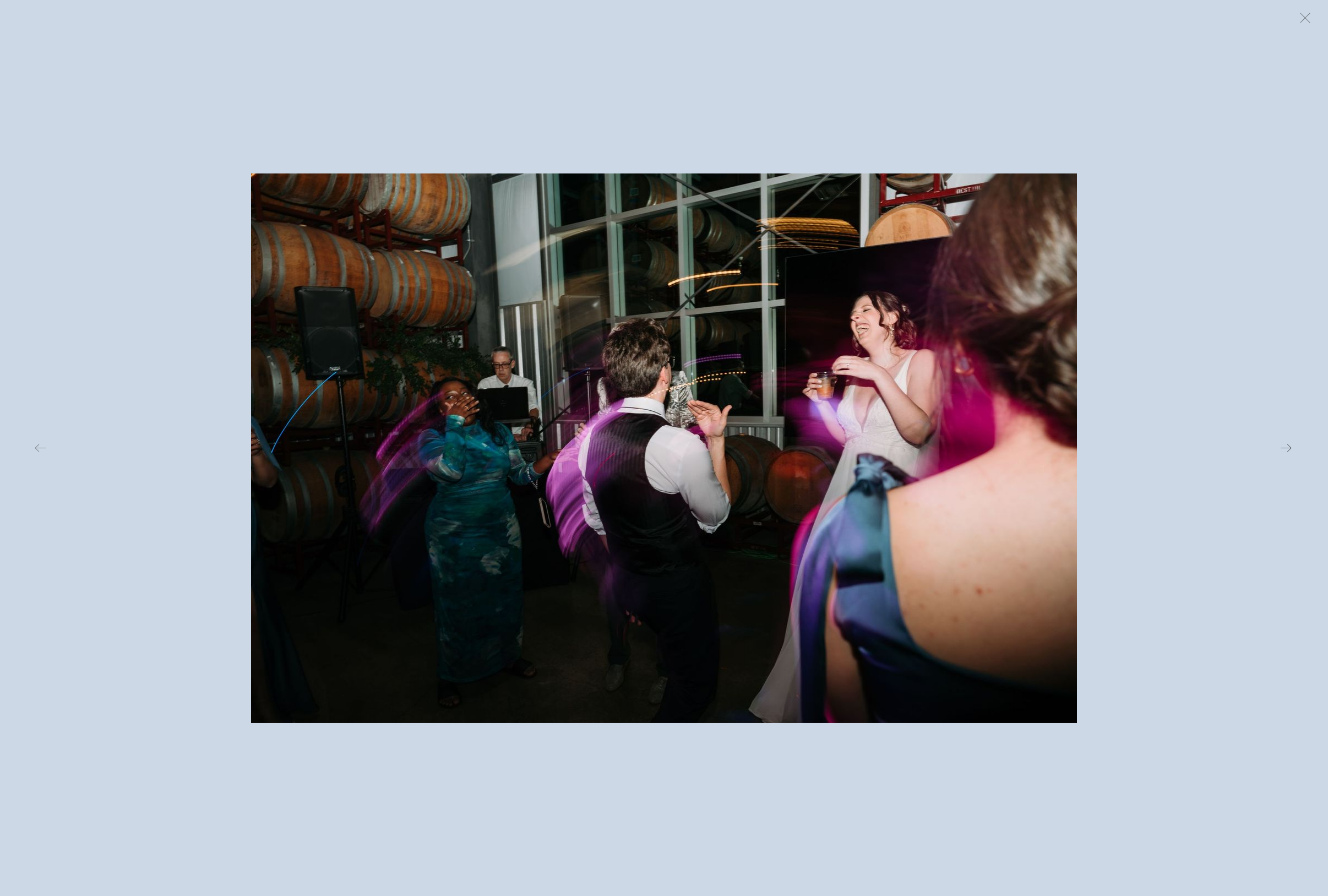
click at [1010, 394] on button at bounding box center [1079, 448] width 433 height 807
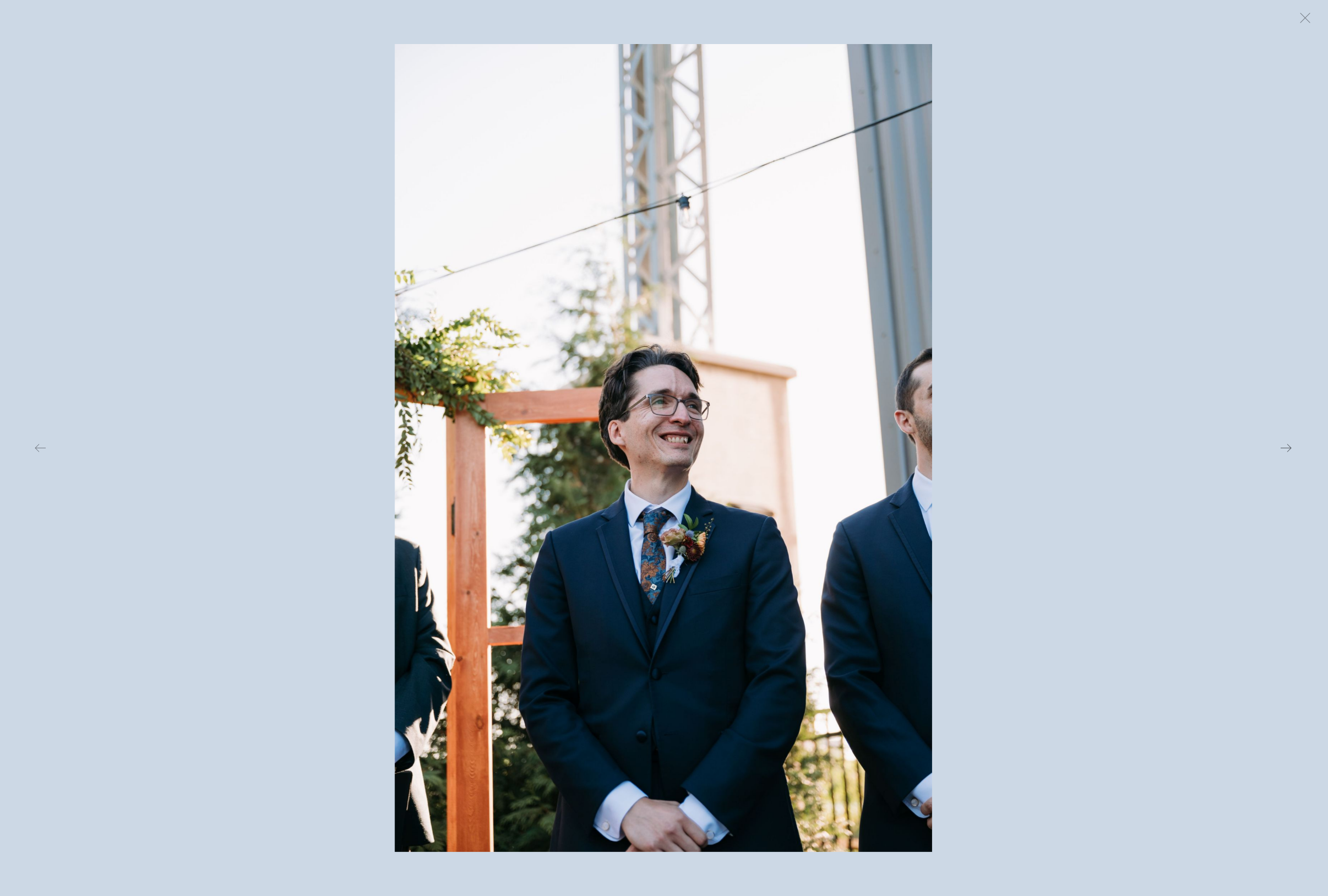
click at [1010, 394] on button at bounding box center [1079, 448] width 433 height 807
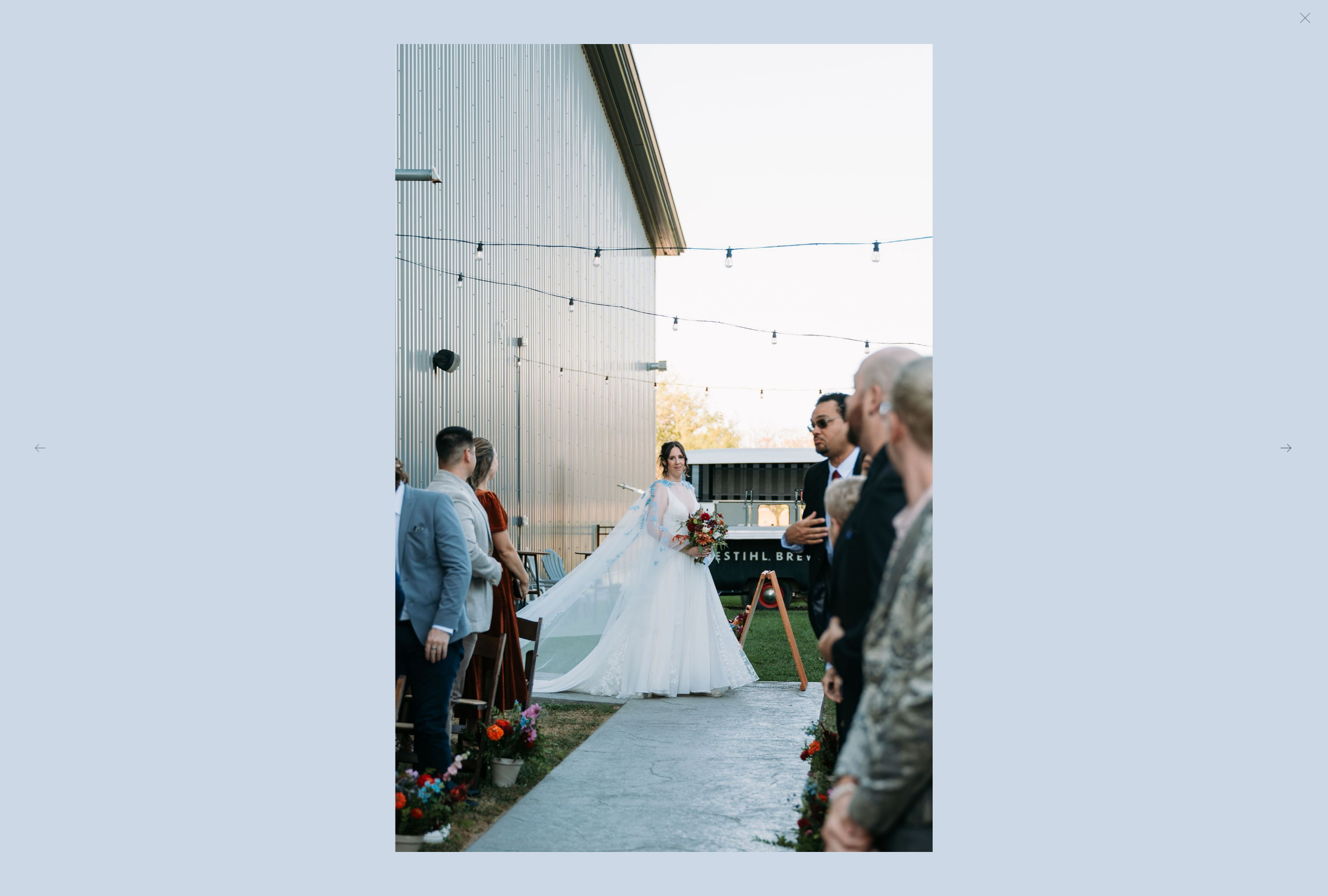
click at [1010, 394] on button at bounding box center [1079, 448] width 433 height 807
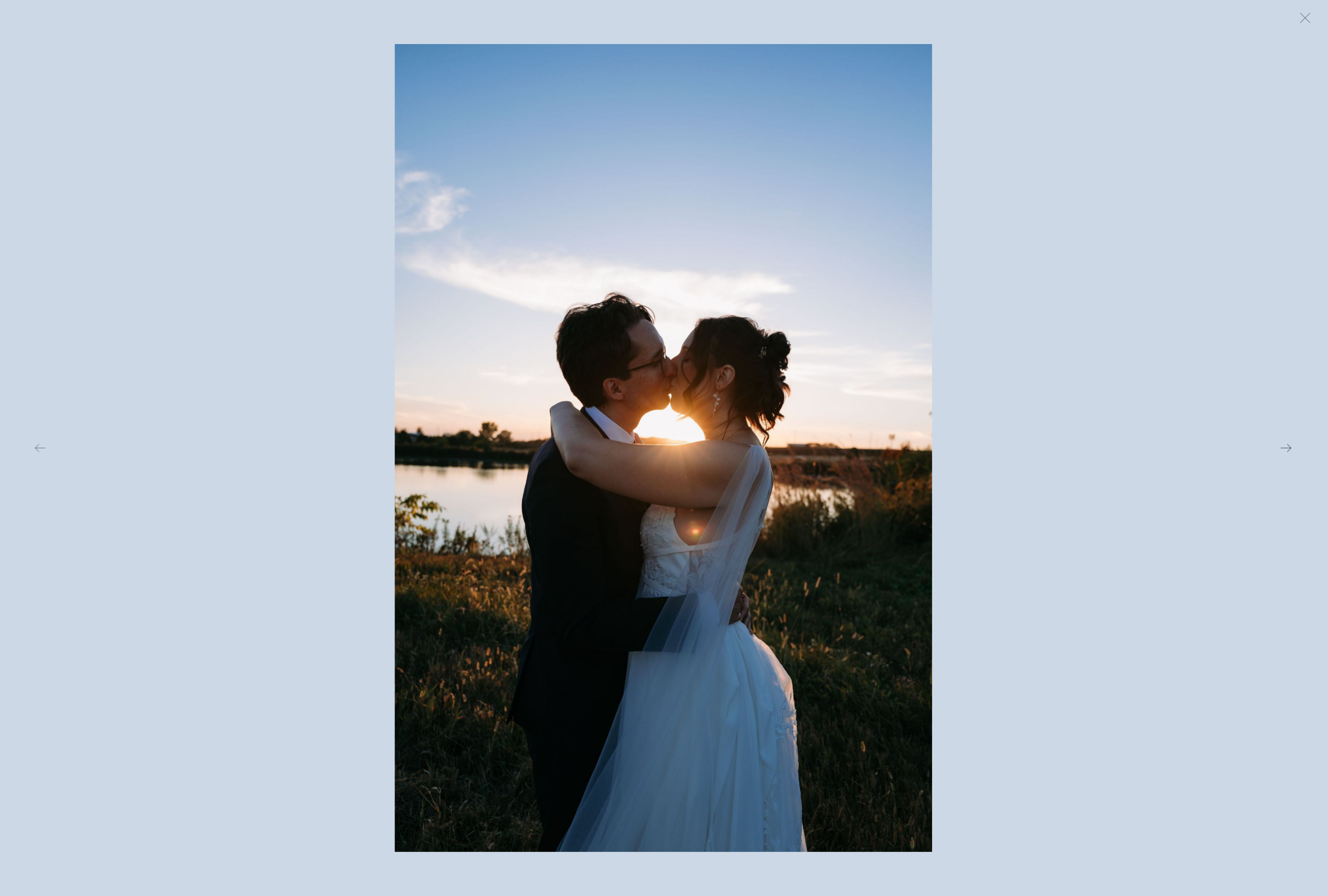
click at [1010, 394] on button at bounding box center [1079, 448] width 433 height 807
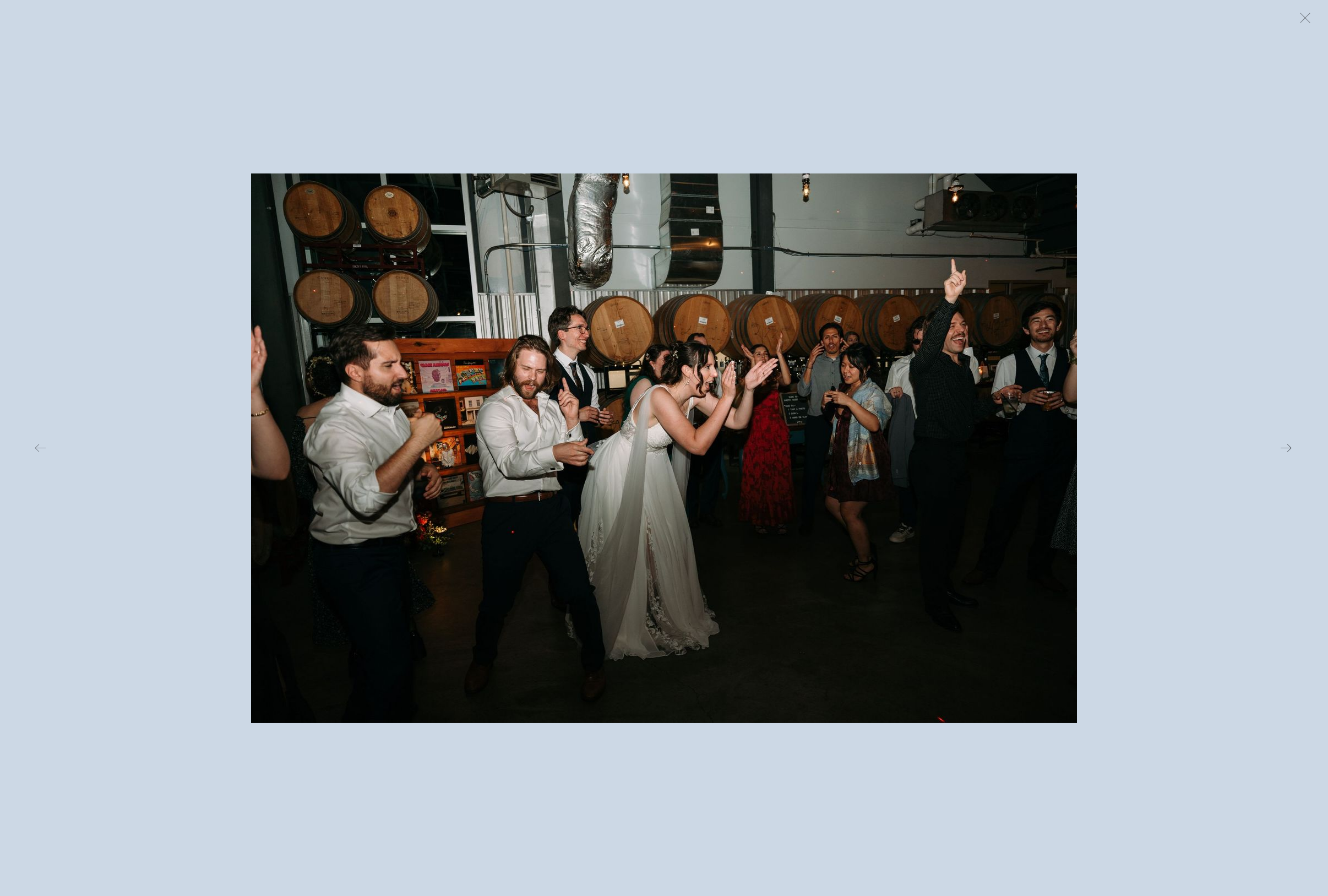
click at [1010, 393] on button at bounding box center [1079, 448] width 433 height 807
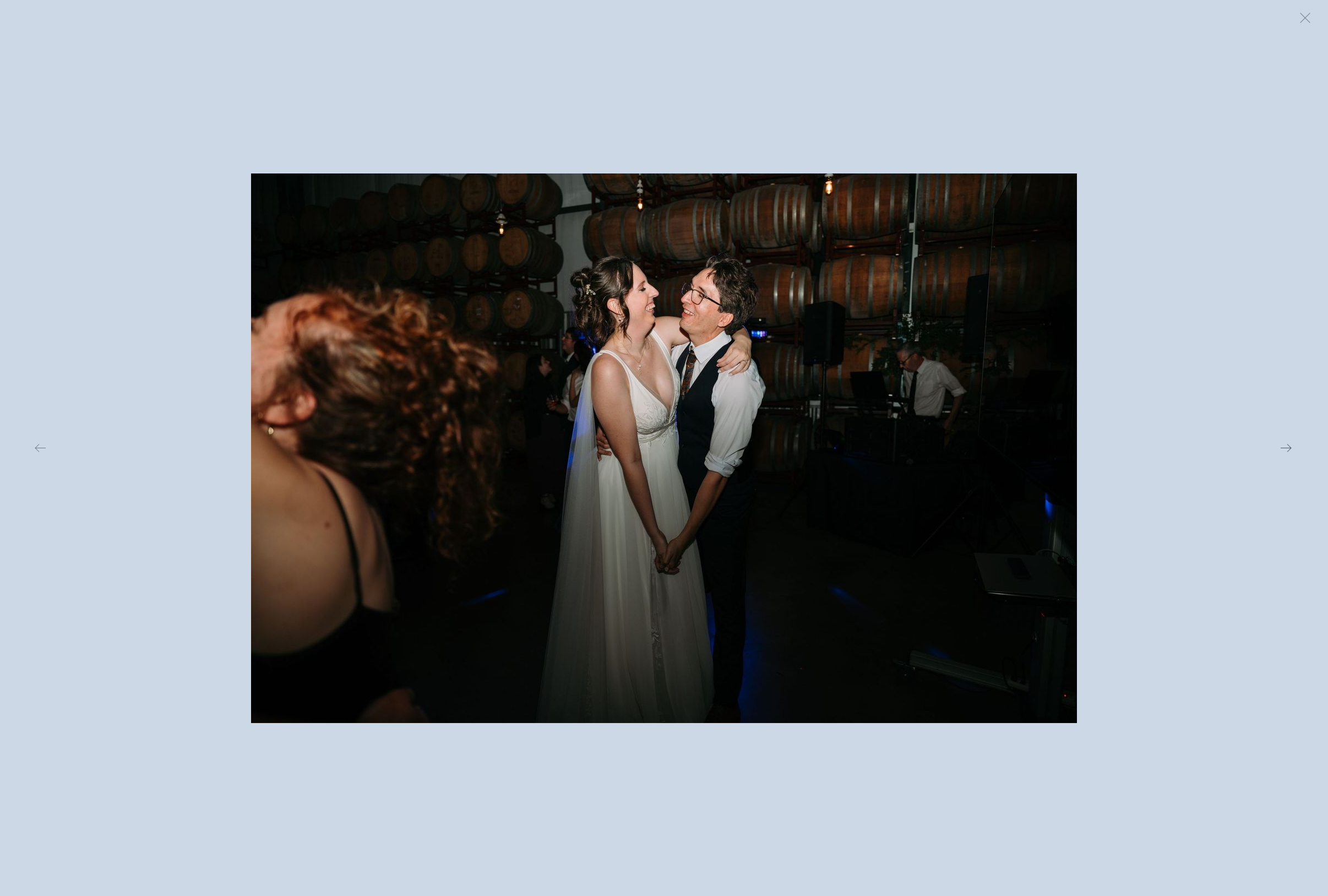
click at [1010, 393] on button at bounding box center [1079, 448] width 433 height 807
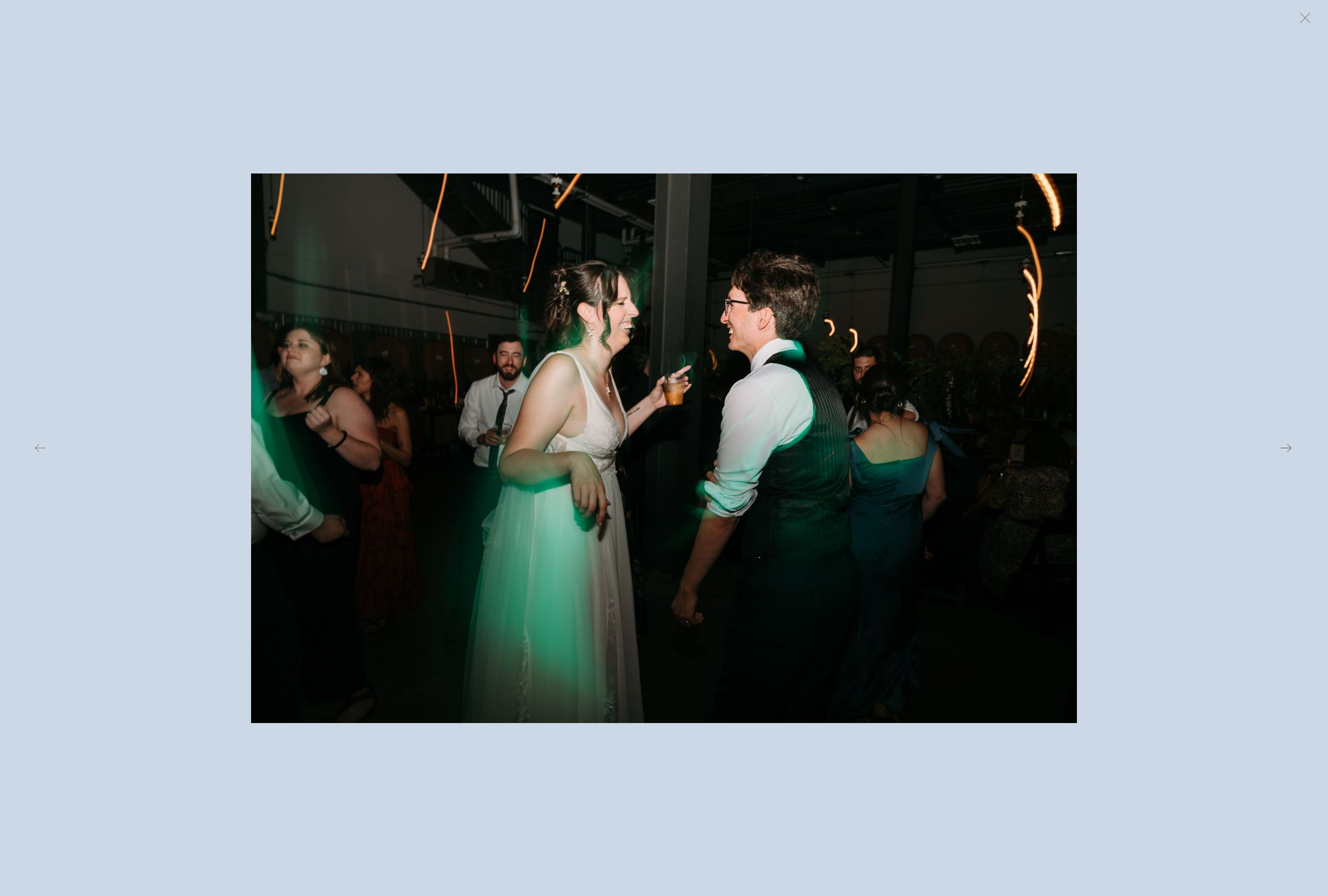
click at [1010, 393] on button at bounding box center [1079, 448] width 433 height 807
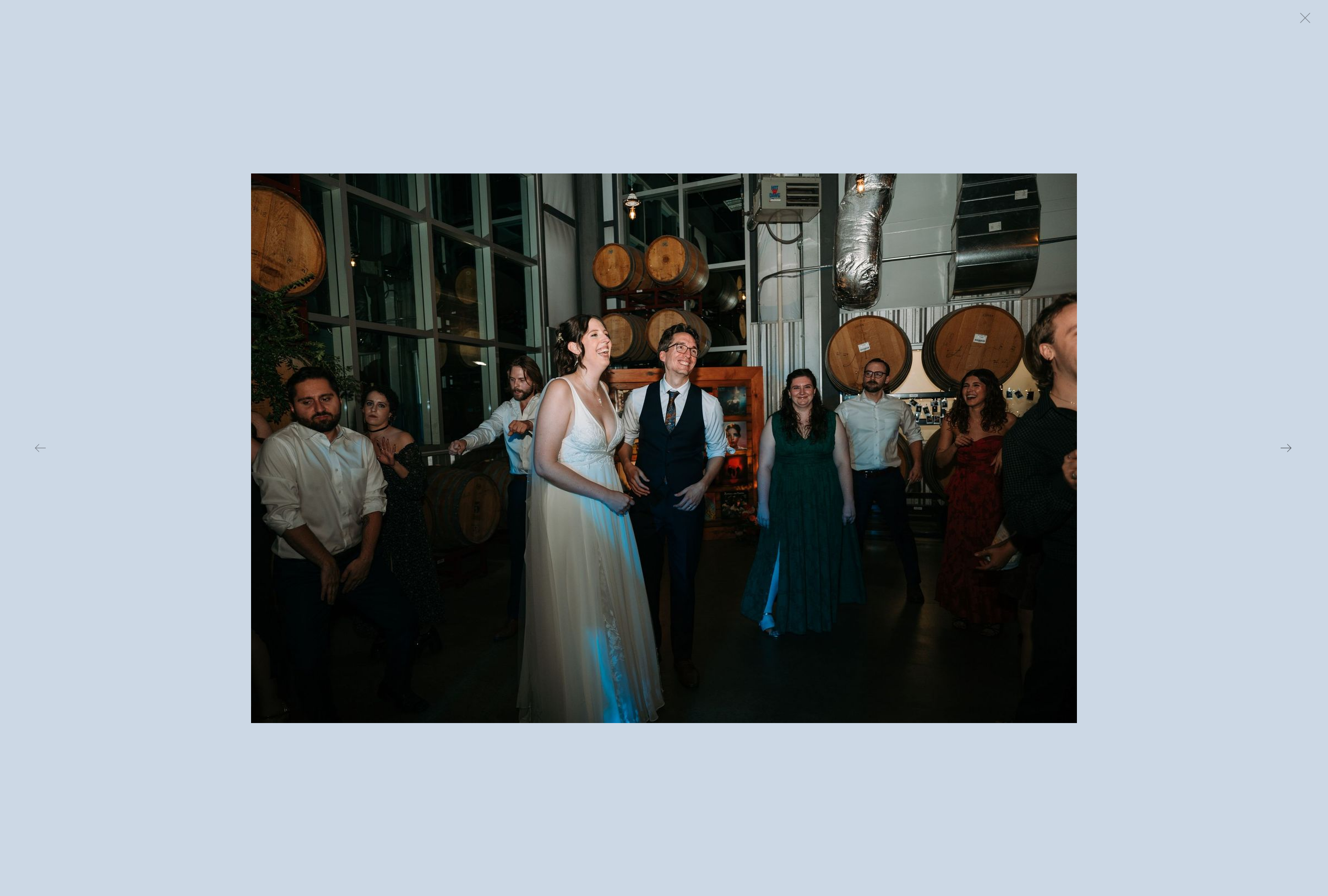
click at [1010, 393] on button at bounding box center [1079, 448] width 433 height 807
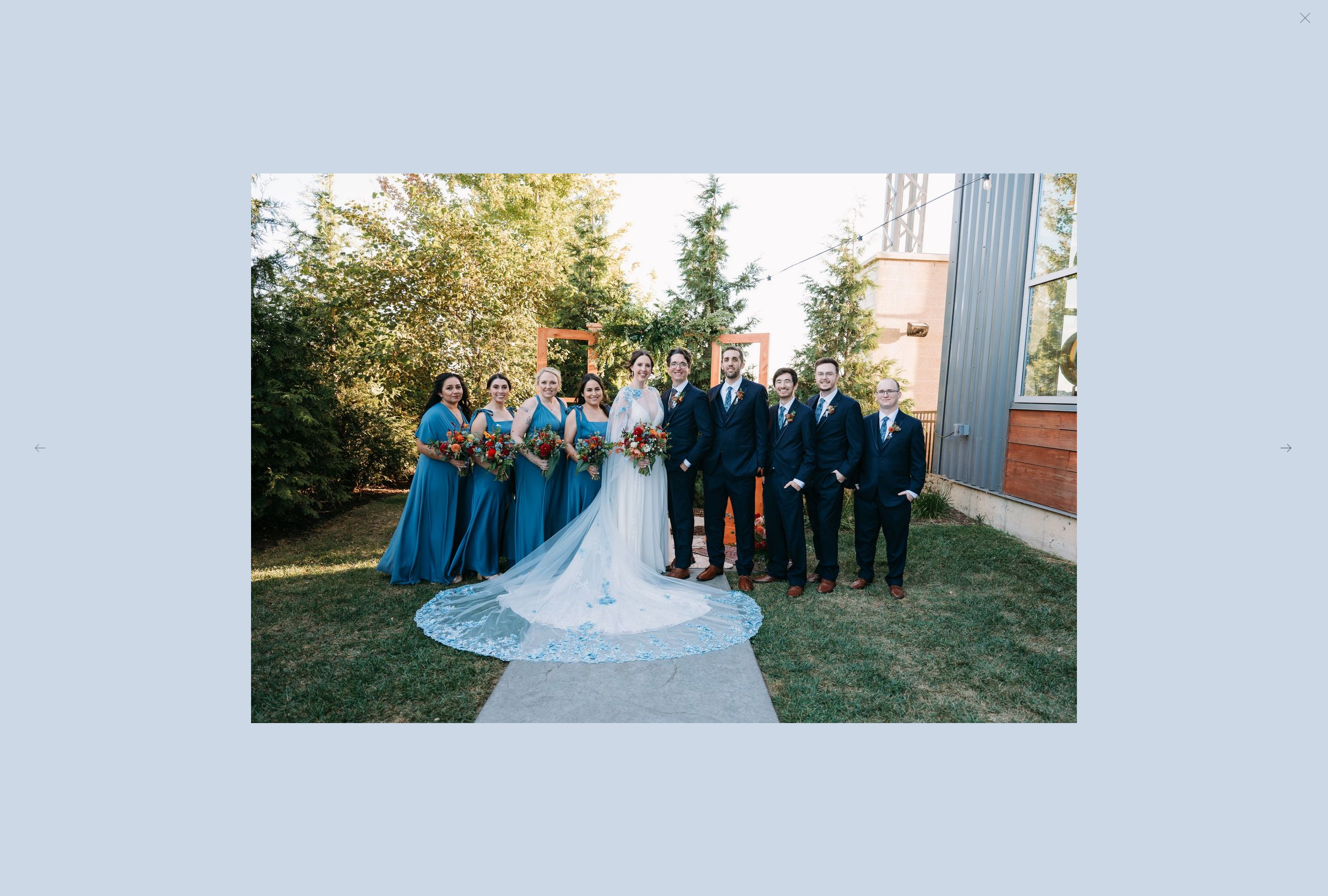
click at [1010, 393] on button at bounding box center [1079, 448] width 433 height 807
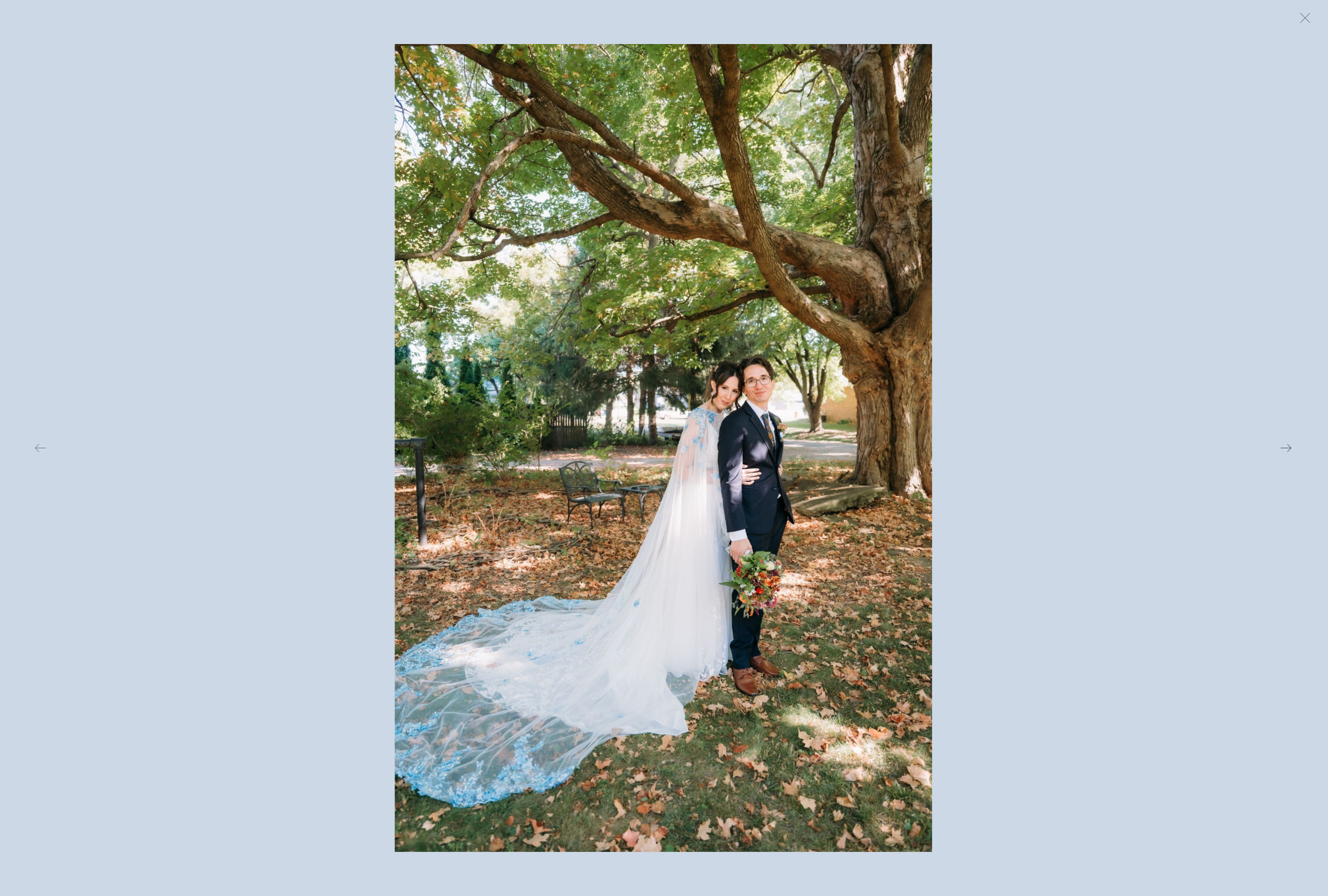
click at [1010, 393] on button at bounding box center [1079, 448] width 433 height 807
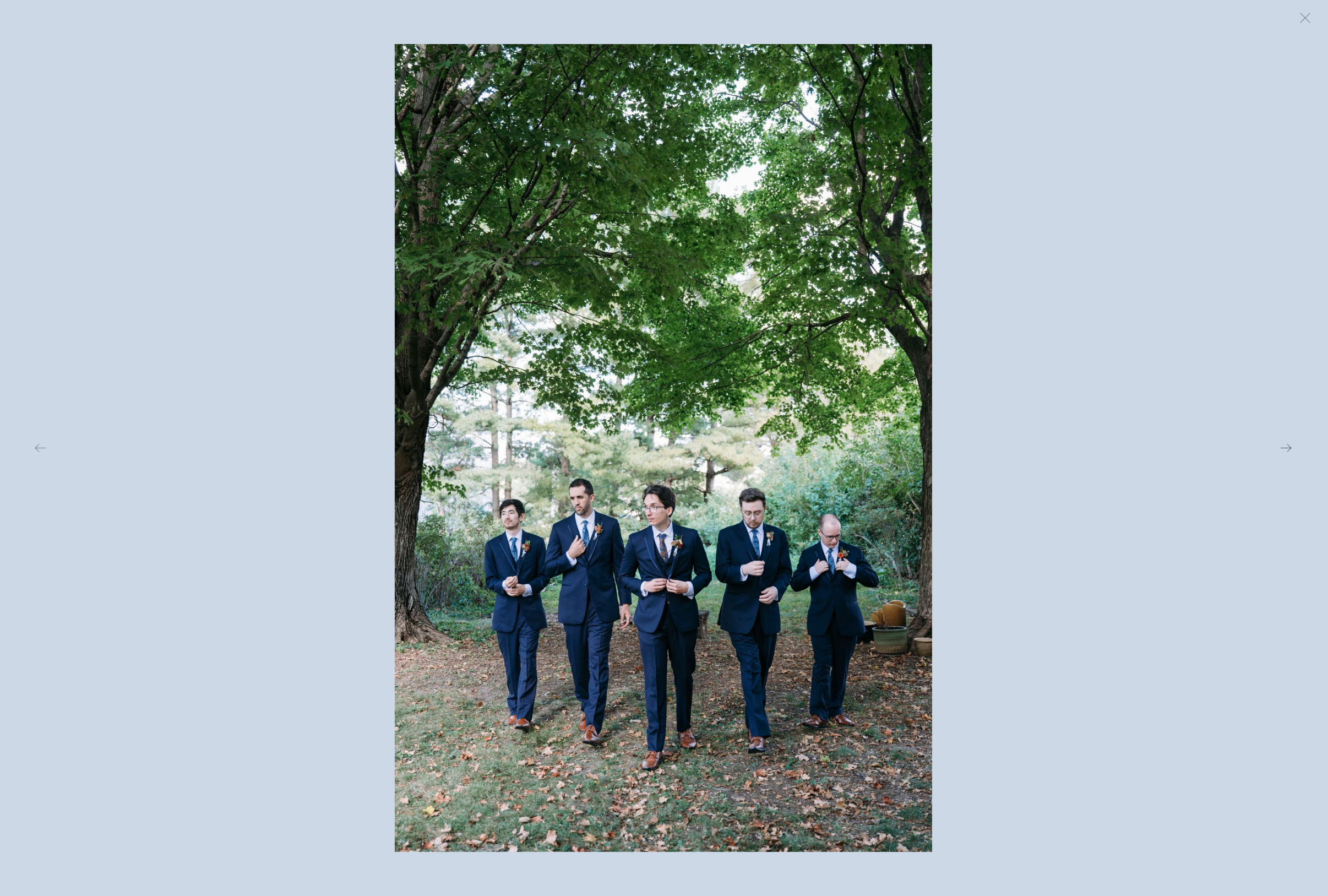
click at [1010, 393] on button at bounding box center [1079, 448] width 433 height 807
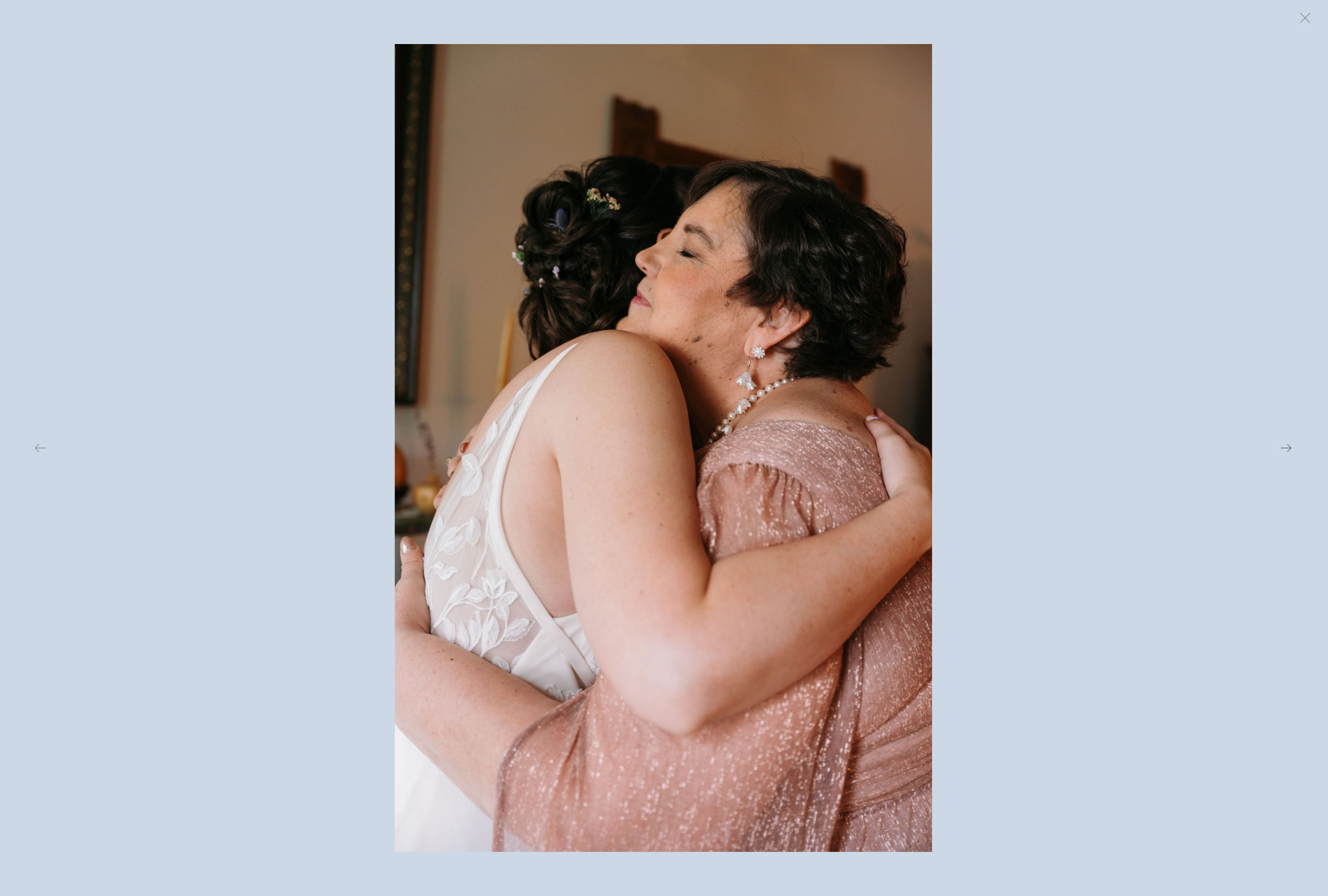
click at [1010, 393] on button at bounding box center [1079, 448] width 433 height 807
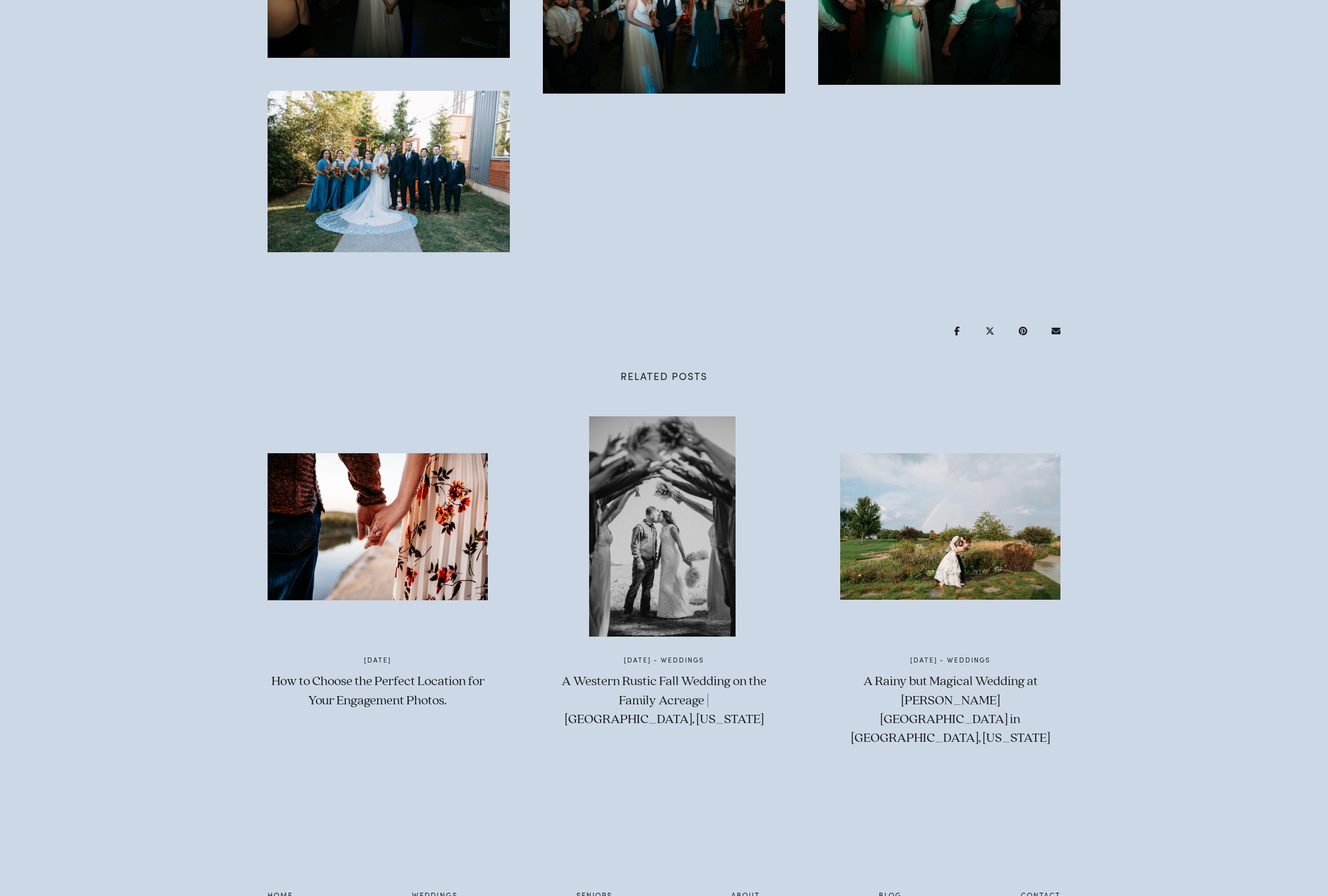
scroll to position [1597, 0]
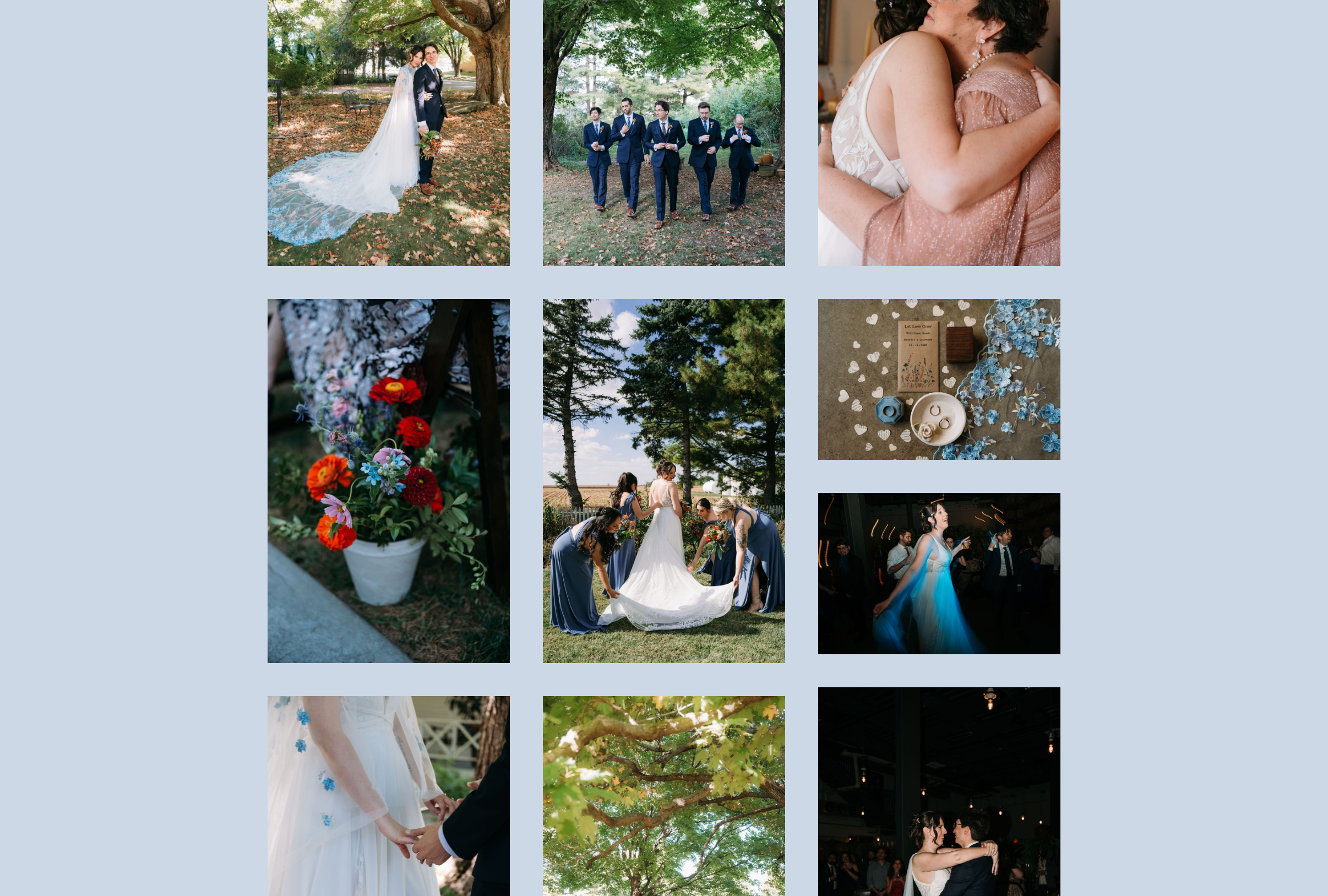
drag, startPoint x: 1332, startPoint y: 227, endPoint x: 1227, endPoint y: 477, distance: 271.2
